Goal: Transaction & Acquisition: Purchase product/service

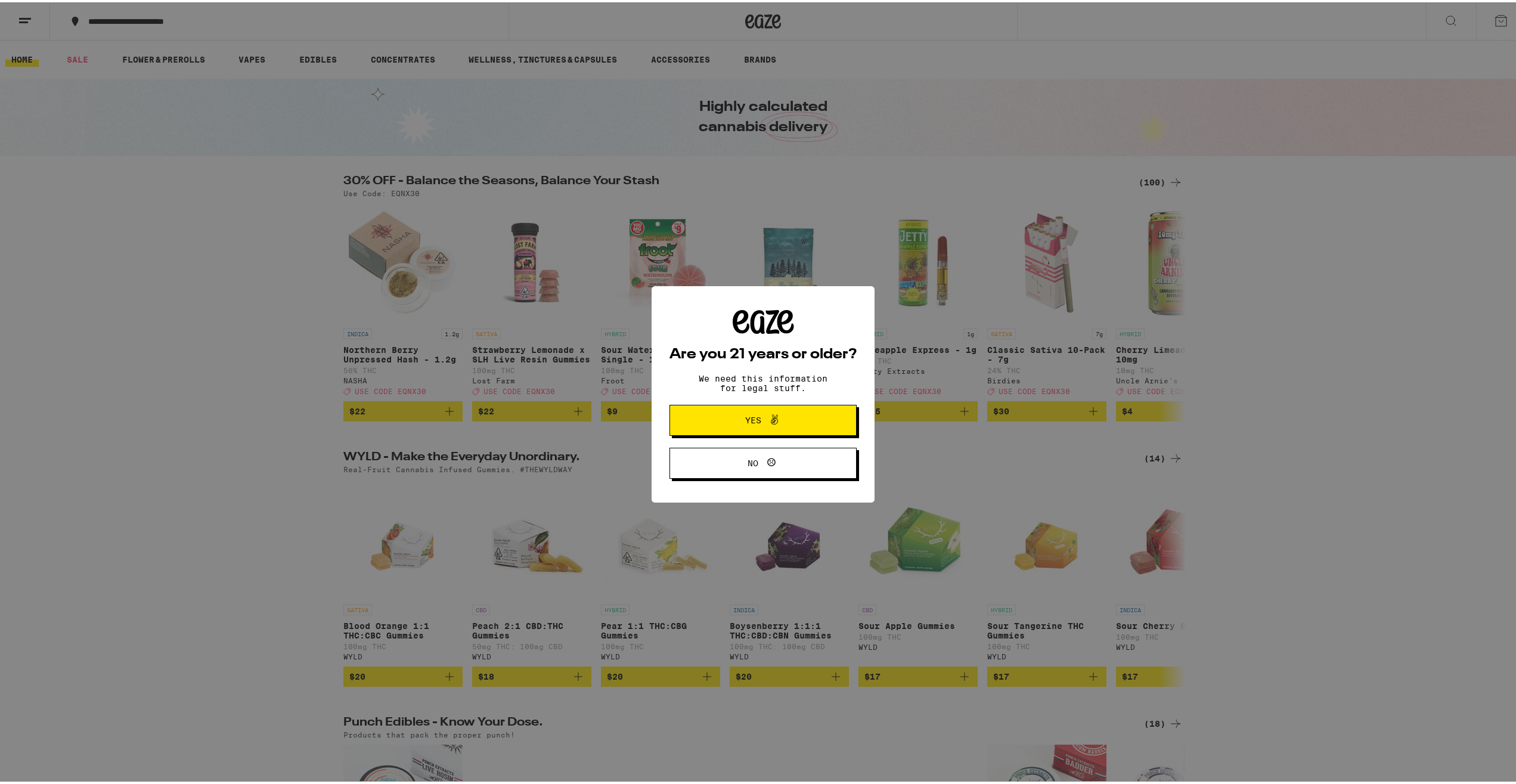
click at [770, 425] on icon at bounding box center [774, 417] width 14 height 14
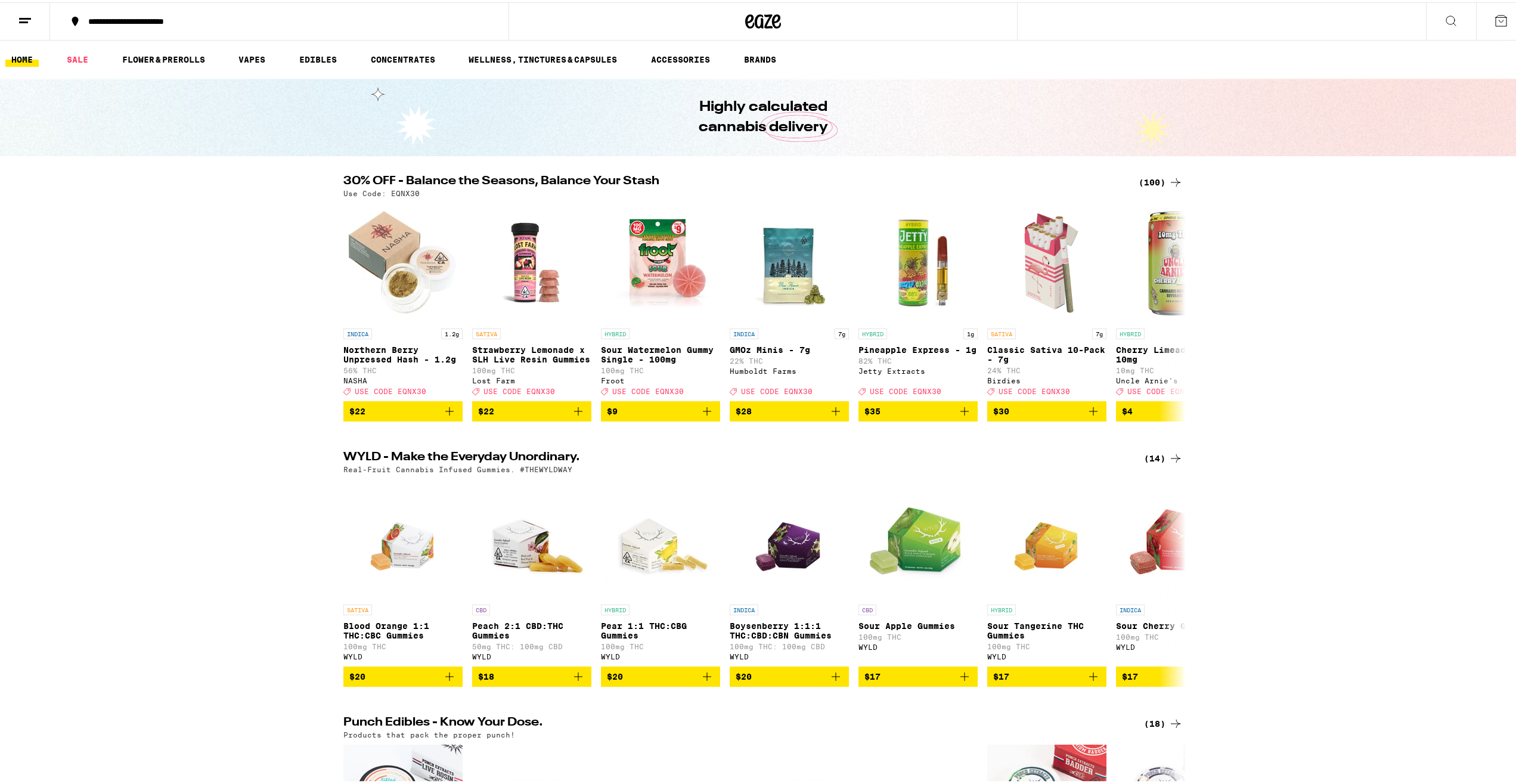
click at [101, 18] on div "**********" at bounding box center [285, 19] width 405 height 8
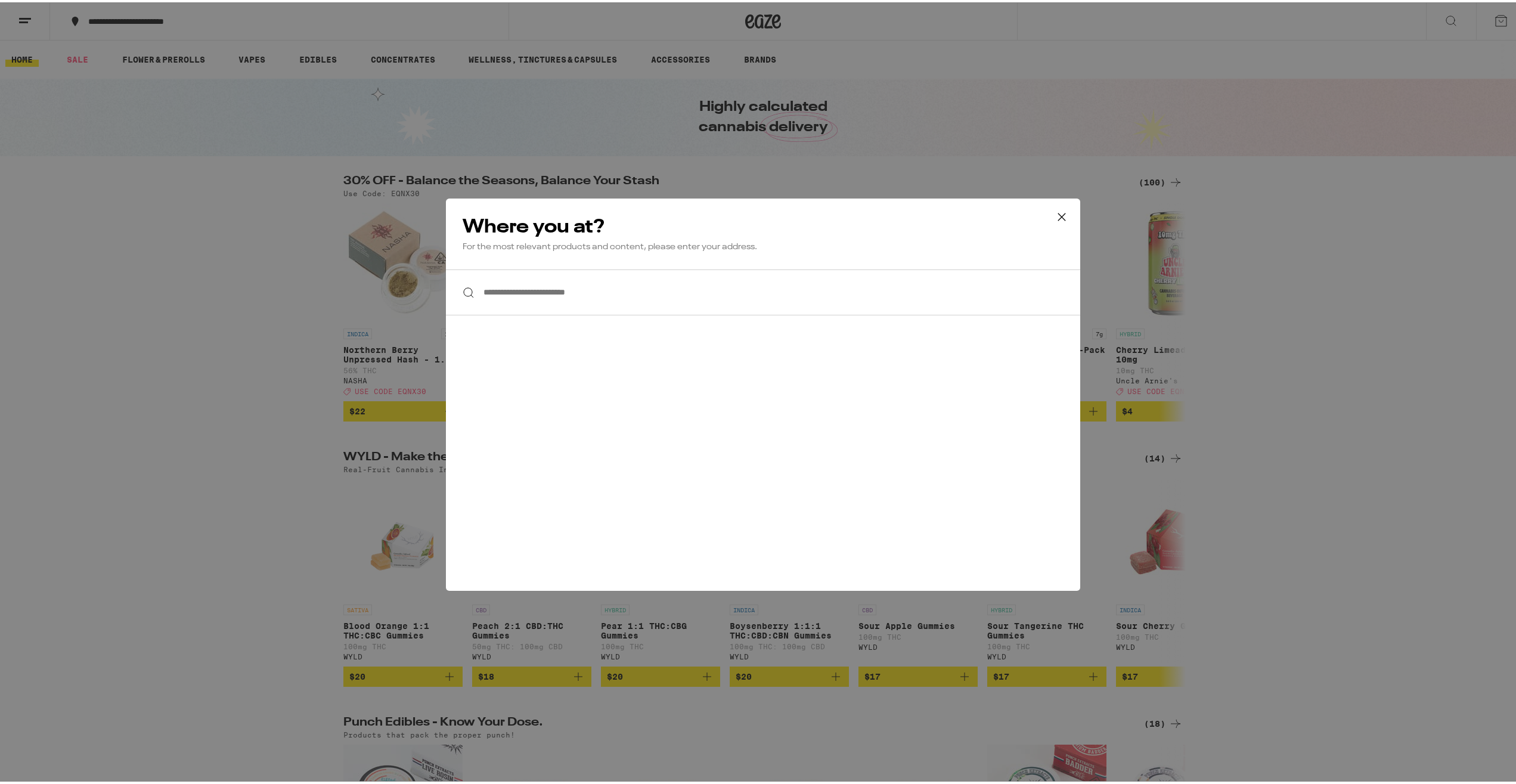
click at [542, 286] on input "**********" at bounding box center [763, 290] width 634 height 46
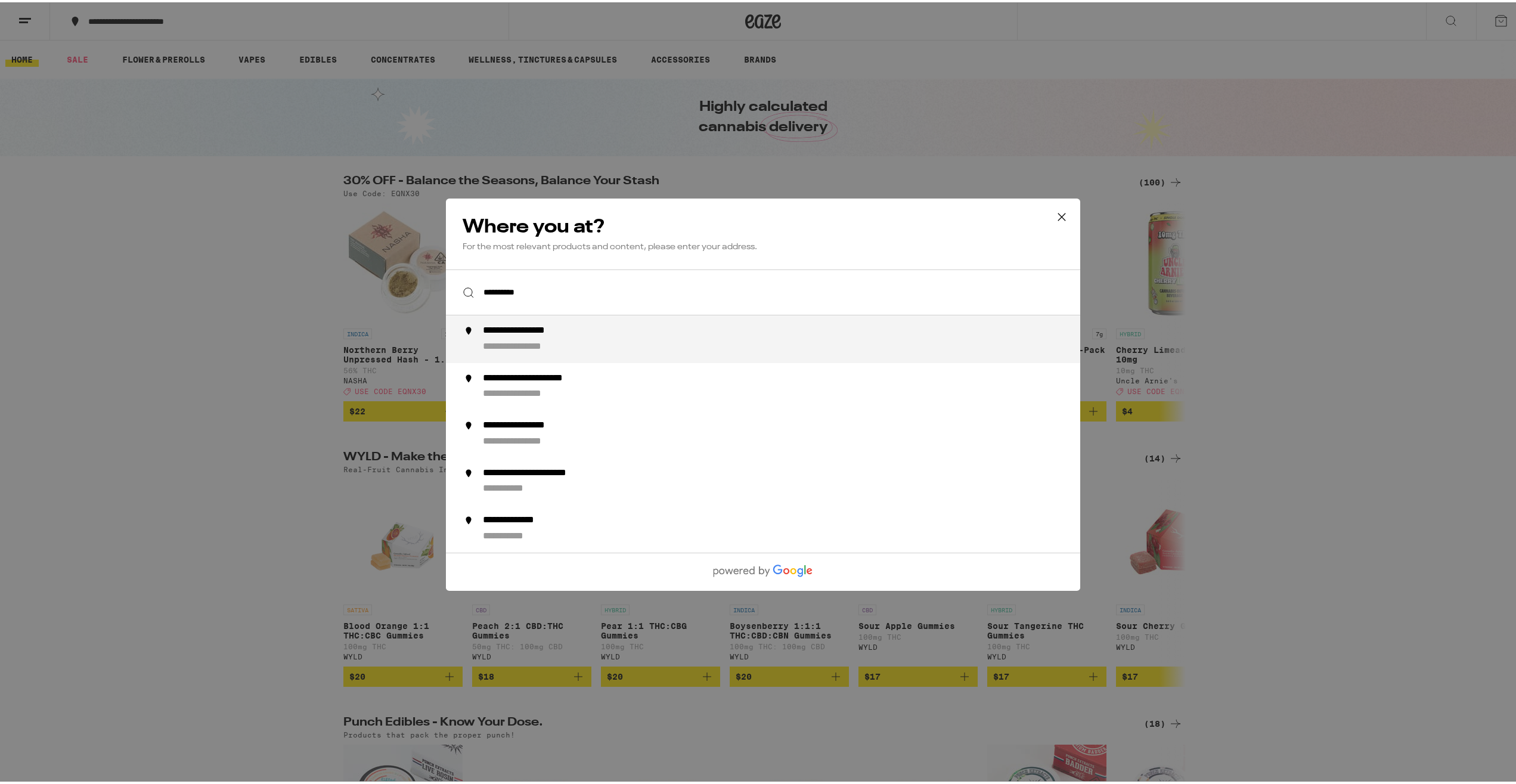
click at [580, 330] on div "**********" at bounding box center [535, 328] width 105 height 12
type input "**********"
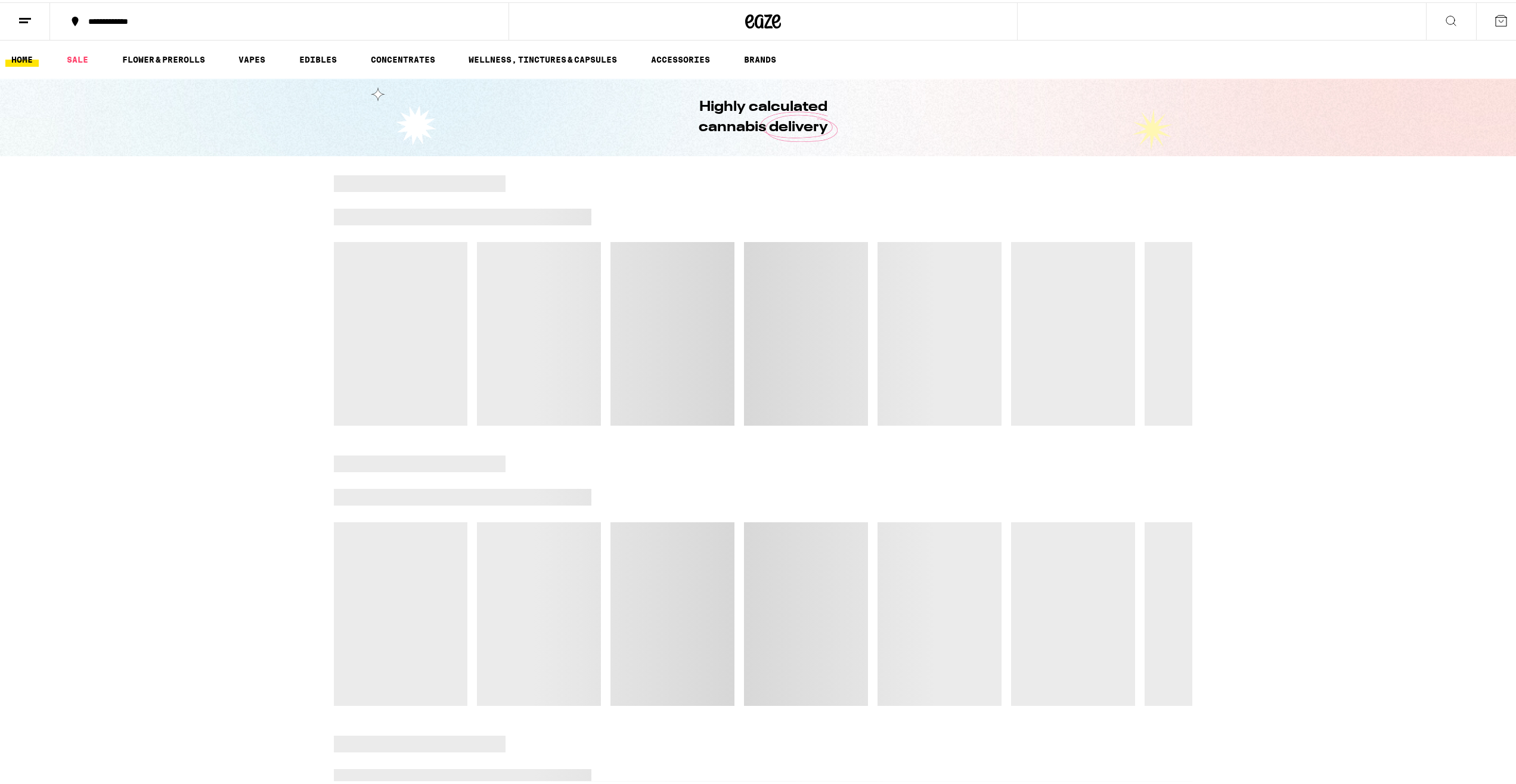
click at [27, 13] on icon at bounding box center [25, 19] width 14 height 14
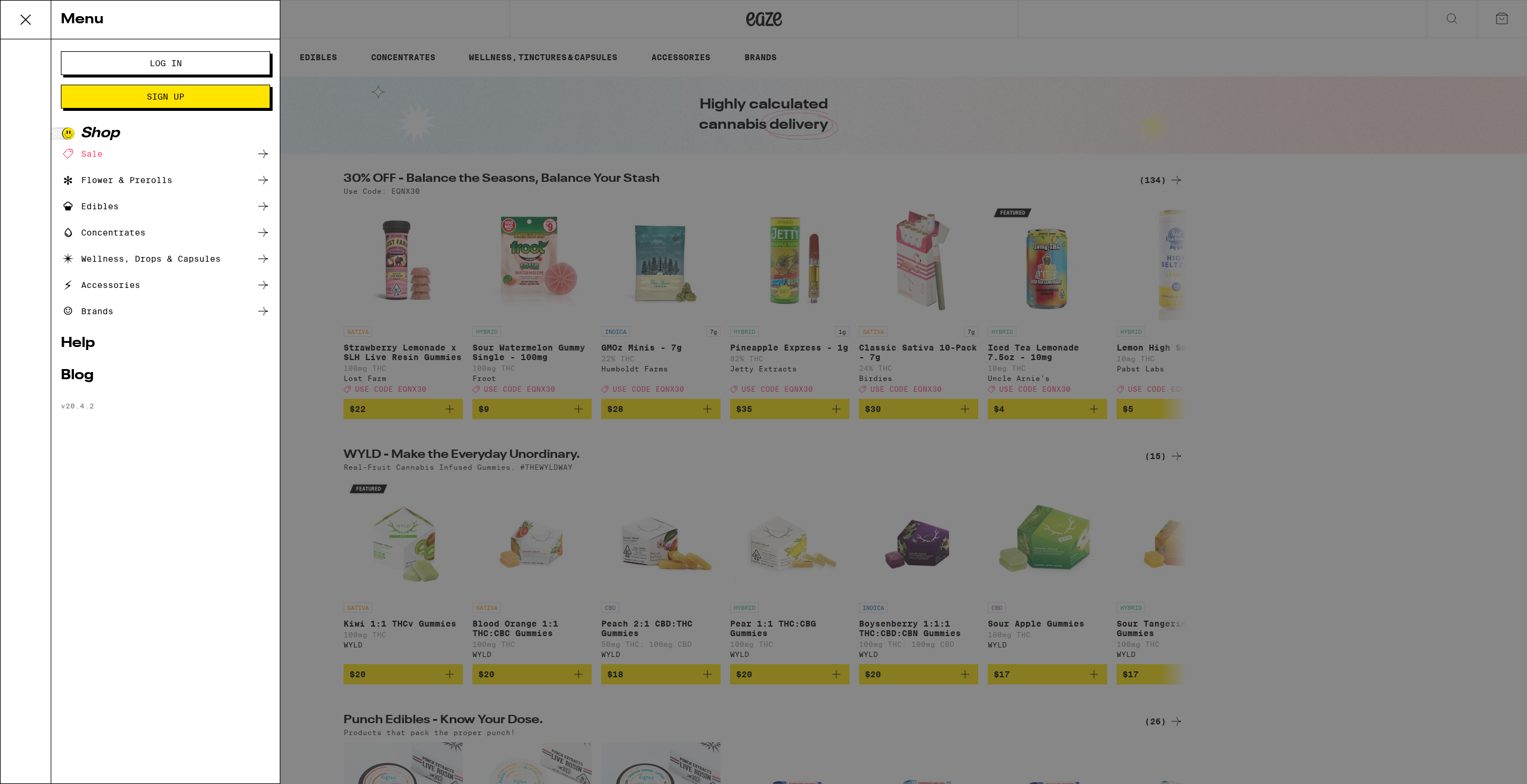
click at [142, 64] on span "Log In" at bounding box center [165, 63] width 113 height 8
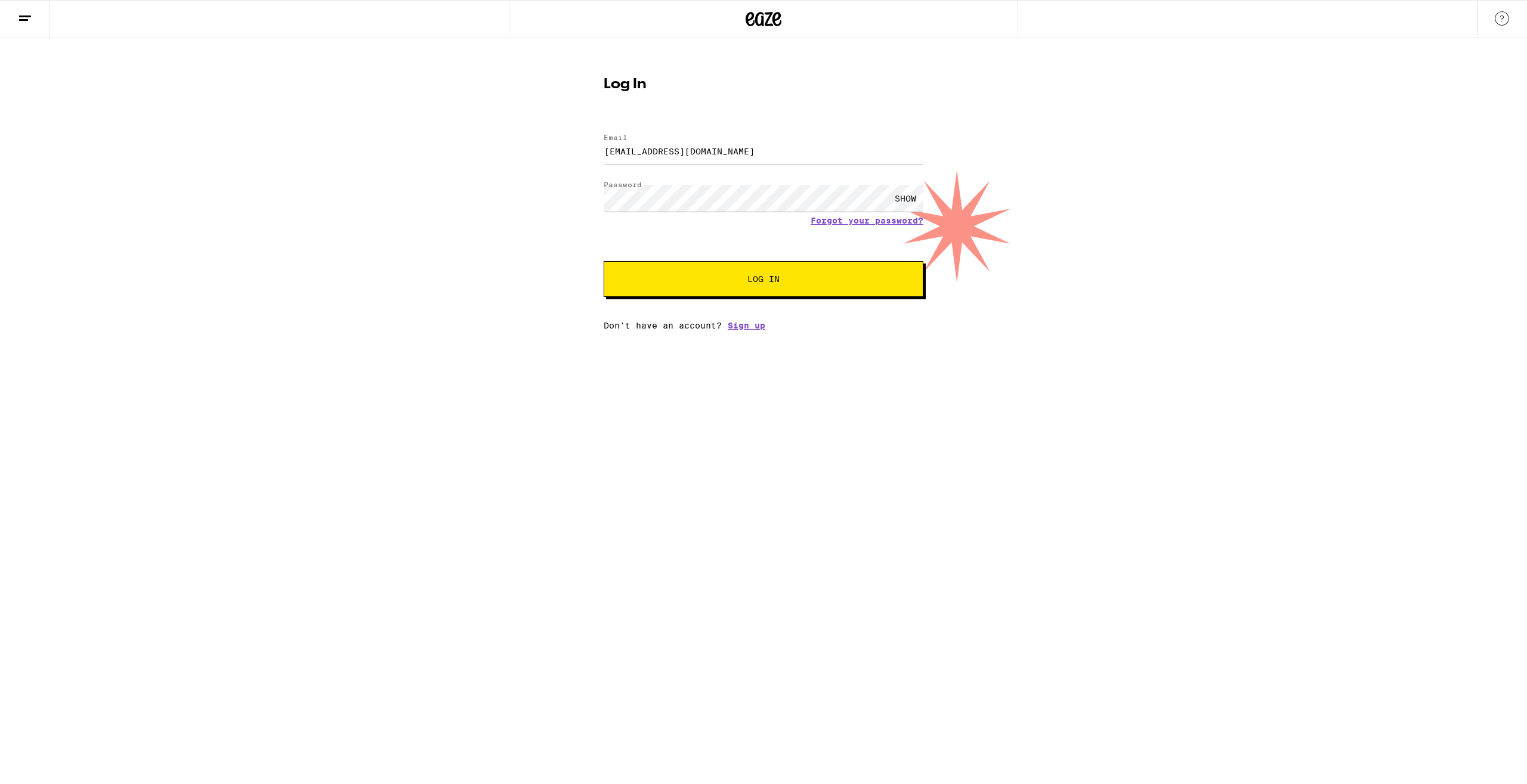
click at [754, 290] on button "Log In" at bounding box center [763, 279] width 320 height 35
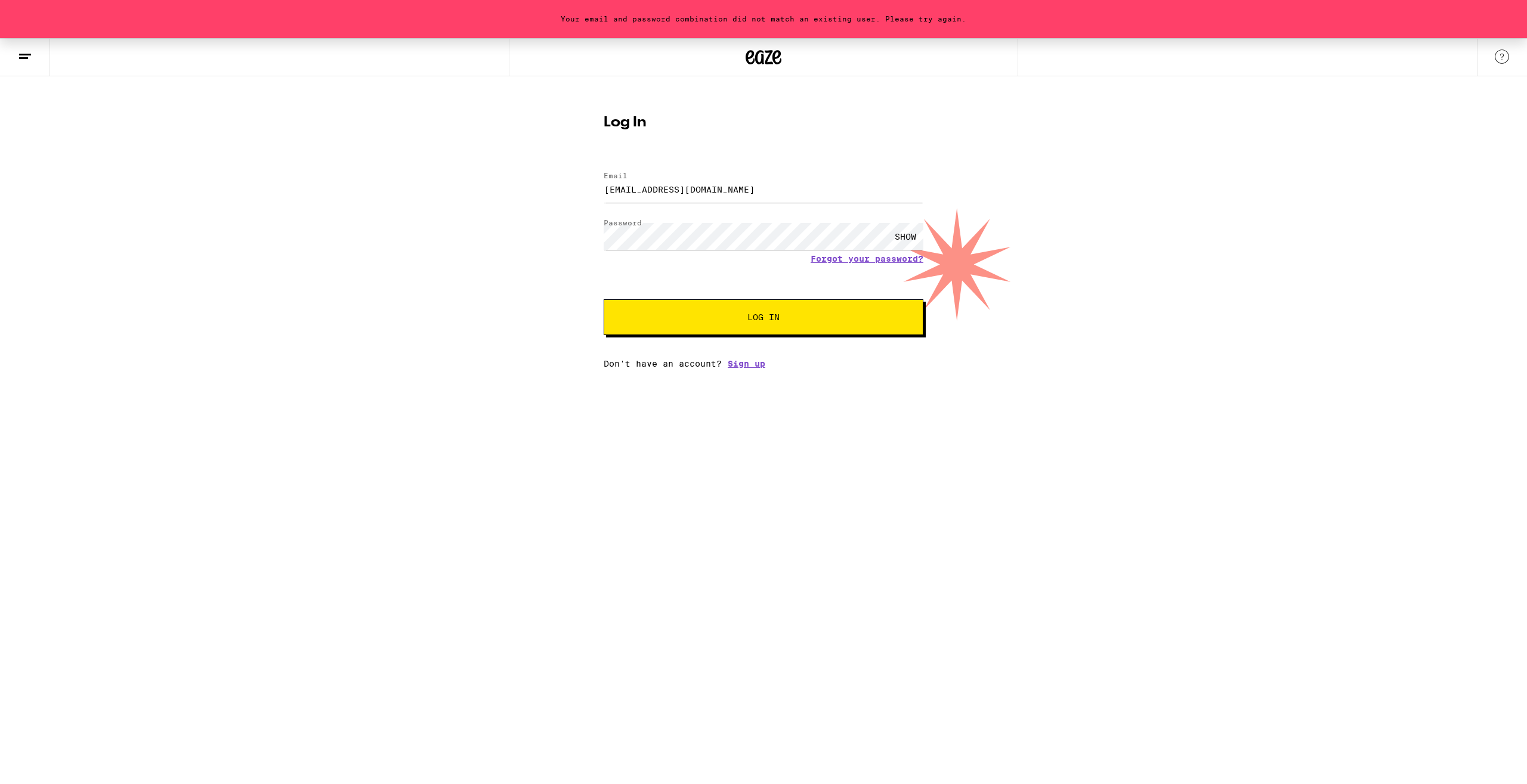
click at [897, 234] on div "SHOW" at bounding box center [905, 237] width 36 height 27
click at [803, 316] on span "Log In" at bounding box center [764, 317] width 223 height 8
click at [846, 263] on link "Forgot your password?" at bounding box center [867, 259] width 113 height 10
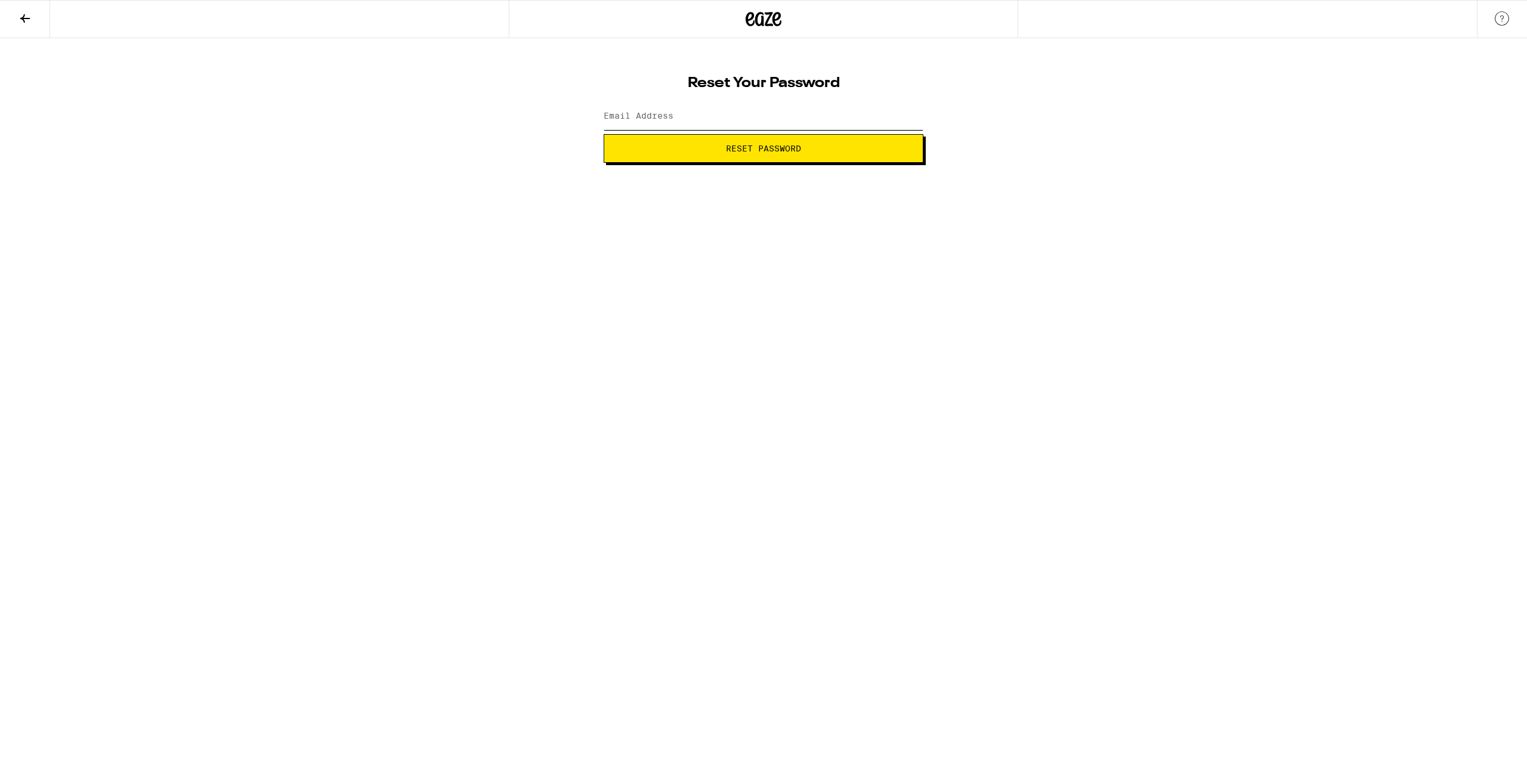
click at [686, 123] on input "Email Address" at bounding box center [763, 117] width 320 height 27
type input "[EMAIL_ADDRESS][DOMAIN_NAME]"
click at [715, 143] on button "Reset Password" at bounding box center [763, 148] width 320 height 28
click at [731, 141] on button "Submit" at bounding box center [763, 148] width 320 height 28
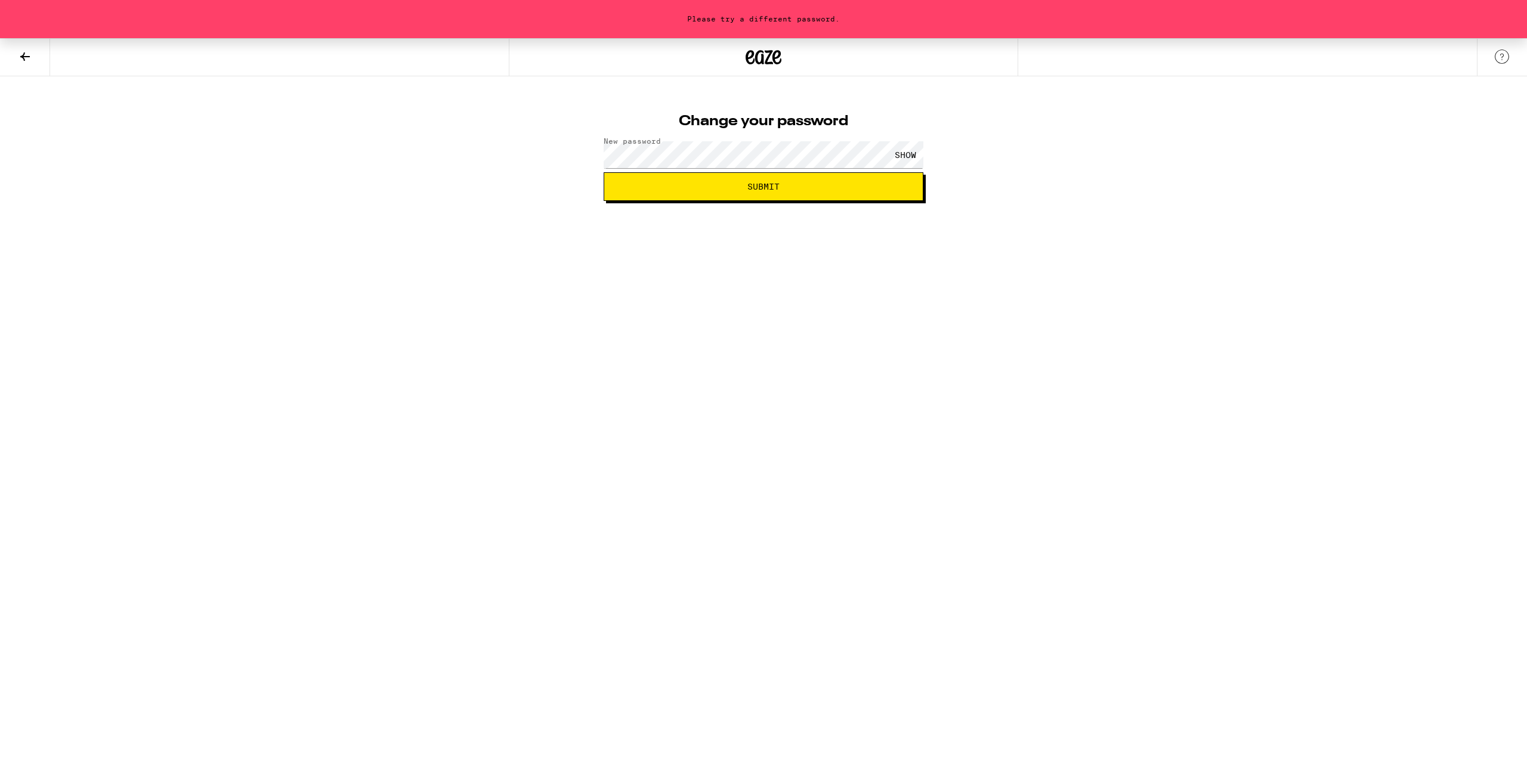
click at [908, 155] on div "SHOW" at bounding box center [905, 155] width 36 height 27
click at [739, 194] on button "Submit" at bounding box center [763, 186] width 320 height 28
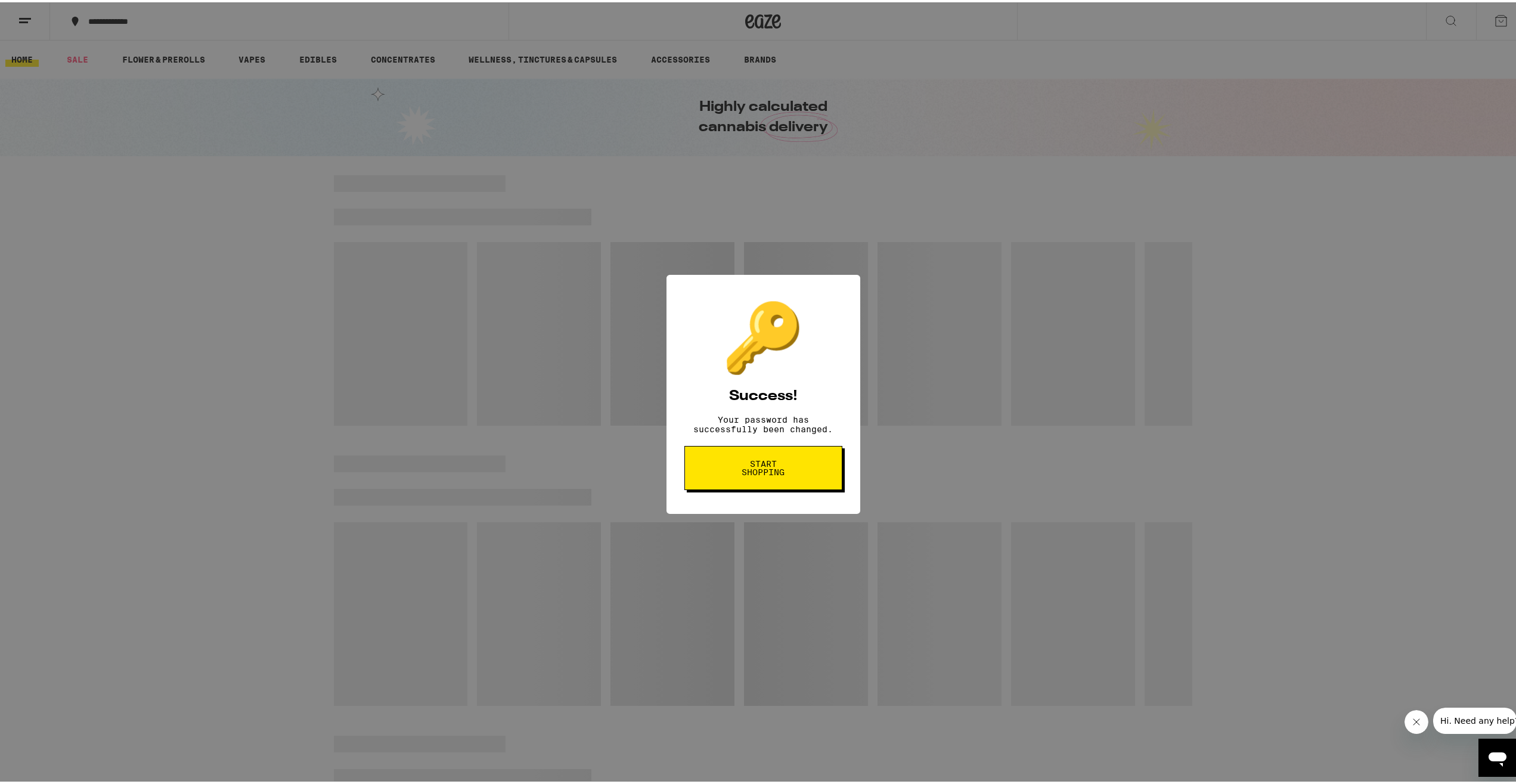
click at [760, 469] on span "Start shopping" at bounding box center [763, 466] width 61 height 17
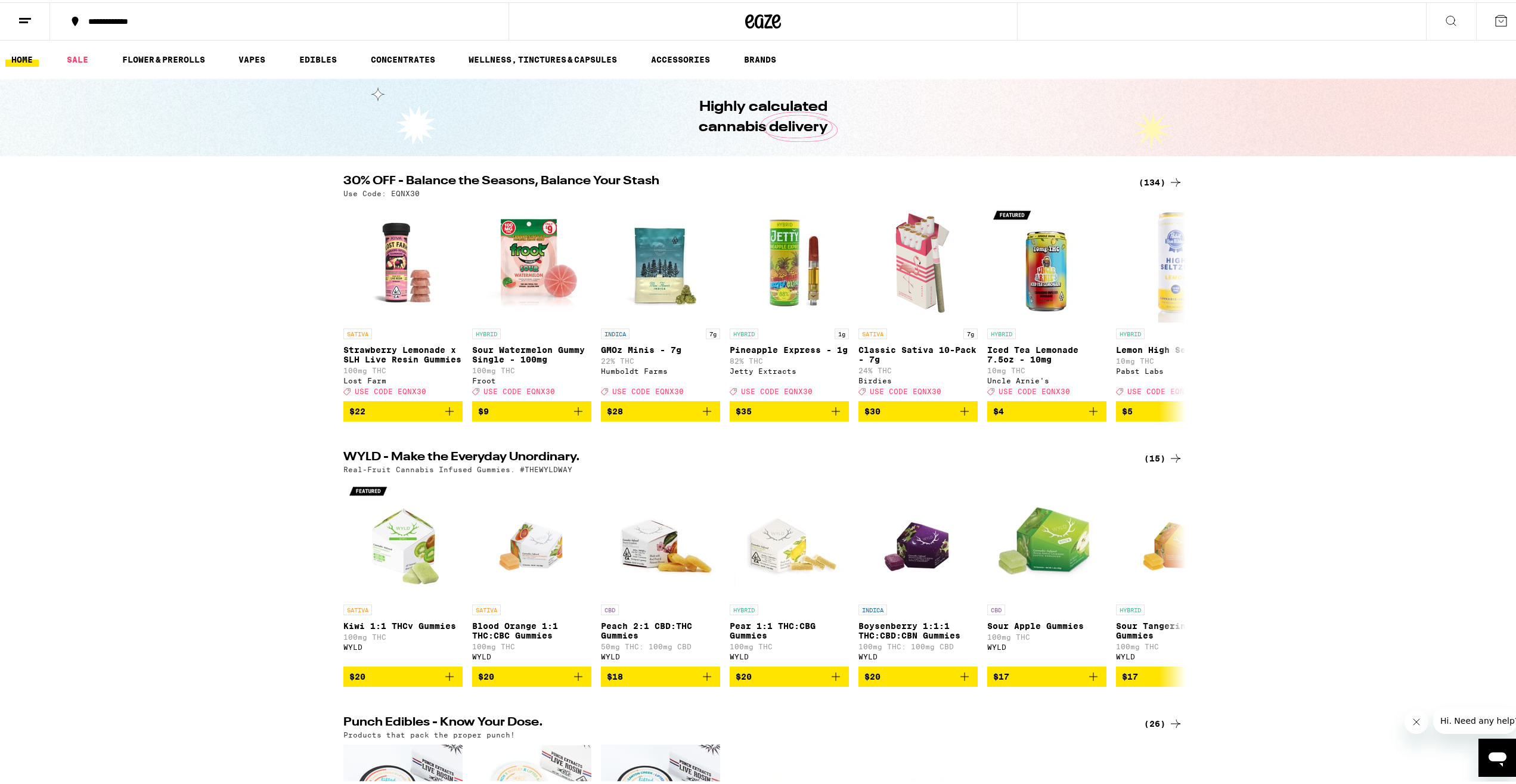
click at [26, 21] on icon at bounding box center [25, 19] width 14 height 14
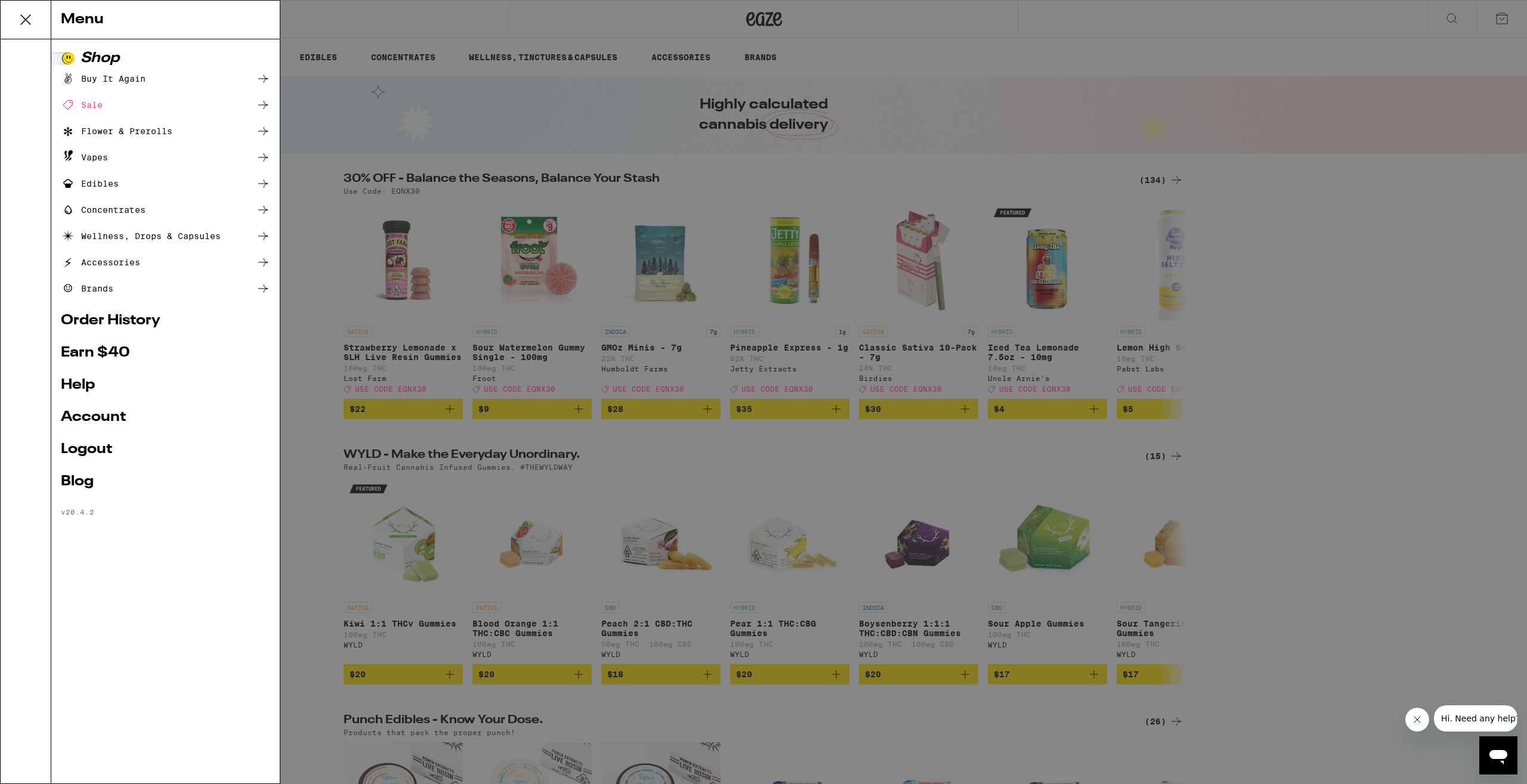
click at [106, 105] on div "Sale" at bounding box center [165, 105] width 209 height 14
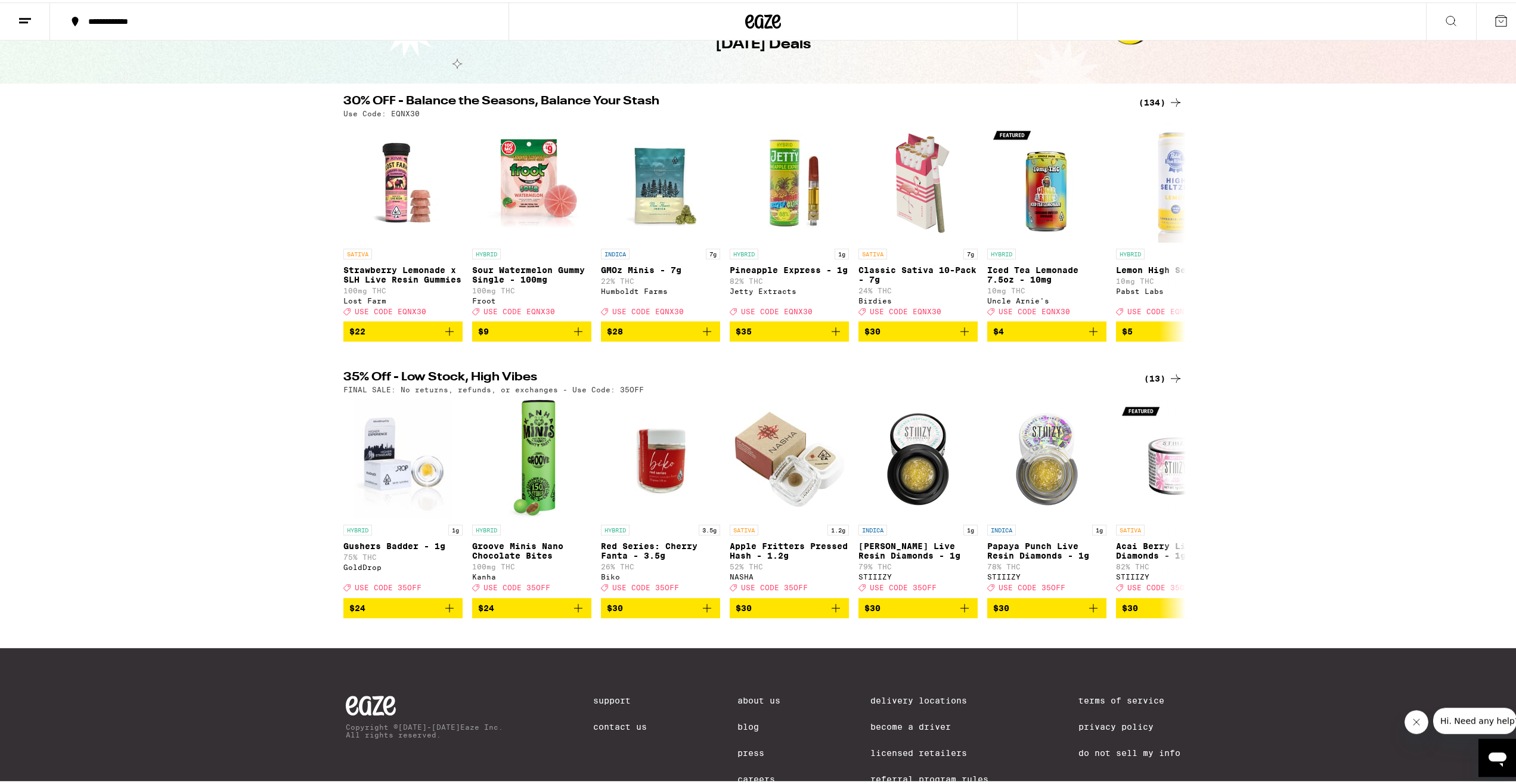
scroll to position [61, 0]
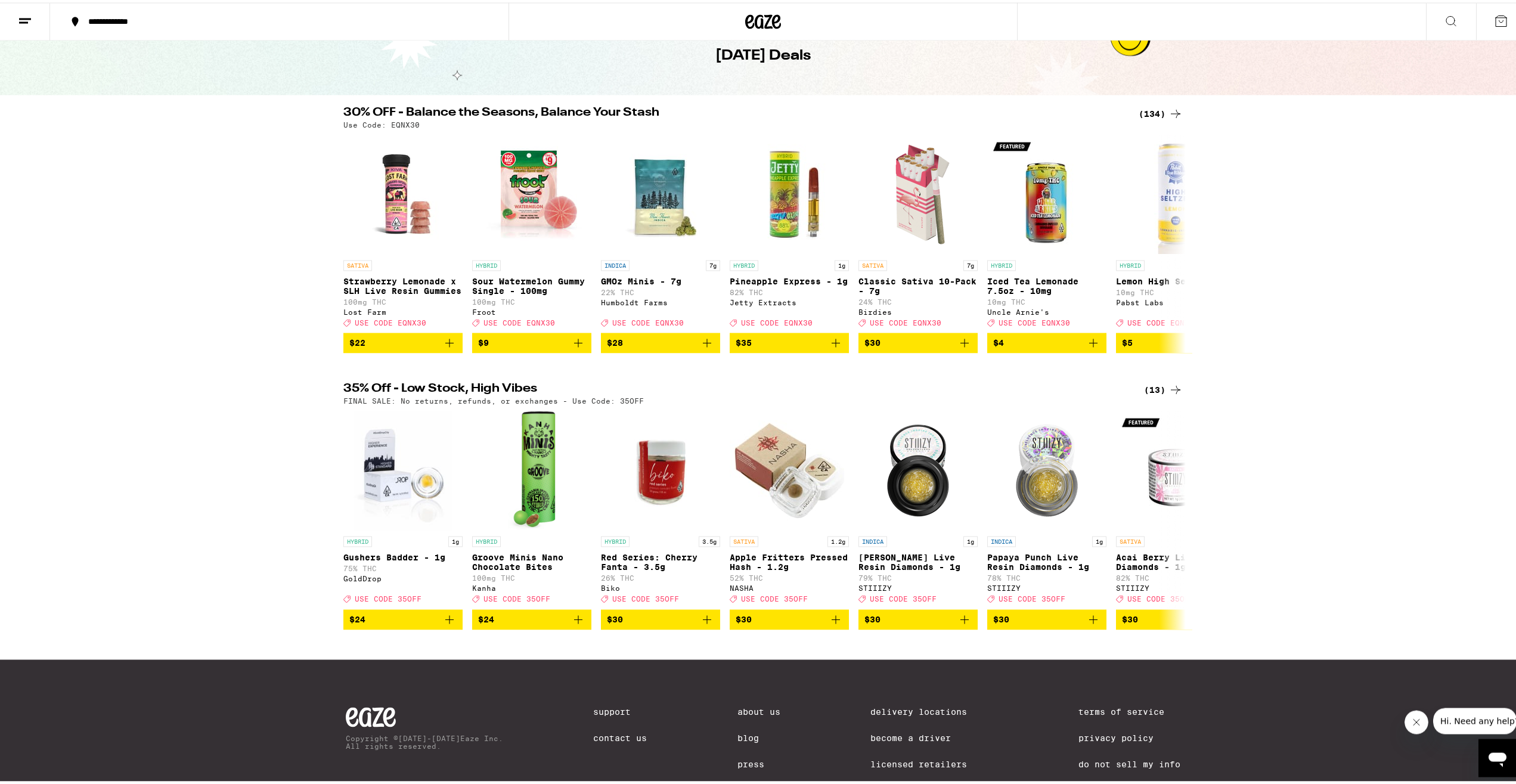
click at [1171, 395] on icon at bounding box center [1176, 387] width 14 height 14
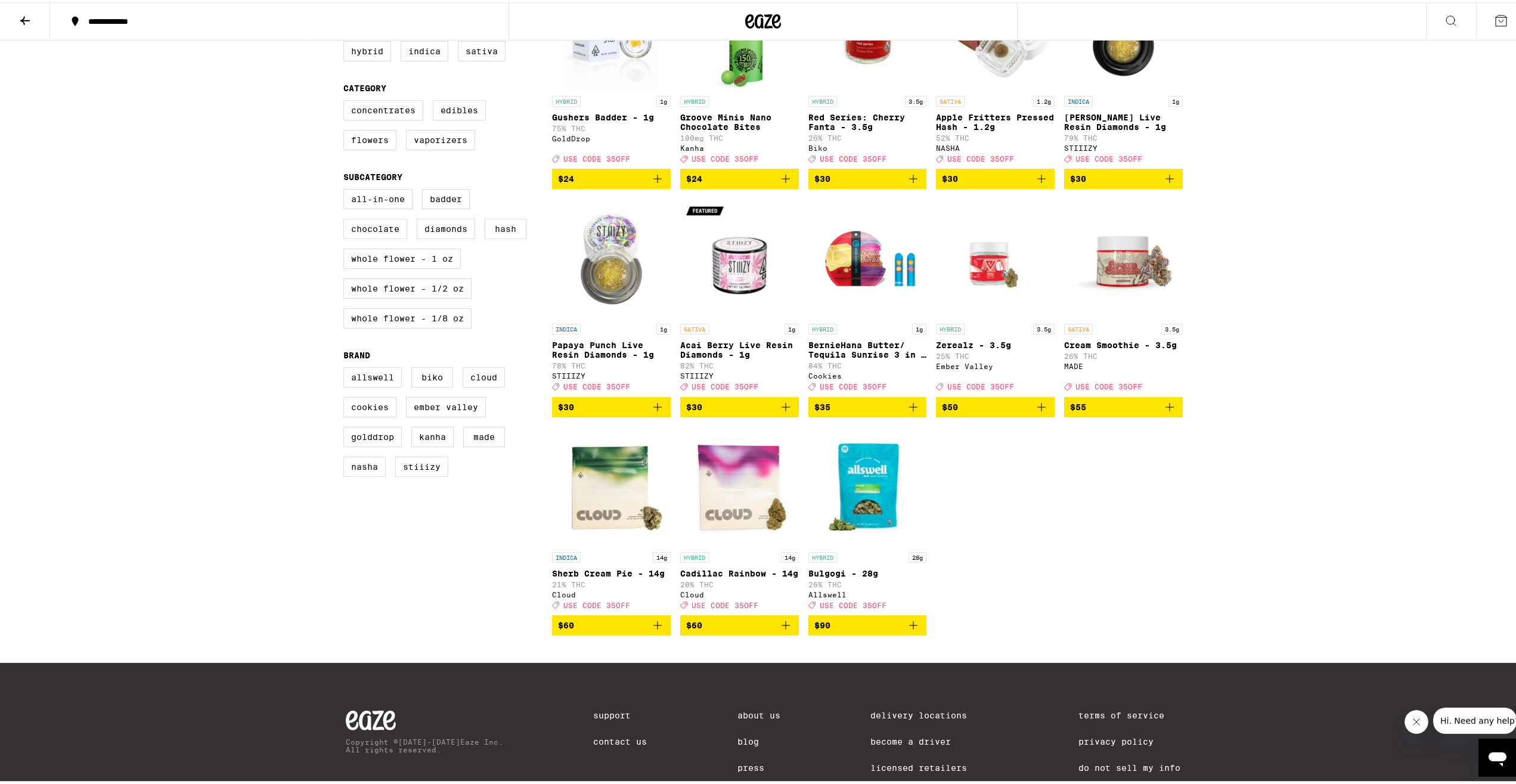
scroll to position [206, 0]
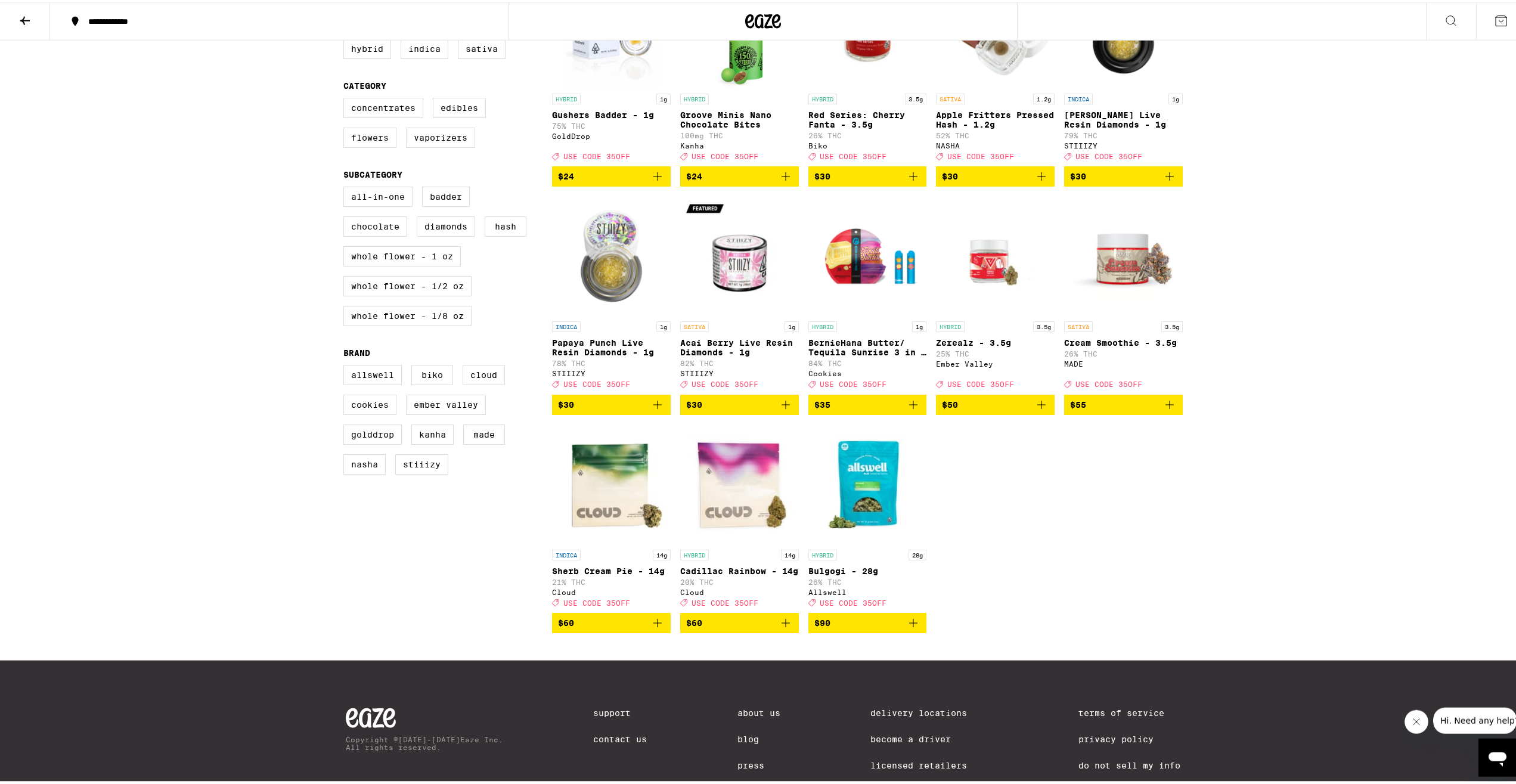
click at [864, 499] on img "Open page for Bulgogi - 28g from Allswell" at bounding box center [868, 481] width 119 height 119
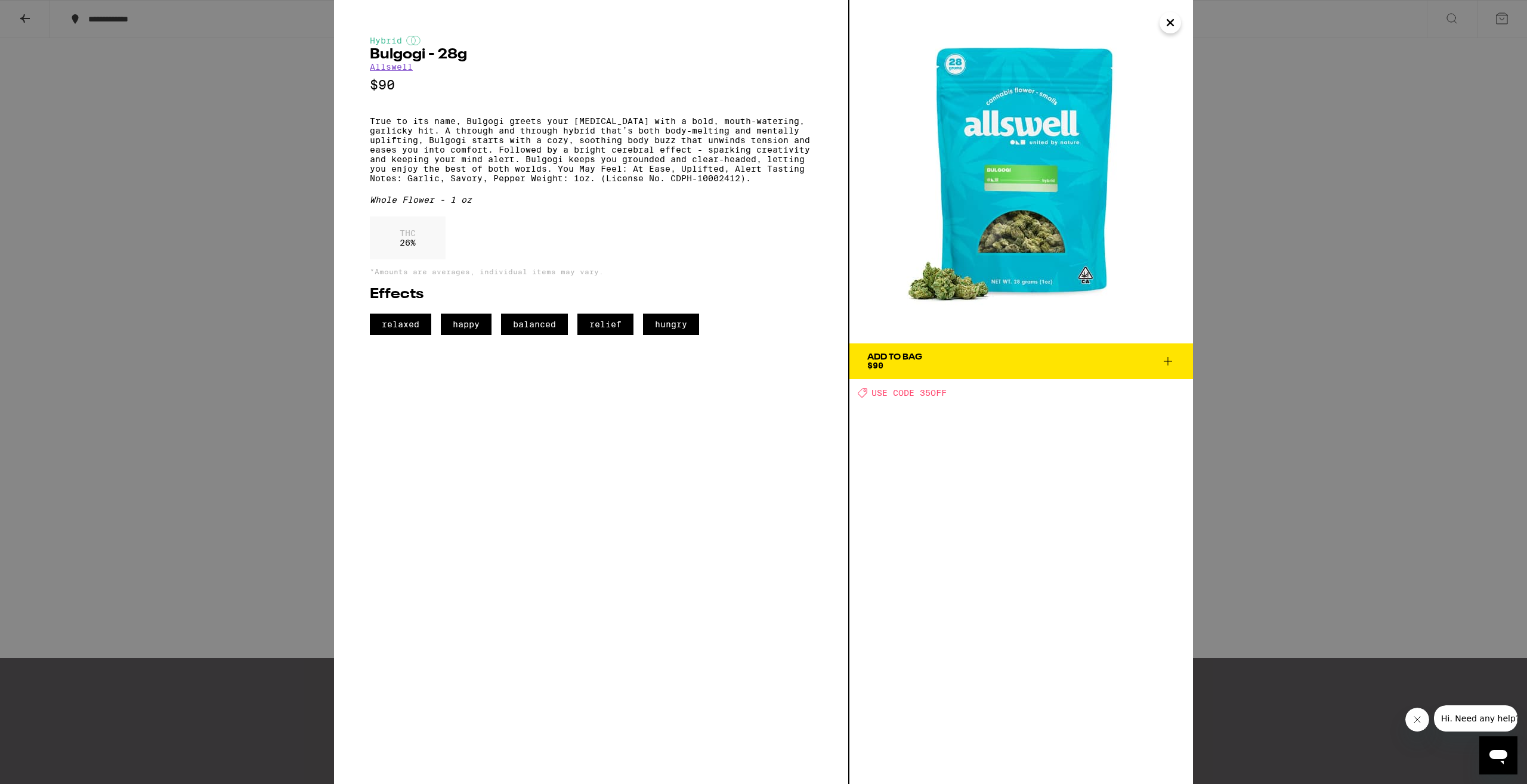
click at [902, 359] on div "Add To Bag" at bounding box center [894, 357] width 55 height 8
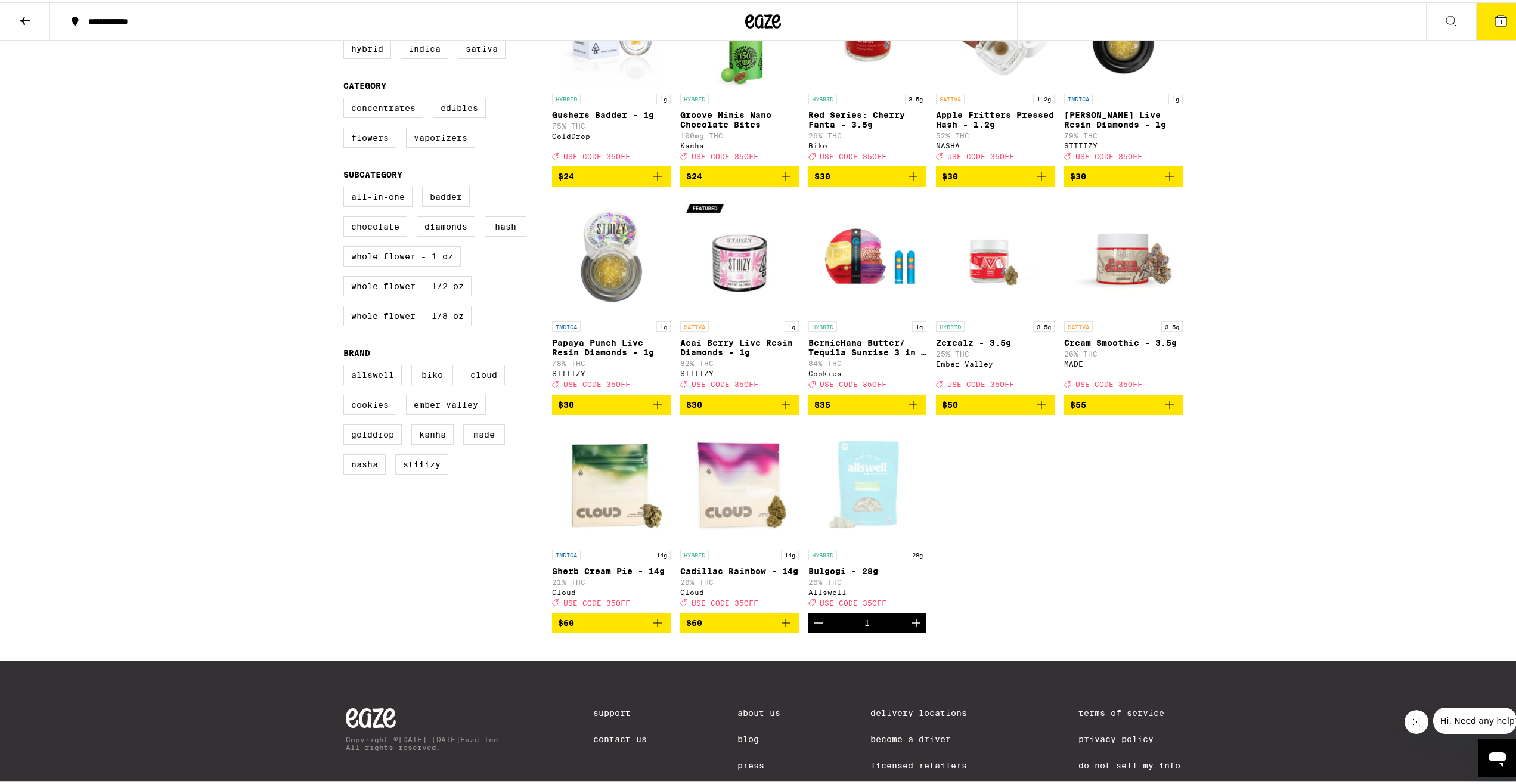
click at [1499, 22] on button "1" at bounding box center [1502, 19] width 50 height 37
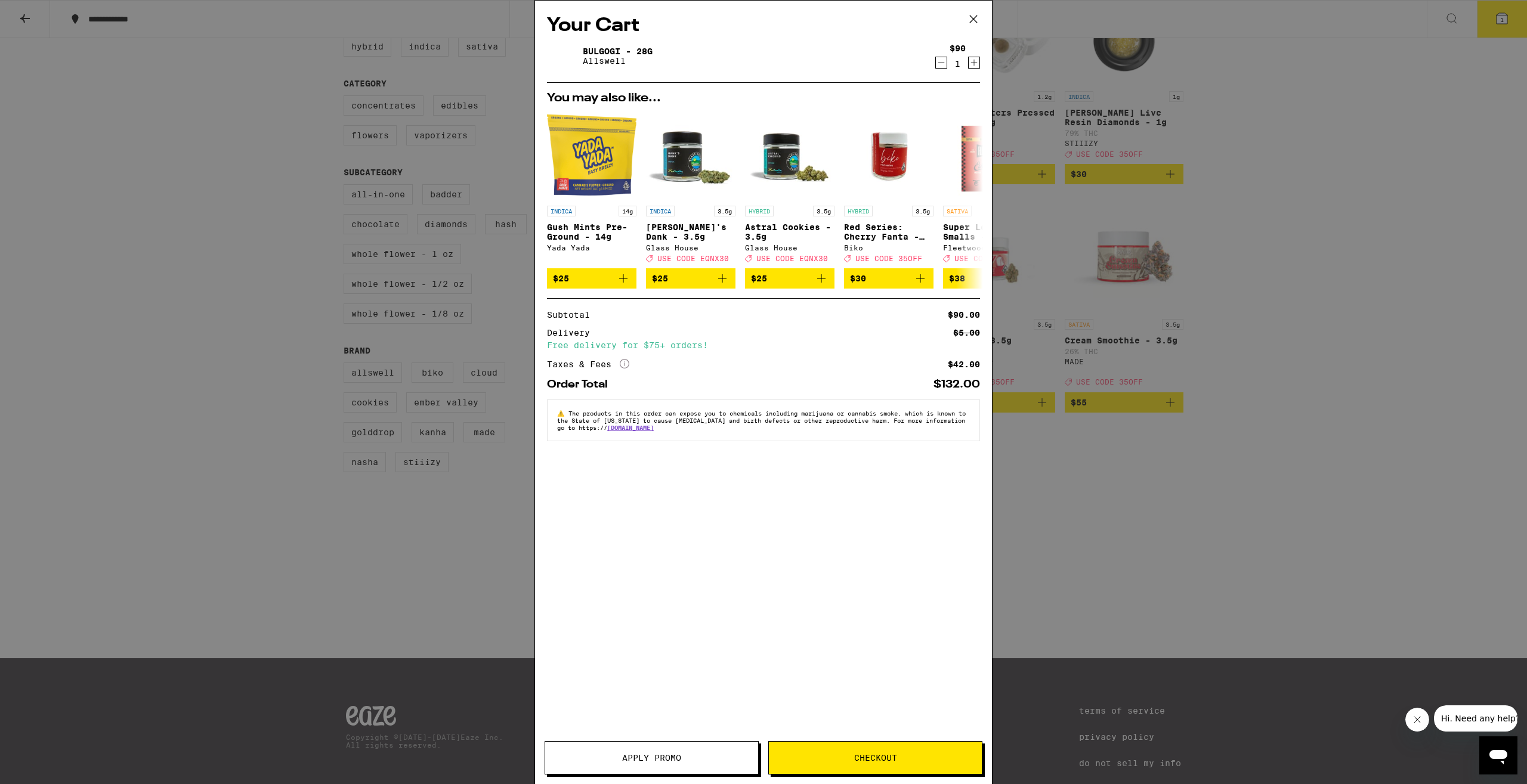
click at [695, 762] on button "Apply Promo" at bounding box center [652, 758] width 214 height 34
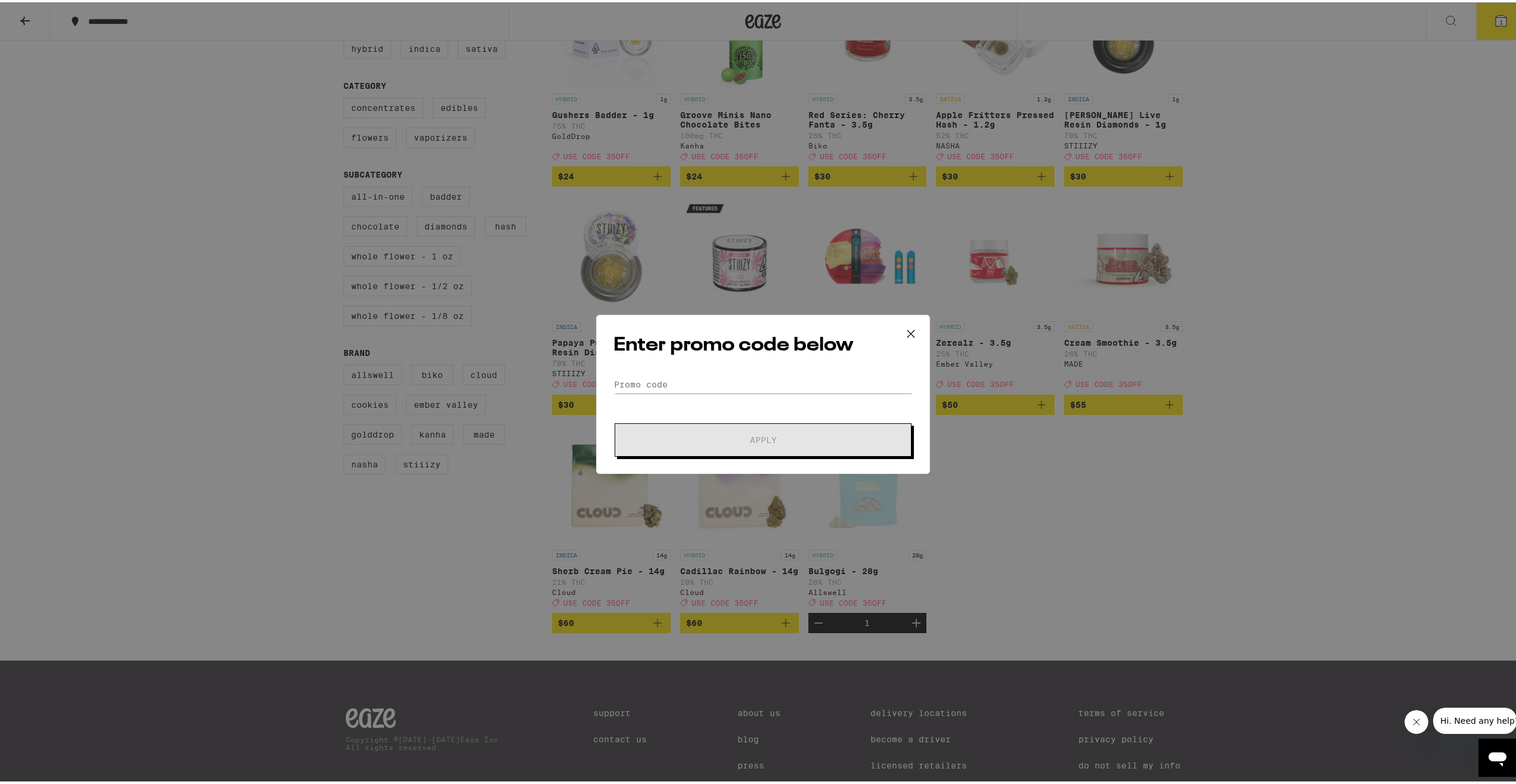
click at [703, 395] on form "Promo Code Apply" at bounding box center [763, 414] width 299 height 81
click at [706, 378] on input "Promo Code" at bounding box center [763, 382] width 299 height 18
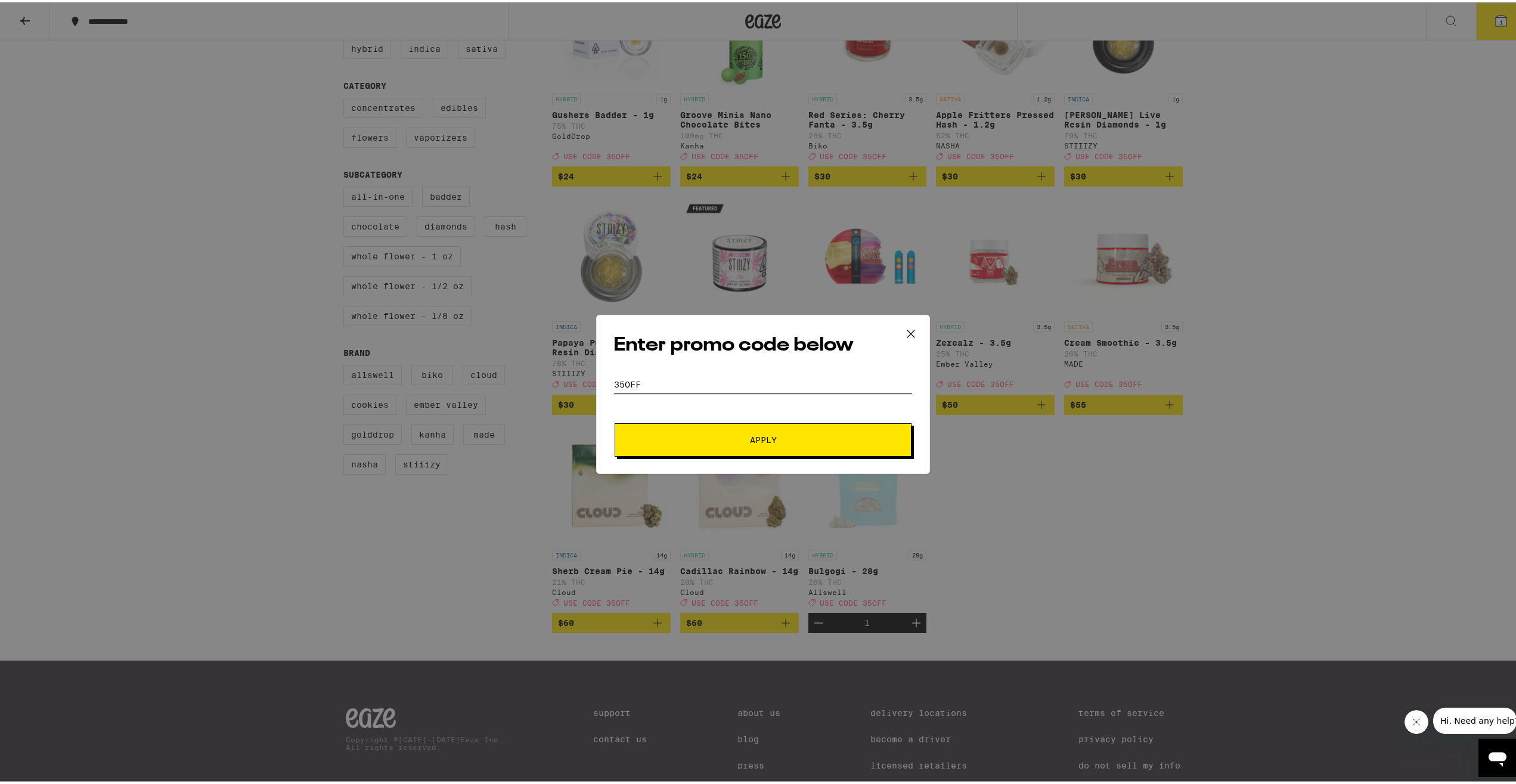
type input "35off"
click at [735, 442] on button "Apply" at bounding box center [763, 437] width 297 height 34
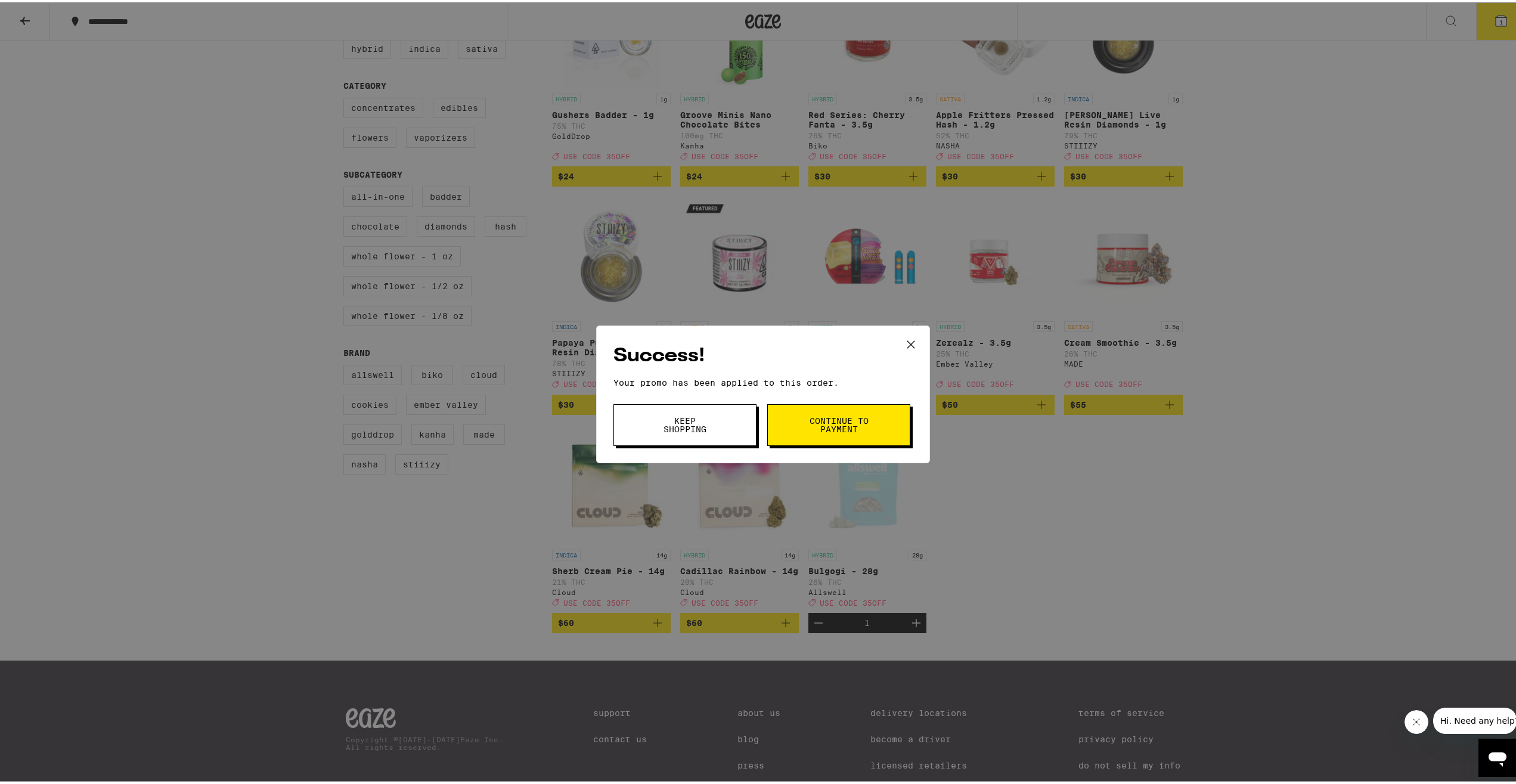
click at [698, 428] on span "Keep Shopping" at bounding box center [685, 423] width 61 height 17
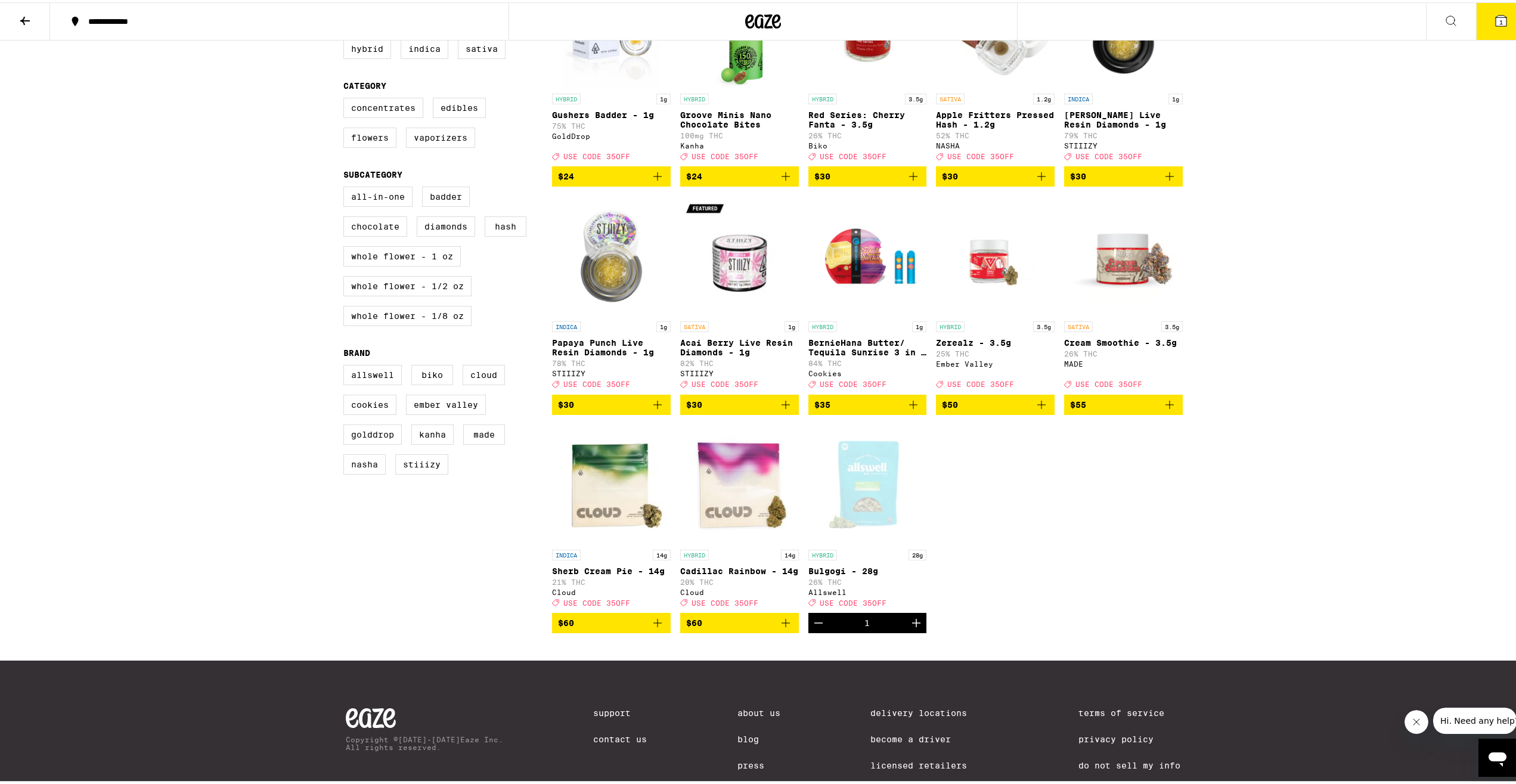
click at [1500, 18] on button "1" at bounding box center [1502, 19] width 50 height 37
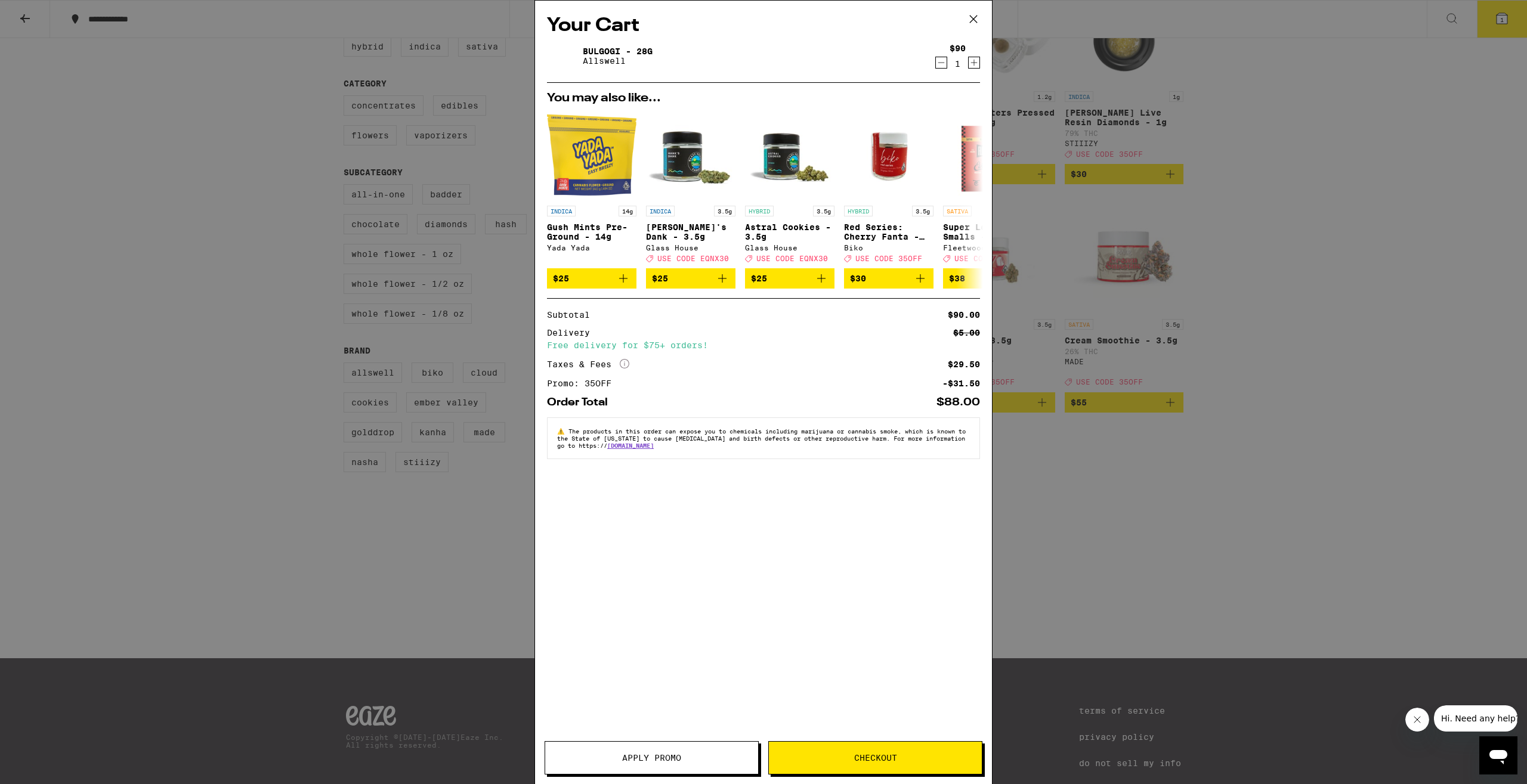
click at [972, 18] on icon at bounding box center [974, 19] width 18 height 18
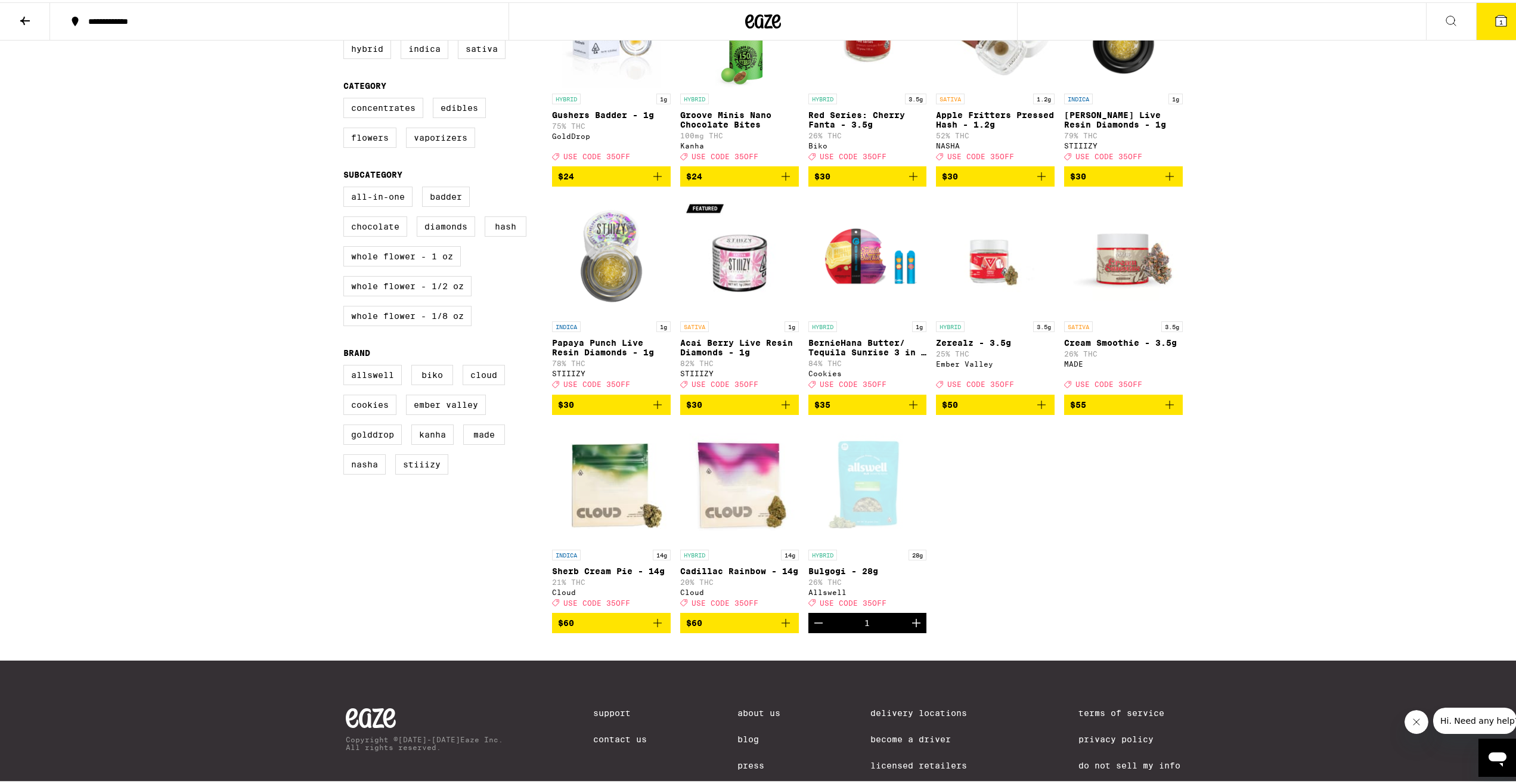
click at [814, 628] on icon "Decrement" at bounding box center [818, 621] width 14 height 14
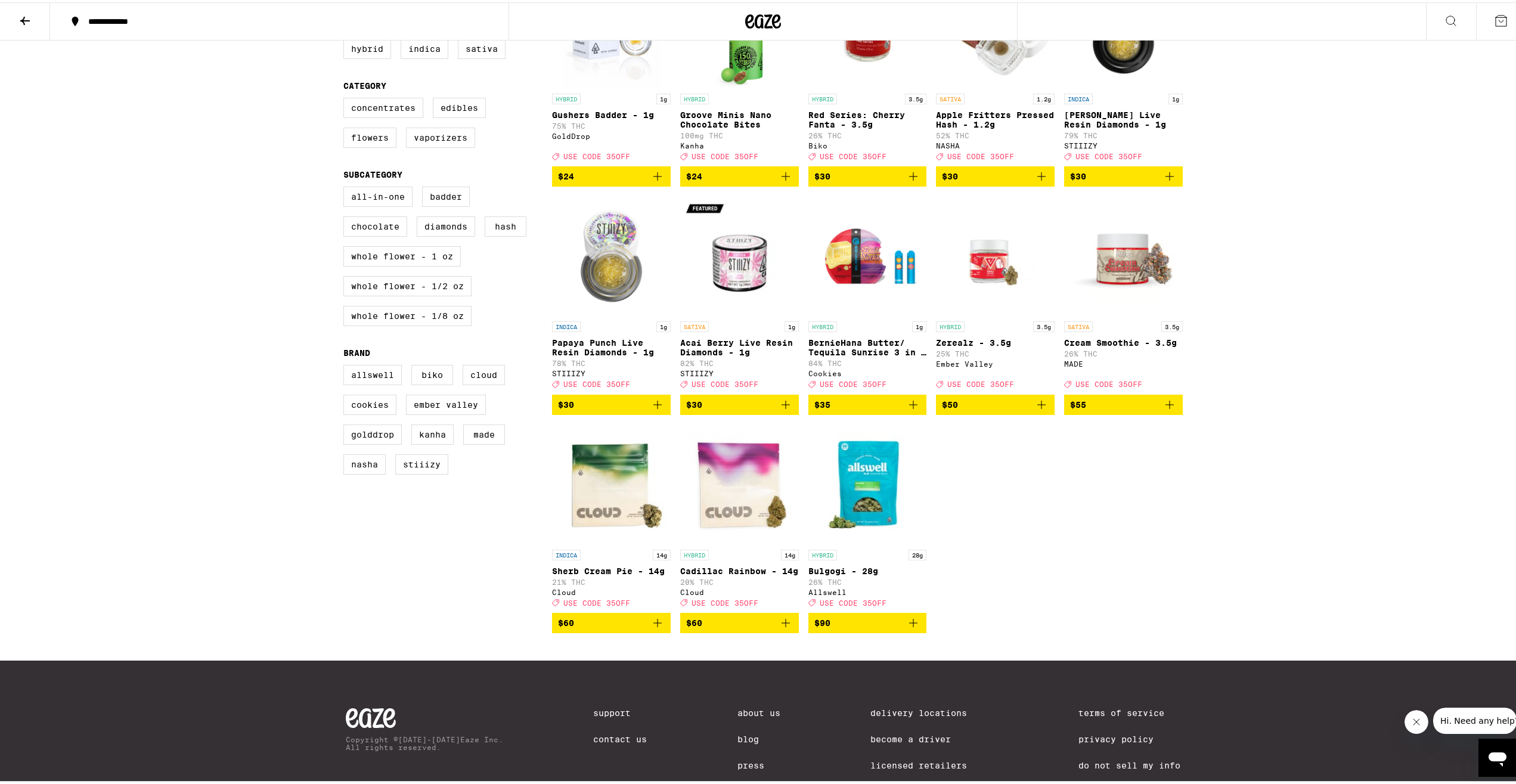
click at [779, 628] on icon "Add to bag" at bounding box center [786, 621] width 14 height 14
click at [654, 625] on icon "Add to bag" at bounding box center [658, 620] width 8 height 8
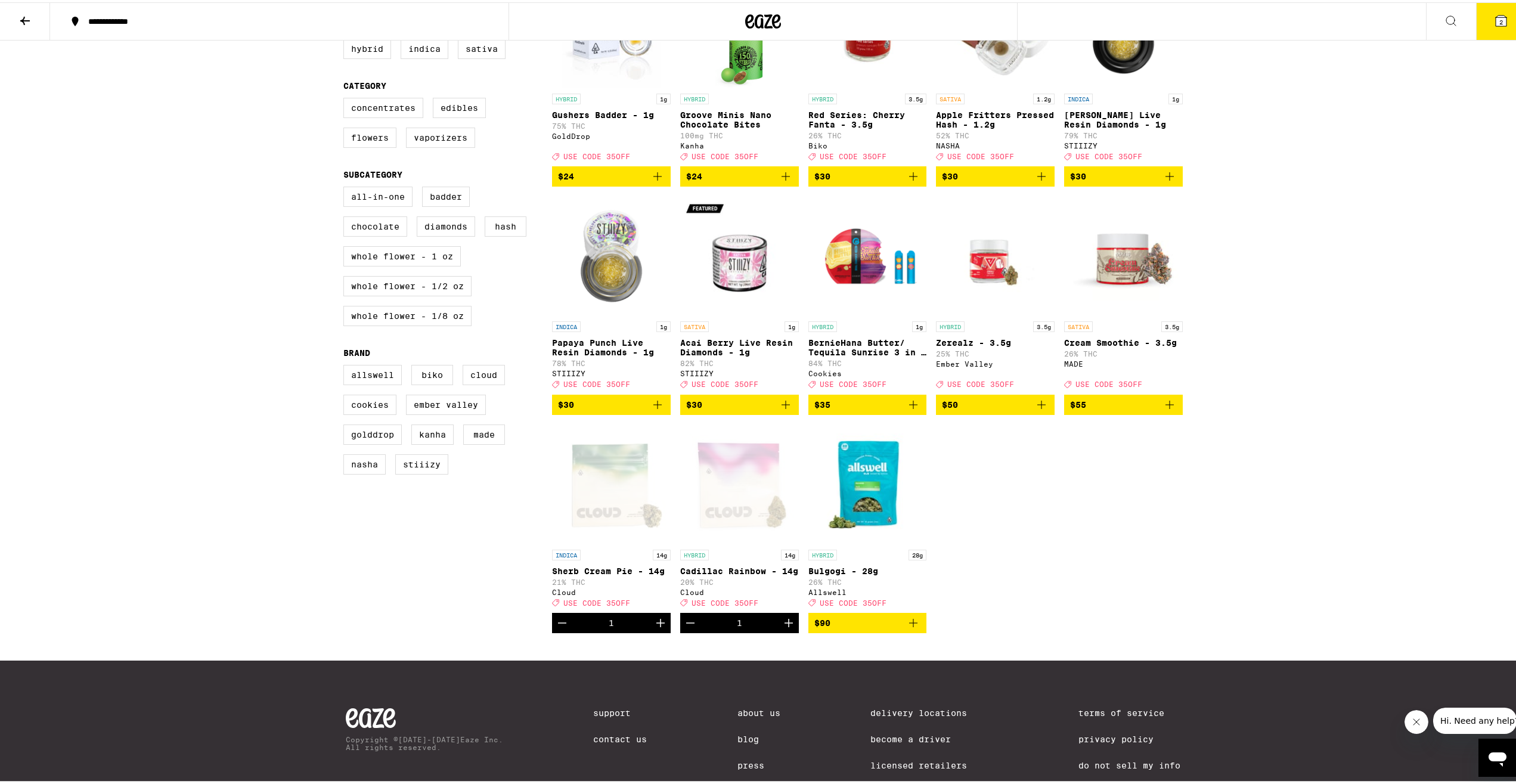
click at [1482, 20] on button "2" at bounding box center [1502, 19] width 50 height 37
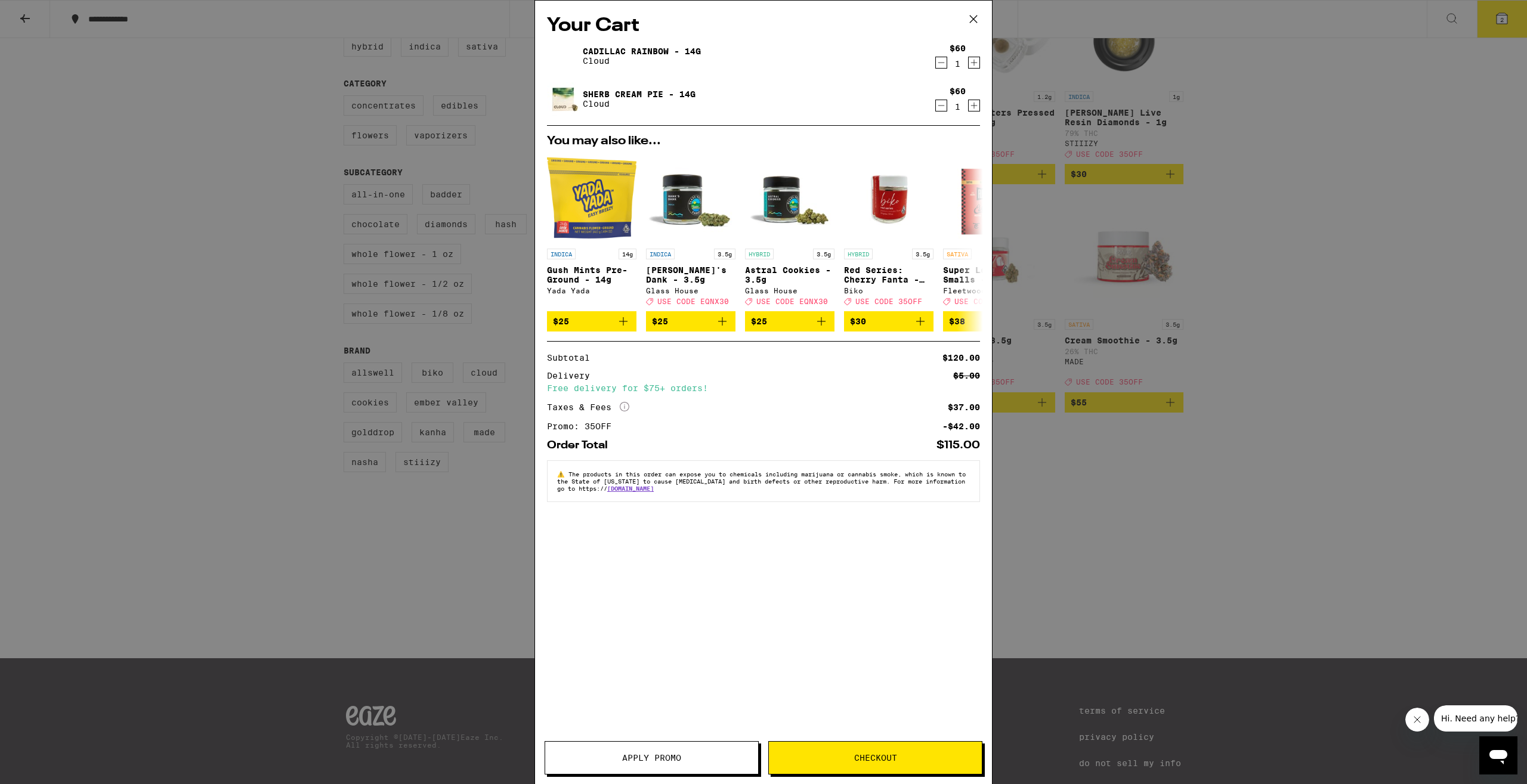
click at [976, 19] on icon at bounding box center [974, 19] width 18 height 18
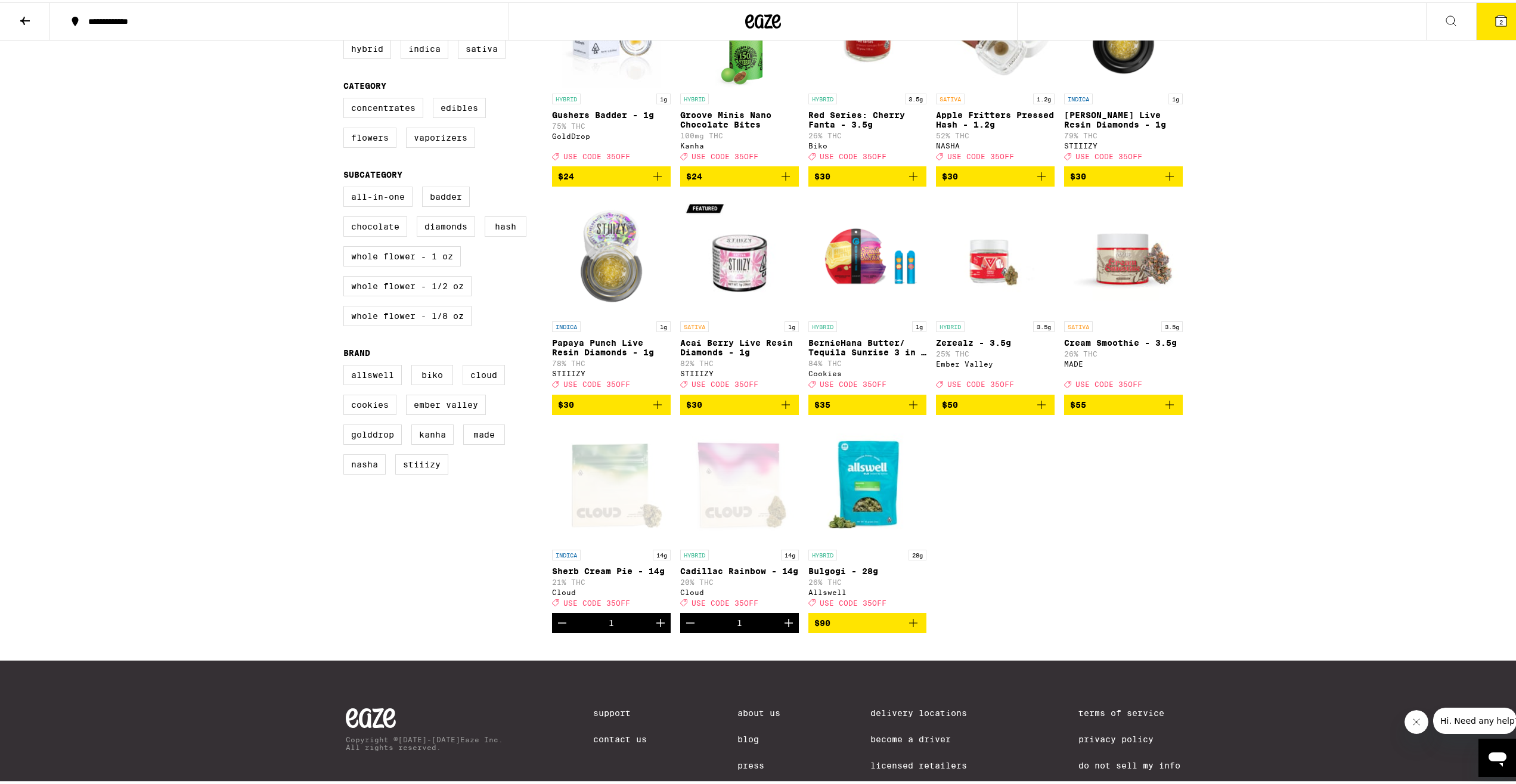
click at [689, 628] on icon "Decrement" at bounding box center [691, 621] width 14 height 14
click at [555, 628] on icon "Decrement" at bounding box center [562, 621] width 14 height 14
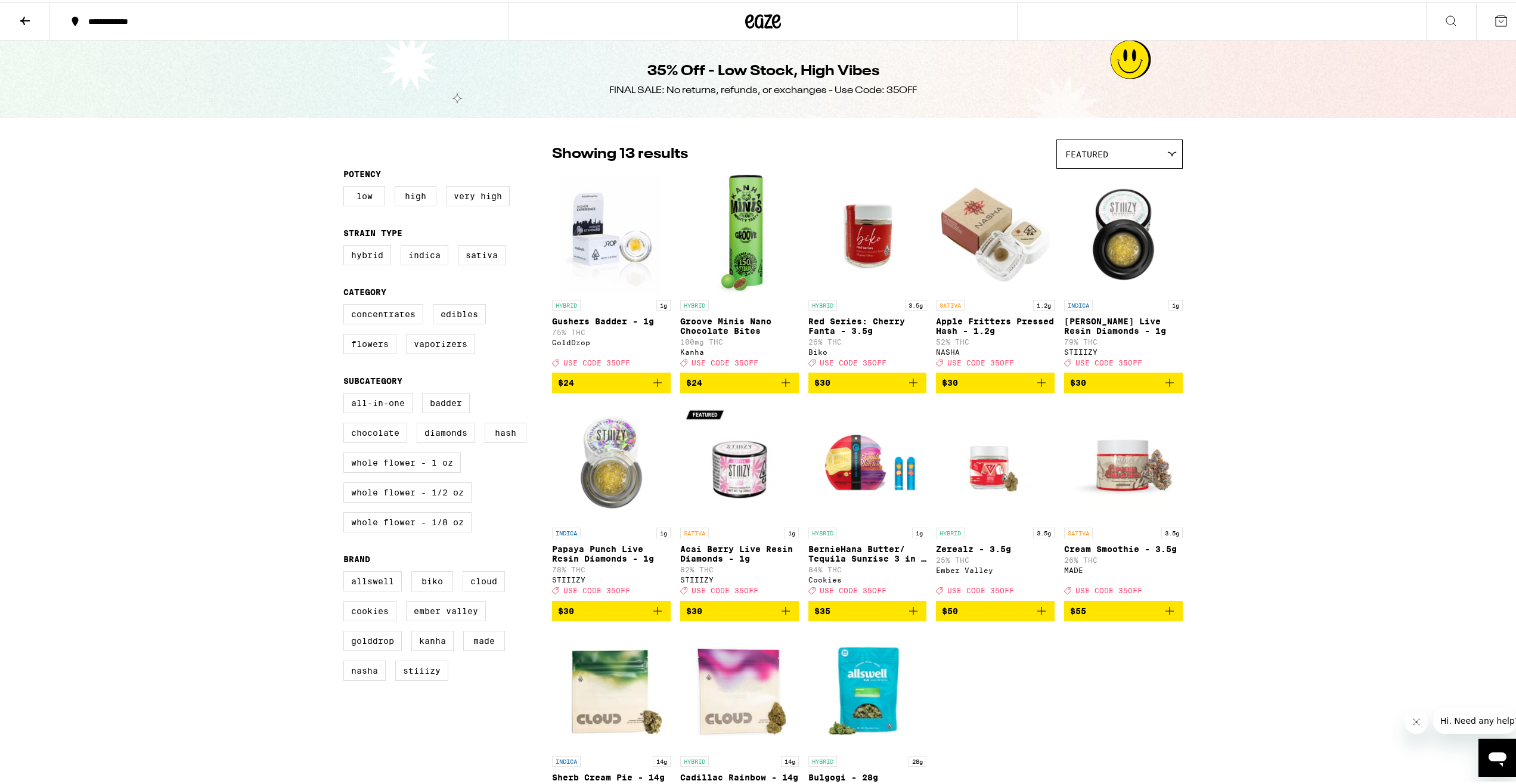
scroll to position [206, 0]
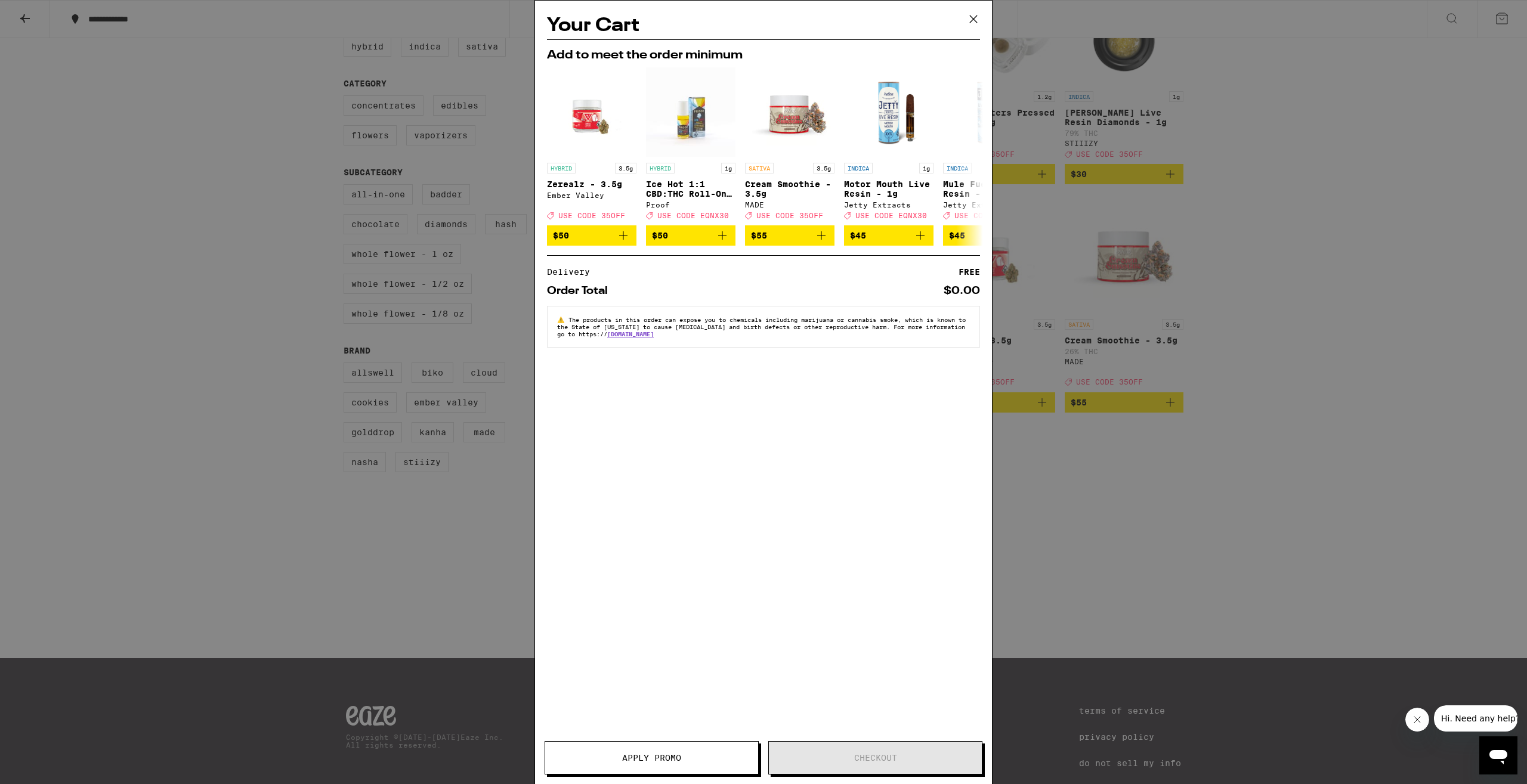
click at [970, 19] on icon at bounding box center [974, 19] width 18 height 18
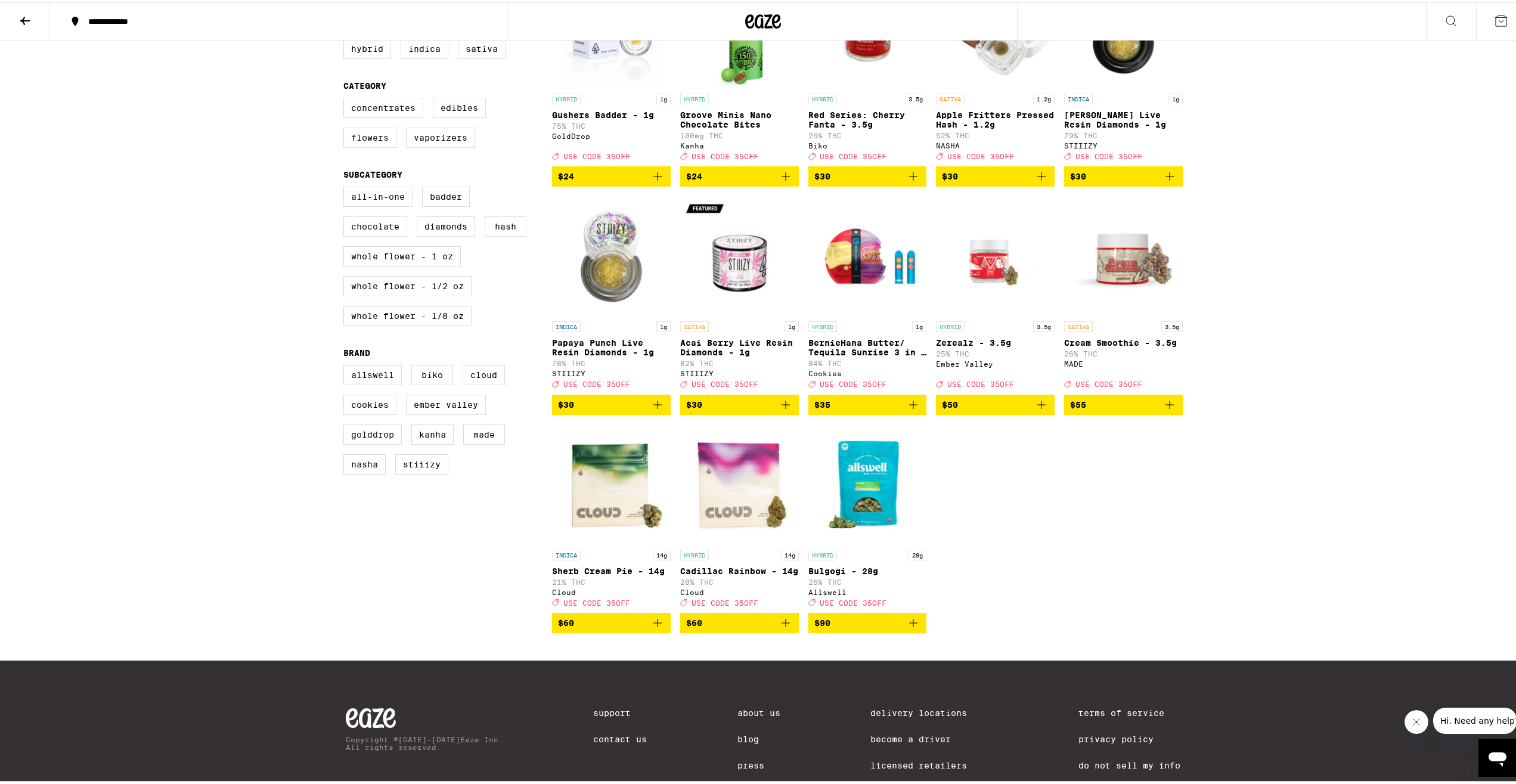
click at [751, 14] on icon at bounding box center [763, 19] width 35 height 21
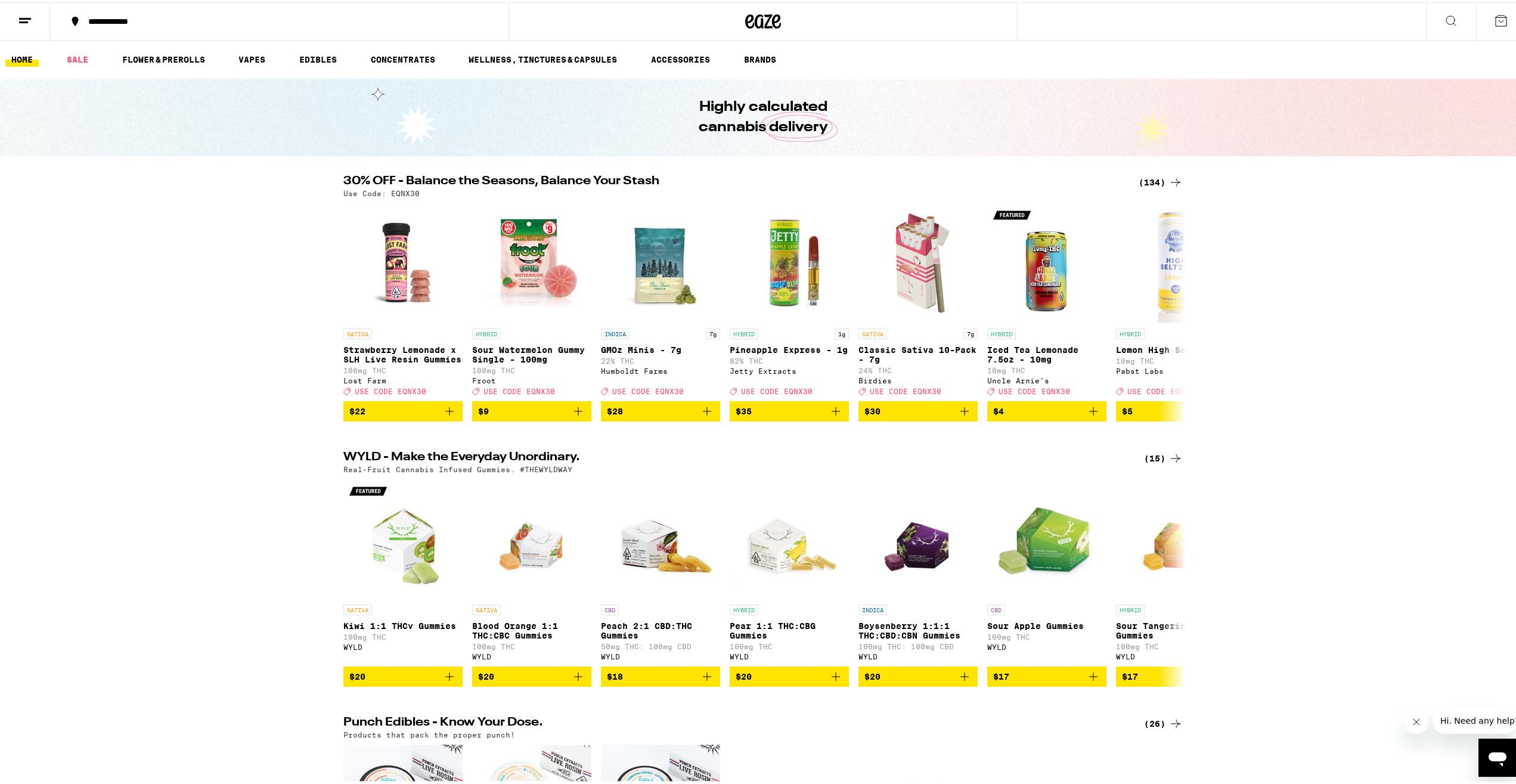
click at [1158, 177] on div "(134)" at bounding box center [1161, 180] width 44 height 14
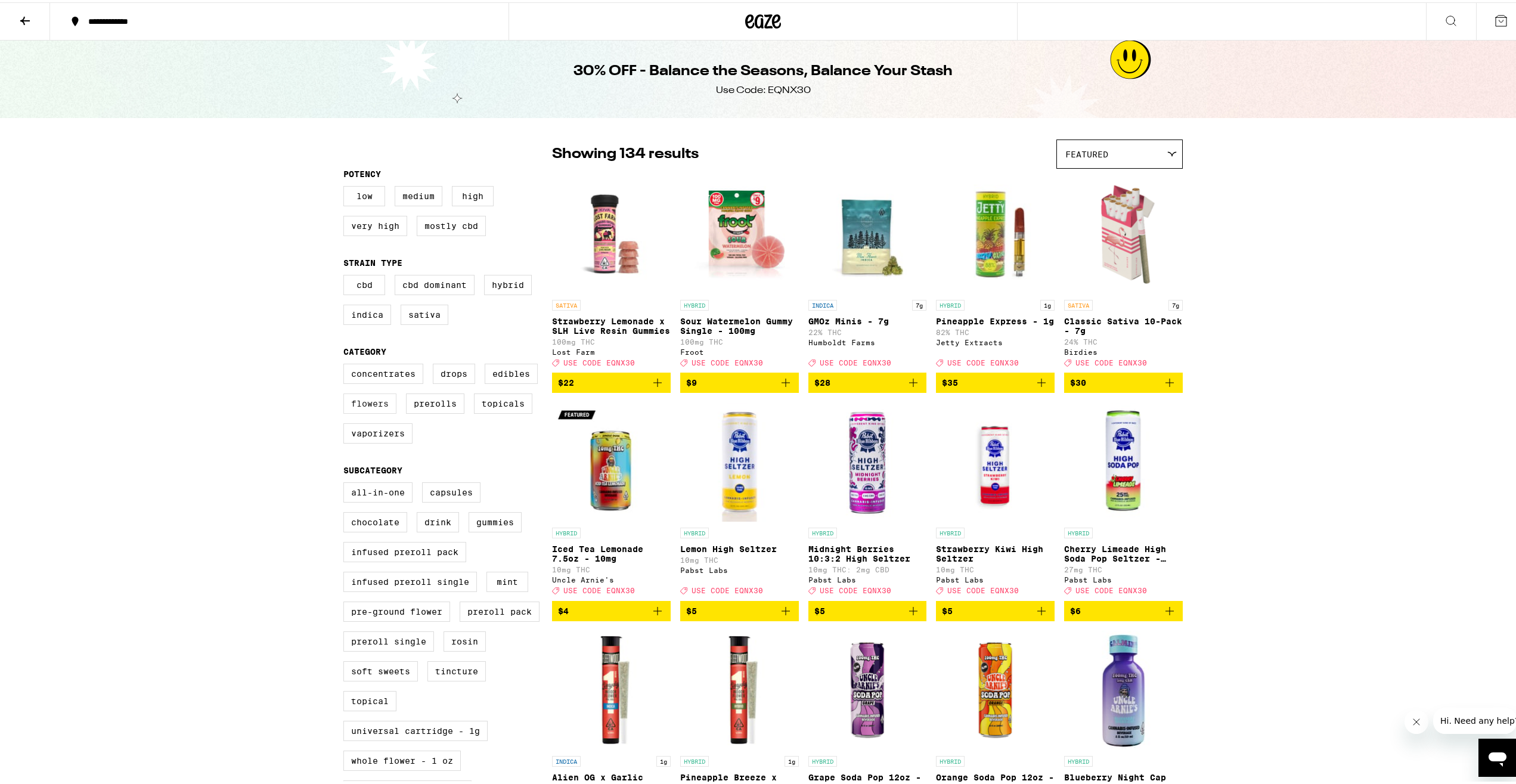
click at [378, 411] on label "Flowers" at bounding box center [370, 401] width 53 height 20
click at [347, 364] on input "Flowers" at bounding box center [346, 363] width 1 height 1
checkbox input "true"
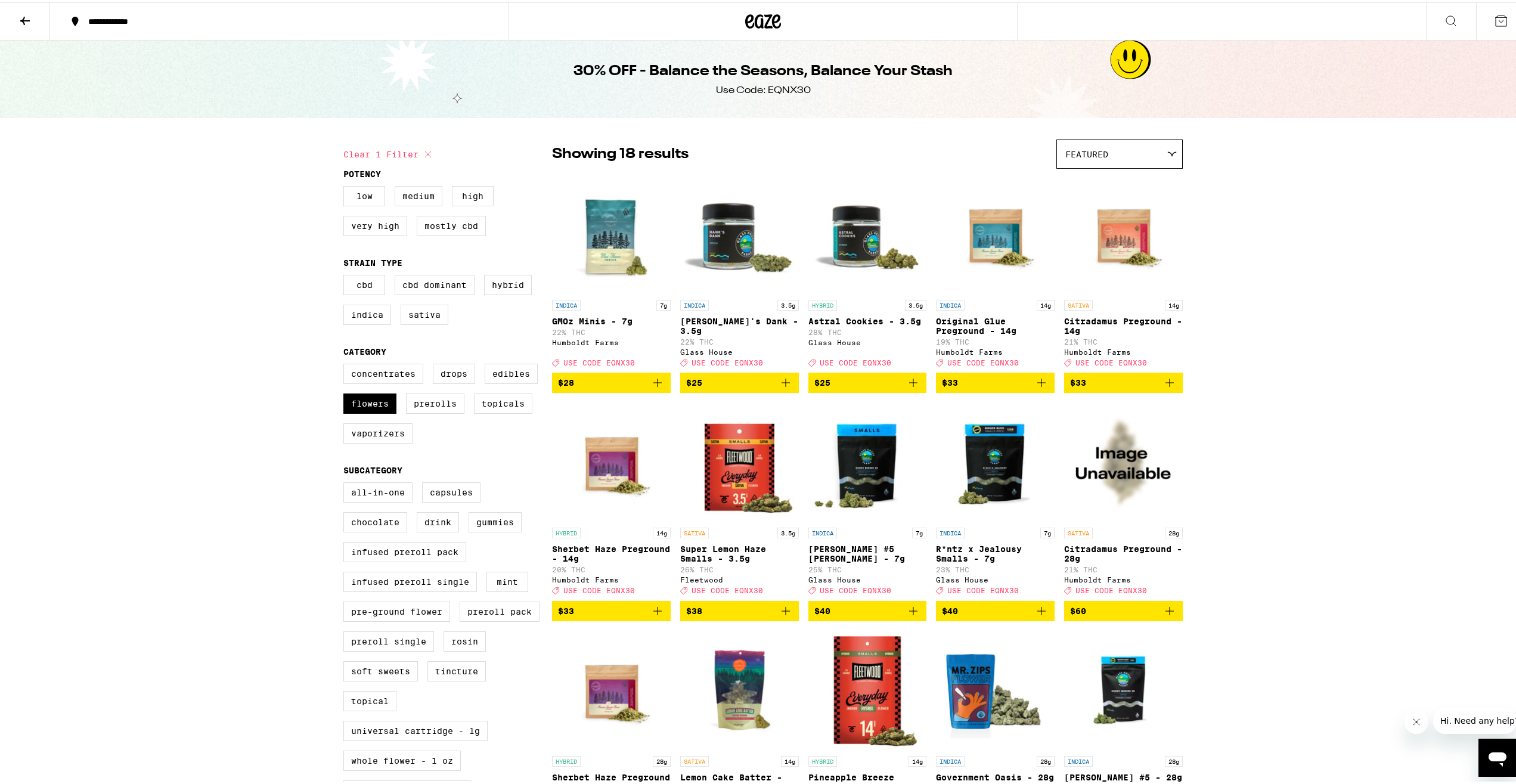
click at [1095, 148] on span "Featured" at bounding box center [1087, 152] width 43 height 10
click at [1113, 206] on span "Price: Low to High" at bounding box center [1120, 206] width 108 height 27
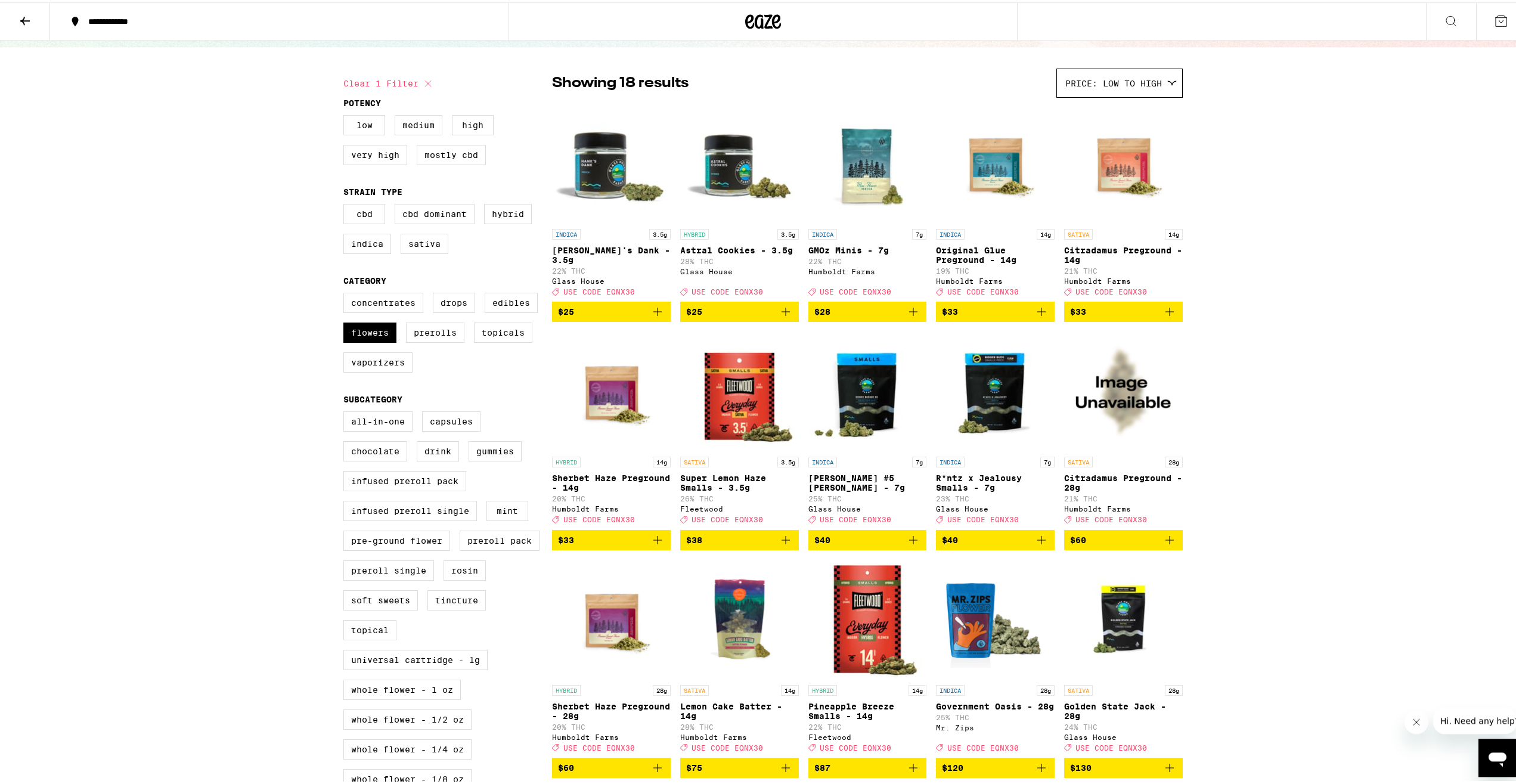
scroll to position [30, 0]
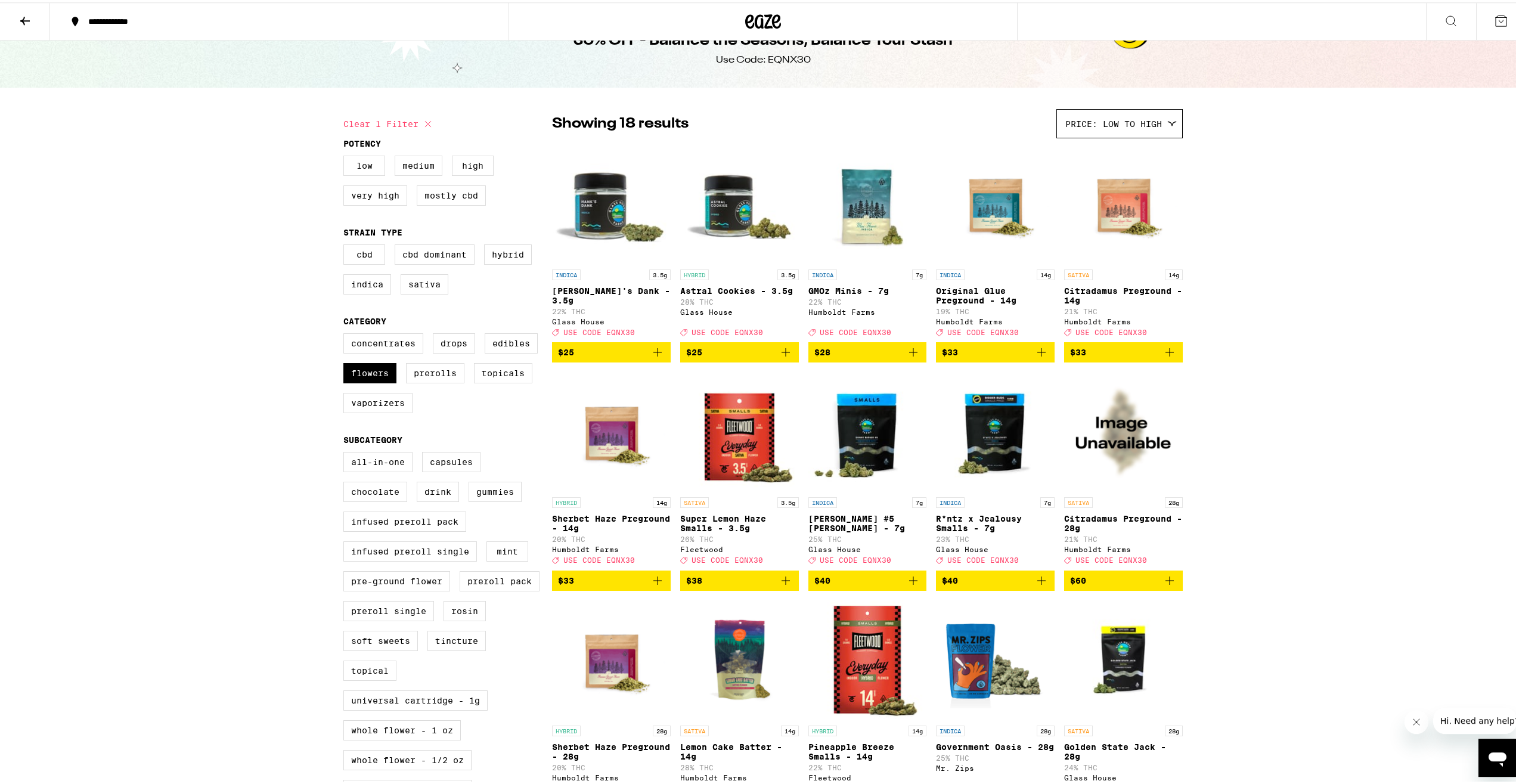
click at [20, 17] on icon at bounding box center [25, 19] width 14 height 14
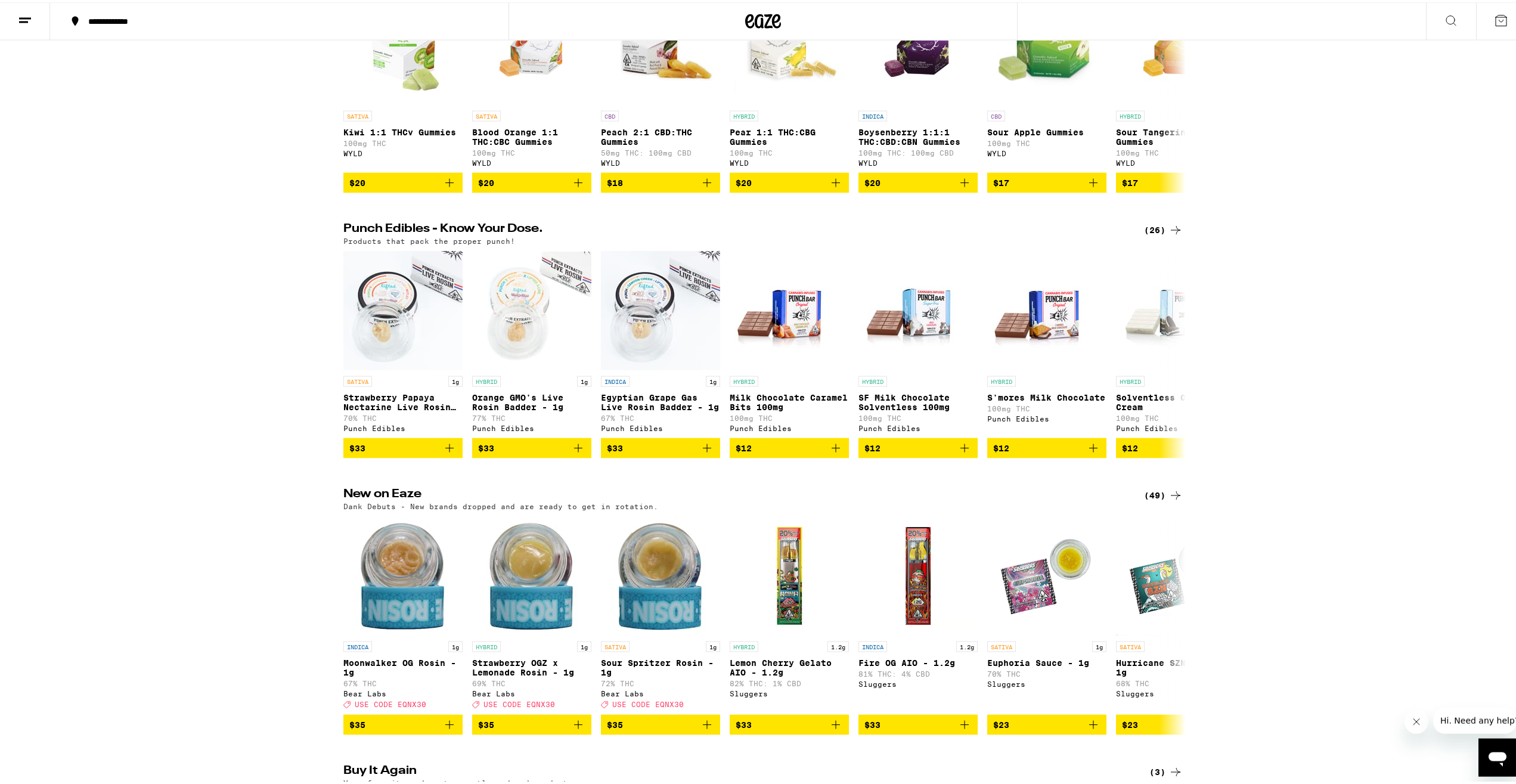
scroll to position [403, 0]
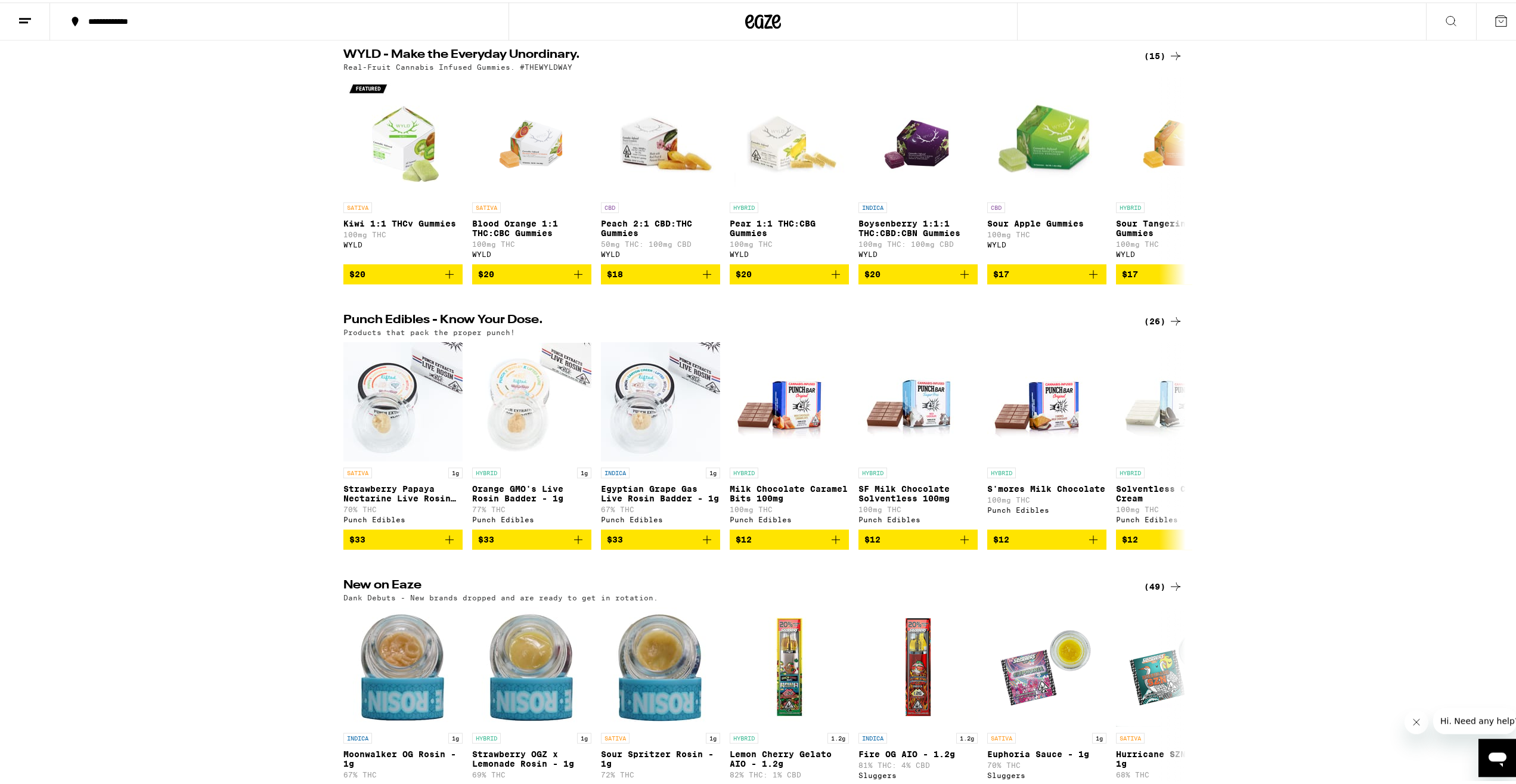
click at [12, 16] on button at bounding box center [25, 19] width 50 height 37
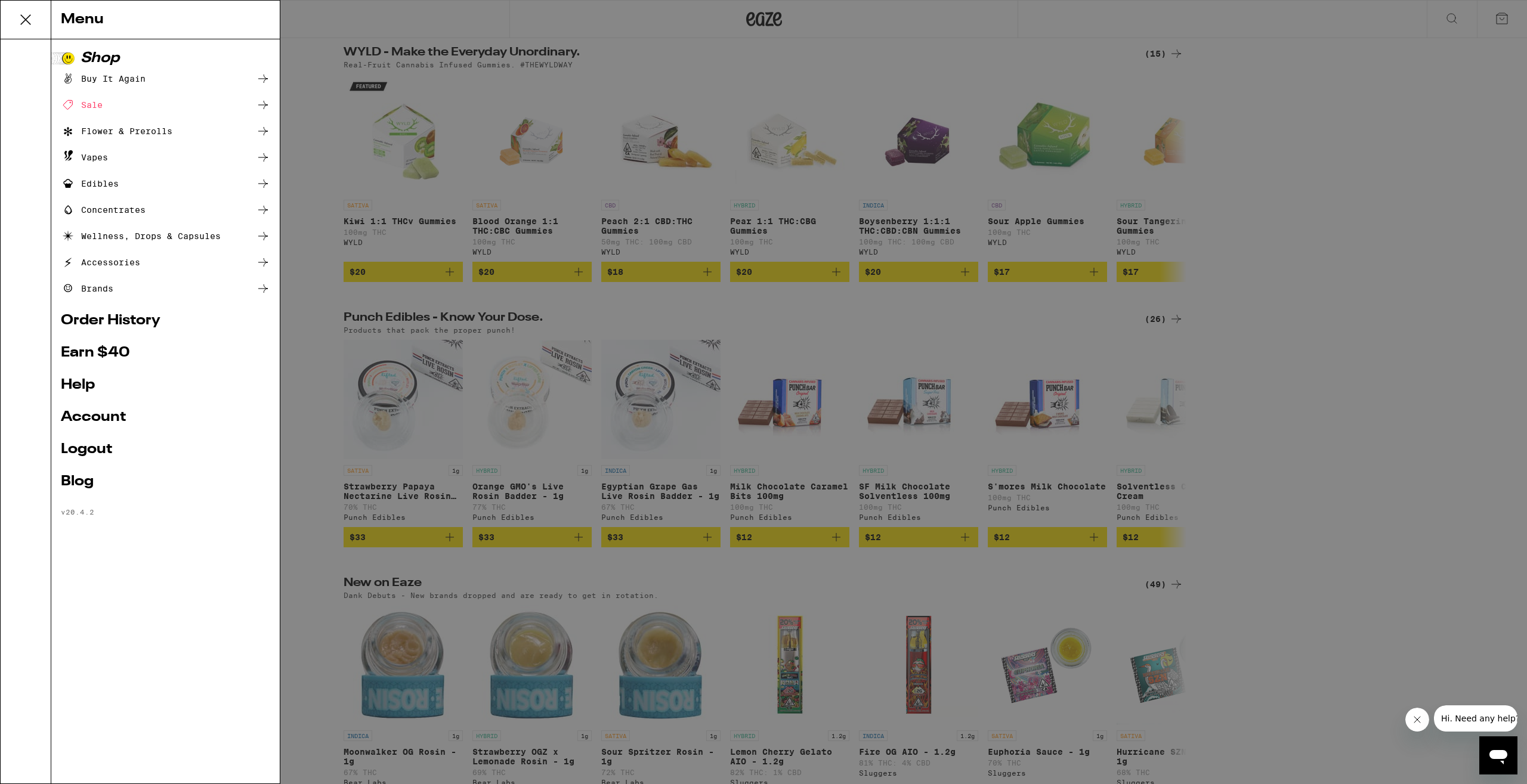
click at [105, 108] on div "Sale" at bounding box center [165, 105] width 209 height 14
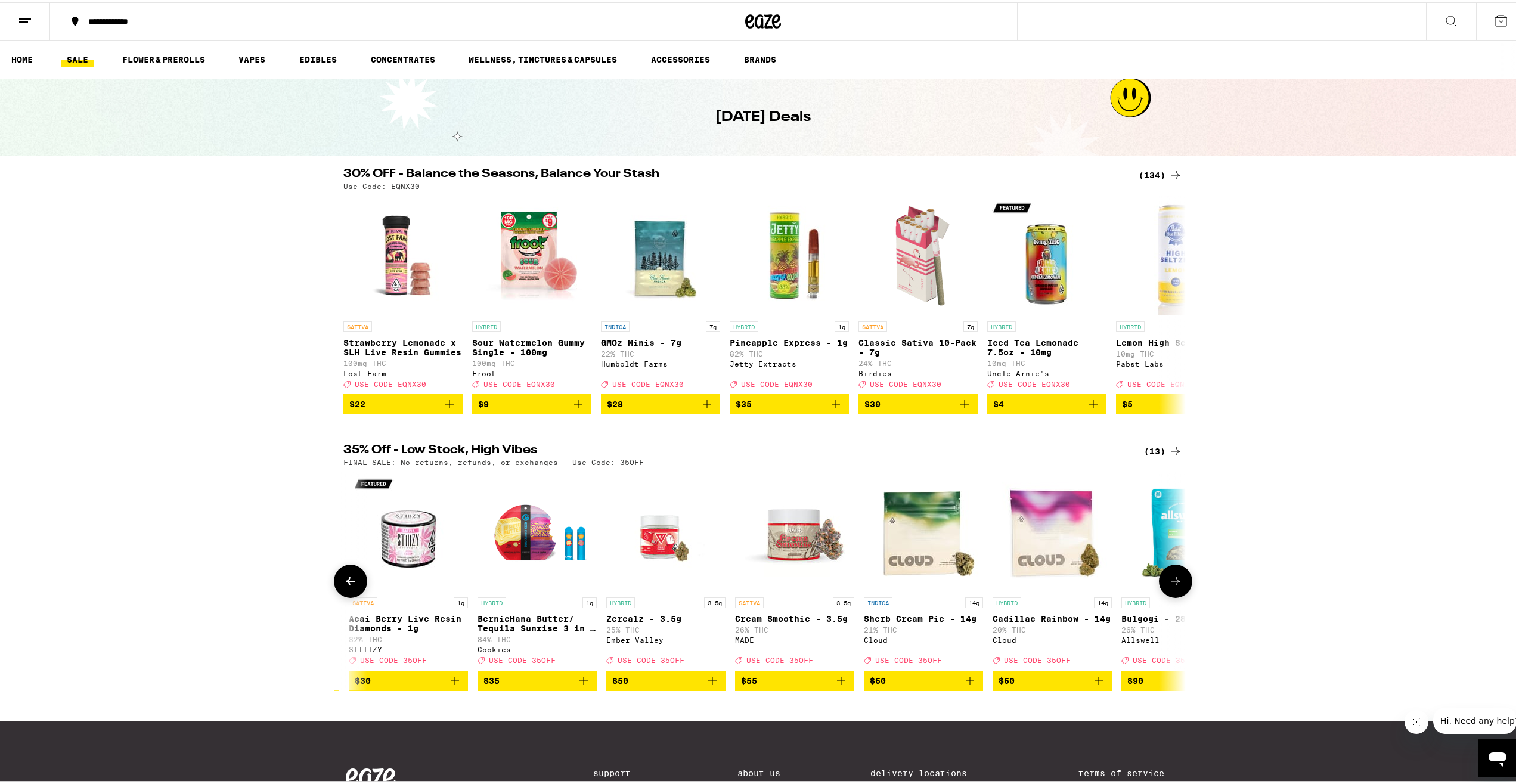
scroll to position [0, 834]
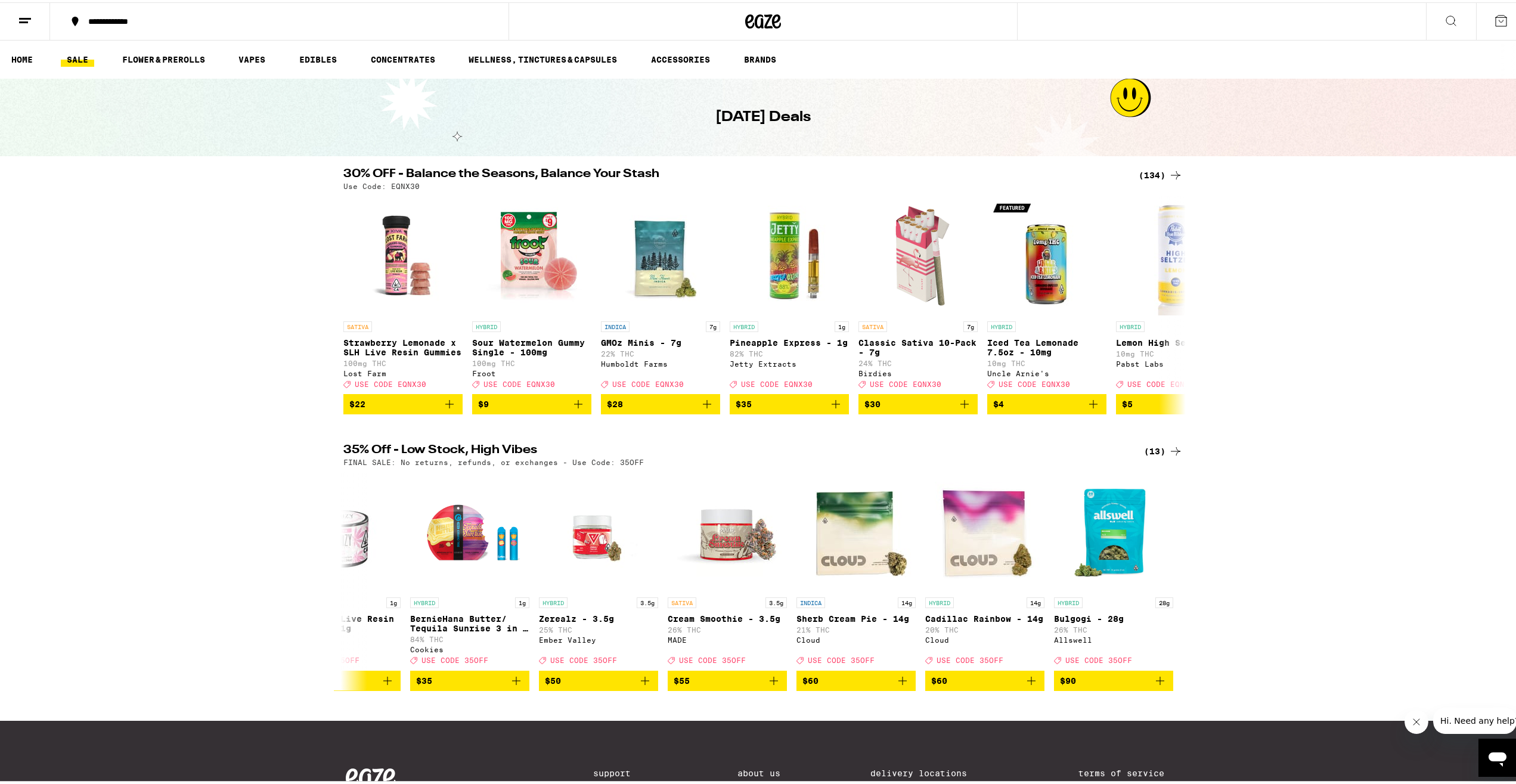
click at [1167, 459] on div "30% OFF - Balance the Seasons, Balance Your Stash (134) Use Code: EQNX30 SATIVA…" at bounding box center [763, 536] width 1526 height 741
click at [1169, 456] on icon at bounding box center [1176, 449] width 14 height 14
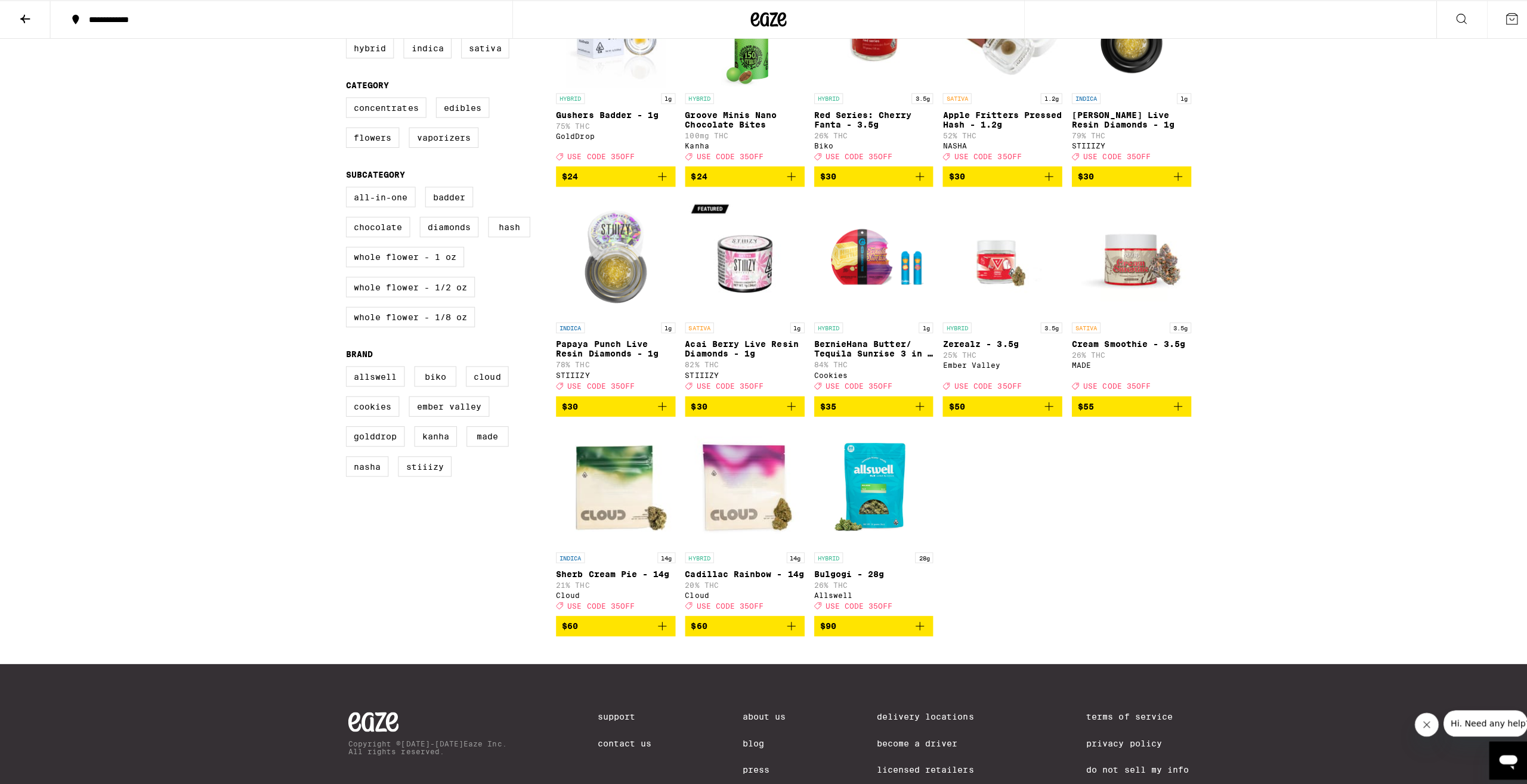
scroll to position [208, 0]
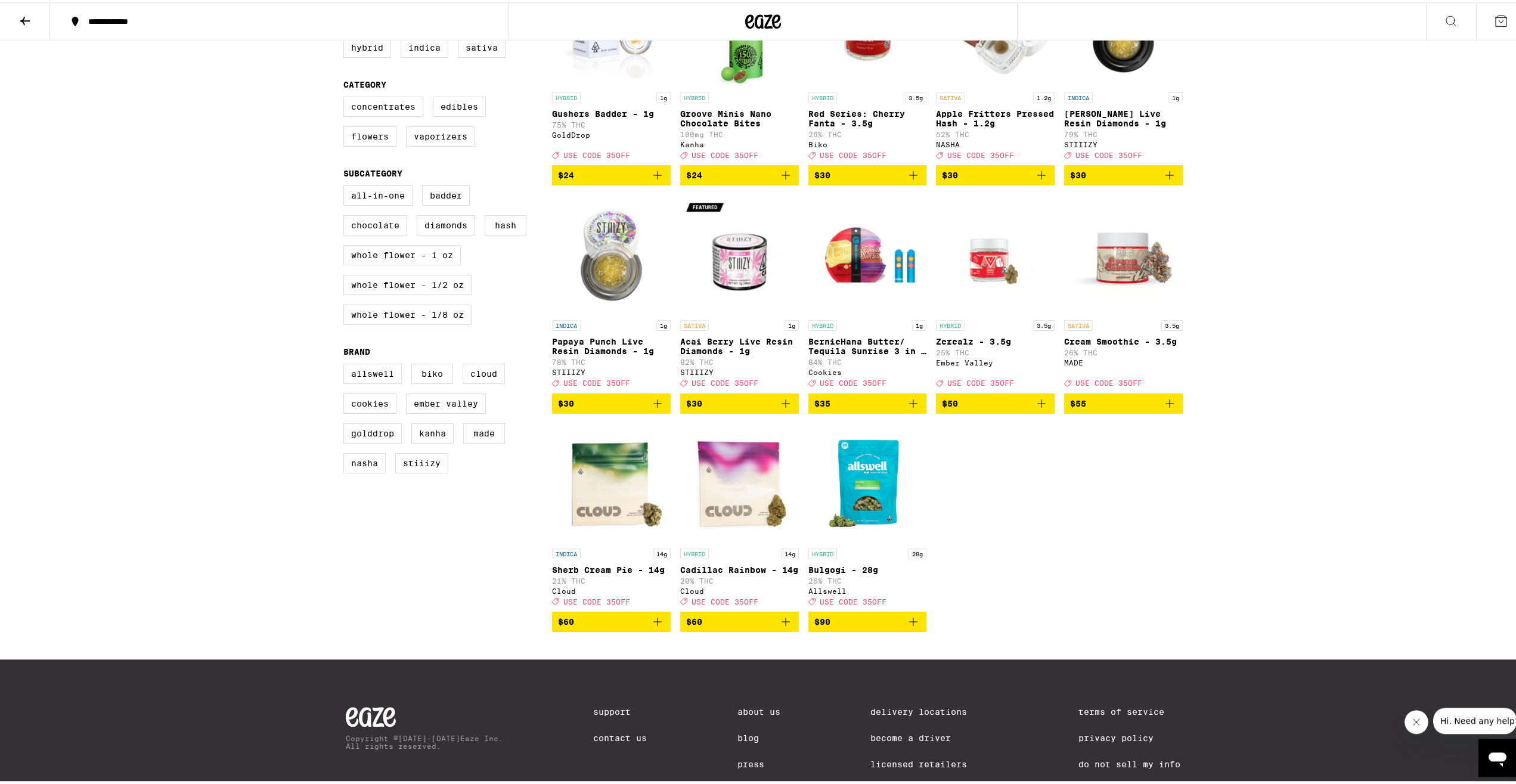
click at [870, 510] on img "Open page for Bulgogi - 28g from Allswell" at bounding box center [868, 480] width 119 height 119
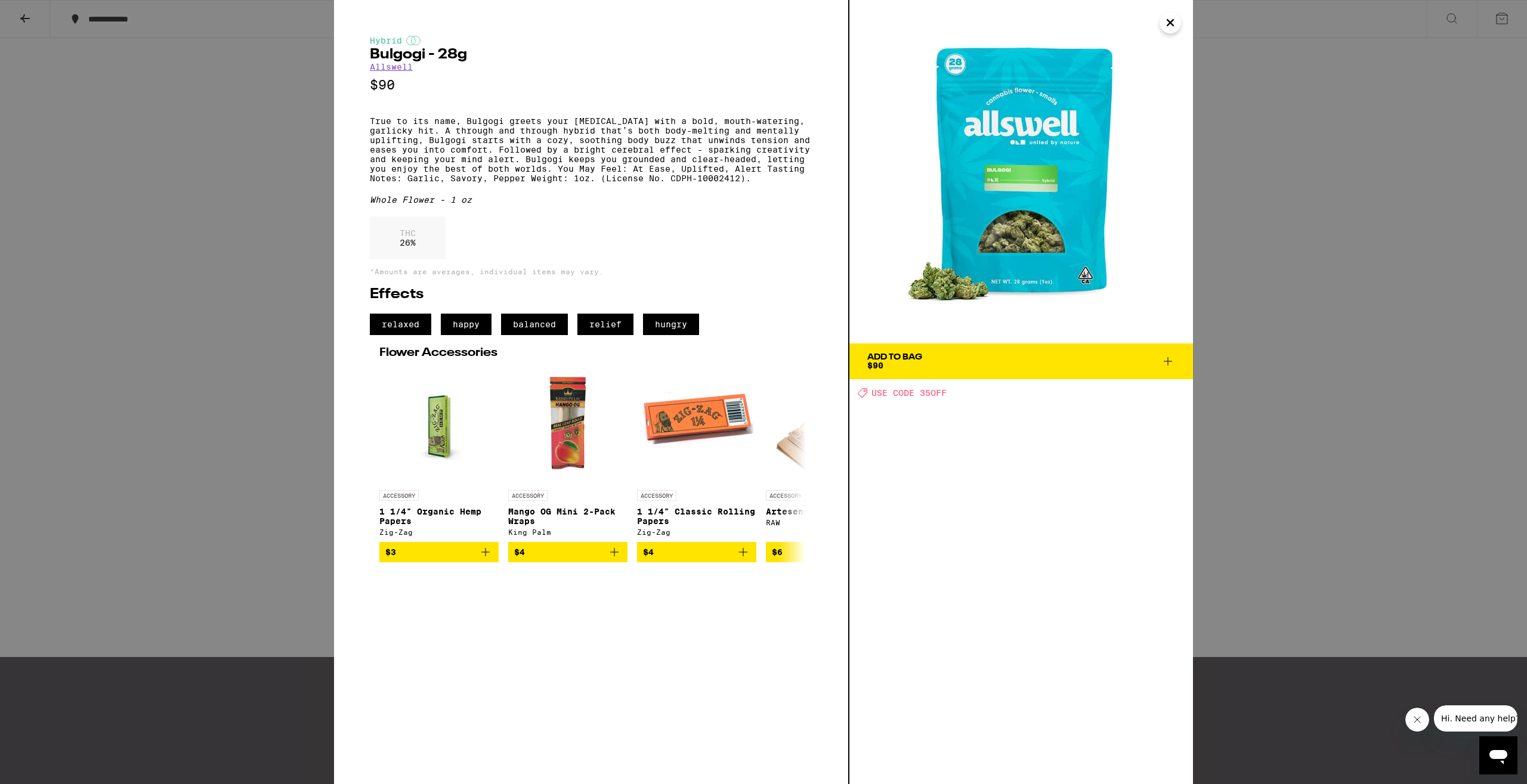
click at [913, 365] on div "Add To Bag $90" at bounding box center [894, 361] width 55 height 17
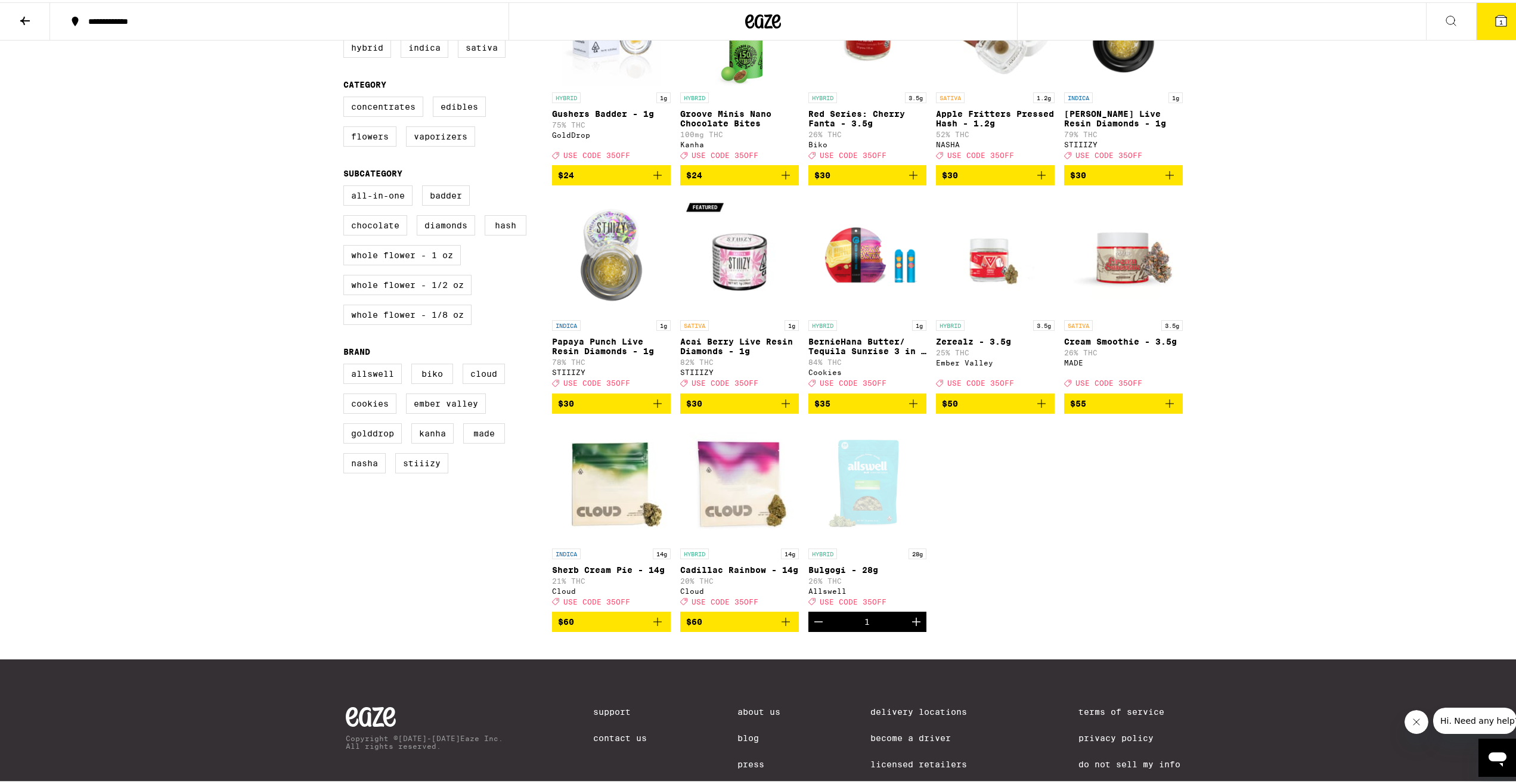
click at [1481, 21] on button "1" at bounding box center [1502, 19] width 50 height 37
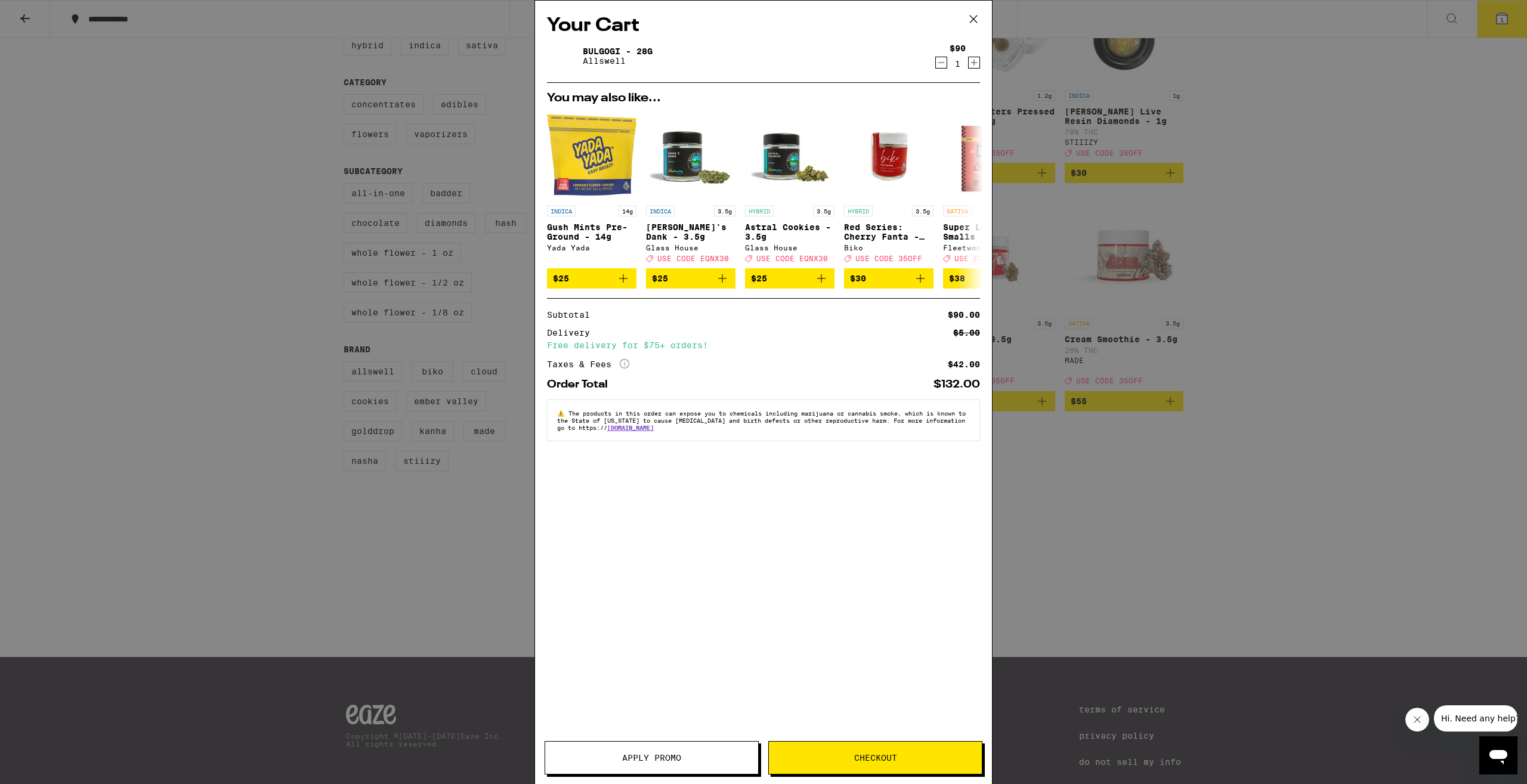
drag, startPoint x: 662, startPoint y: 751, endPoint x: 678, endPoint y: 741, distance: 18.9
click at [663, 751] on button "Apply Promo" at bounding box center [652, 758] width 214 height 34
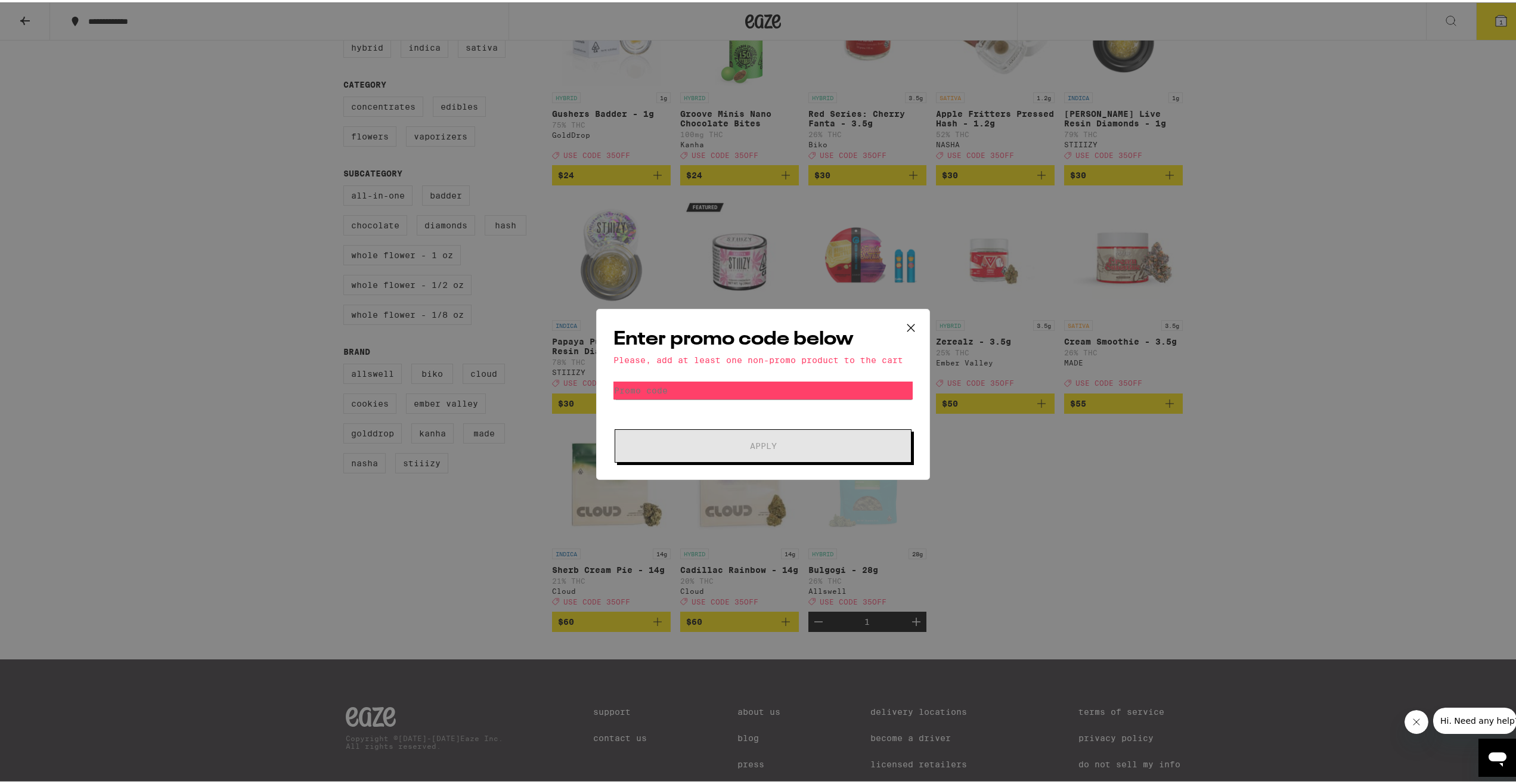
click at [704, 397] on form "Promo Code Apply" at bounding box center [763, 420] width 299 height 81
click at [705, 390] on input "Promo Code" at bounding box center [763, 388] width 299 height 18
click at [673, 388] on input "Promo Code" at bounding box center [763, 388] width 299 height 18
type input "35off"
drag, startPoint x: 759, startPoint y: 448, endPoint x: 787, endPoint y: 465, distance: 32.8
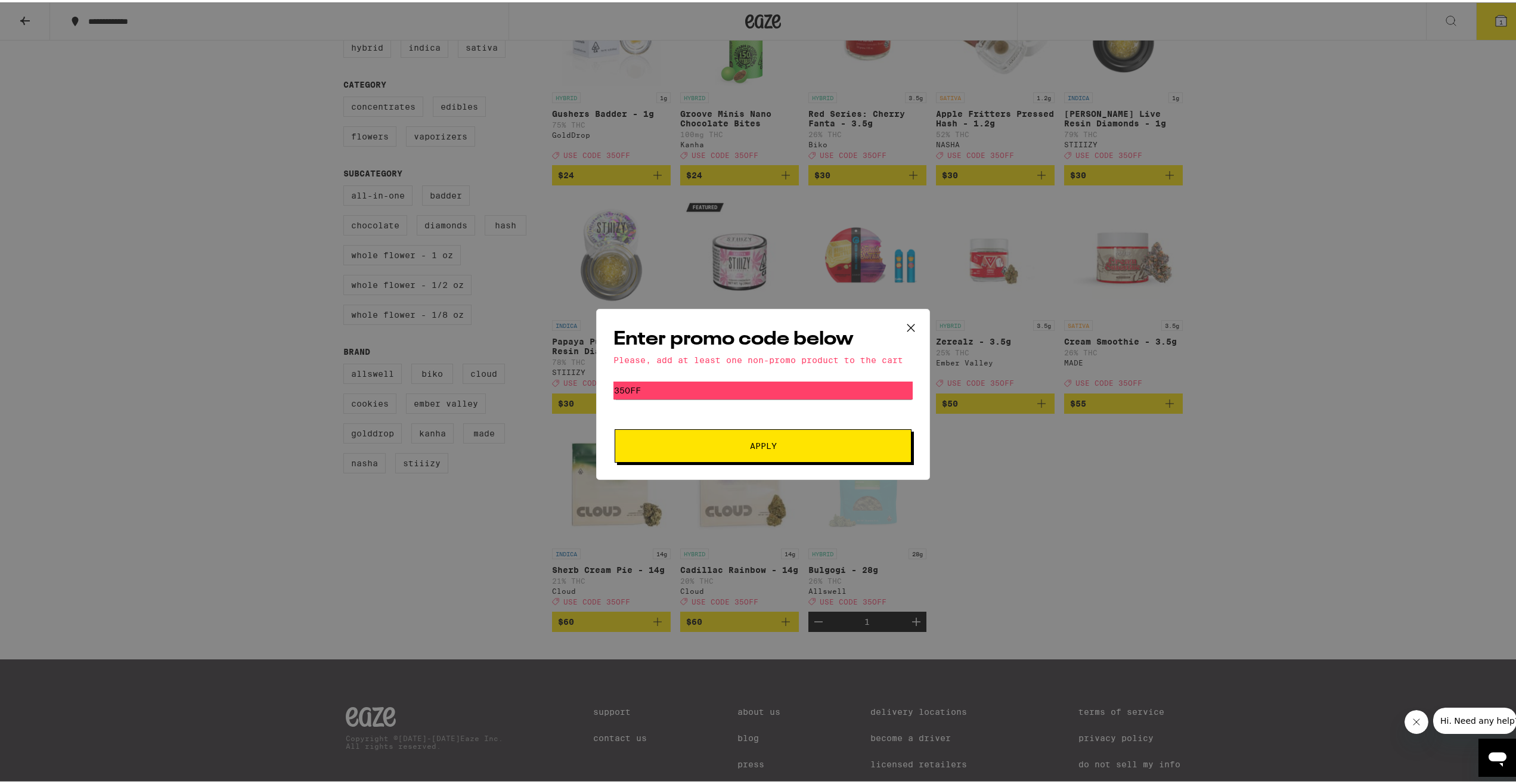
click at [760, 448] on span "Apply" at bounding box center [763, 443] width 27 height 8
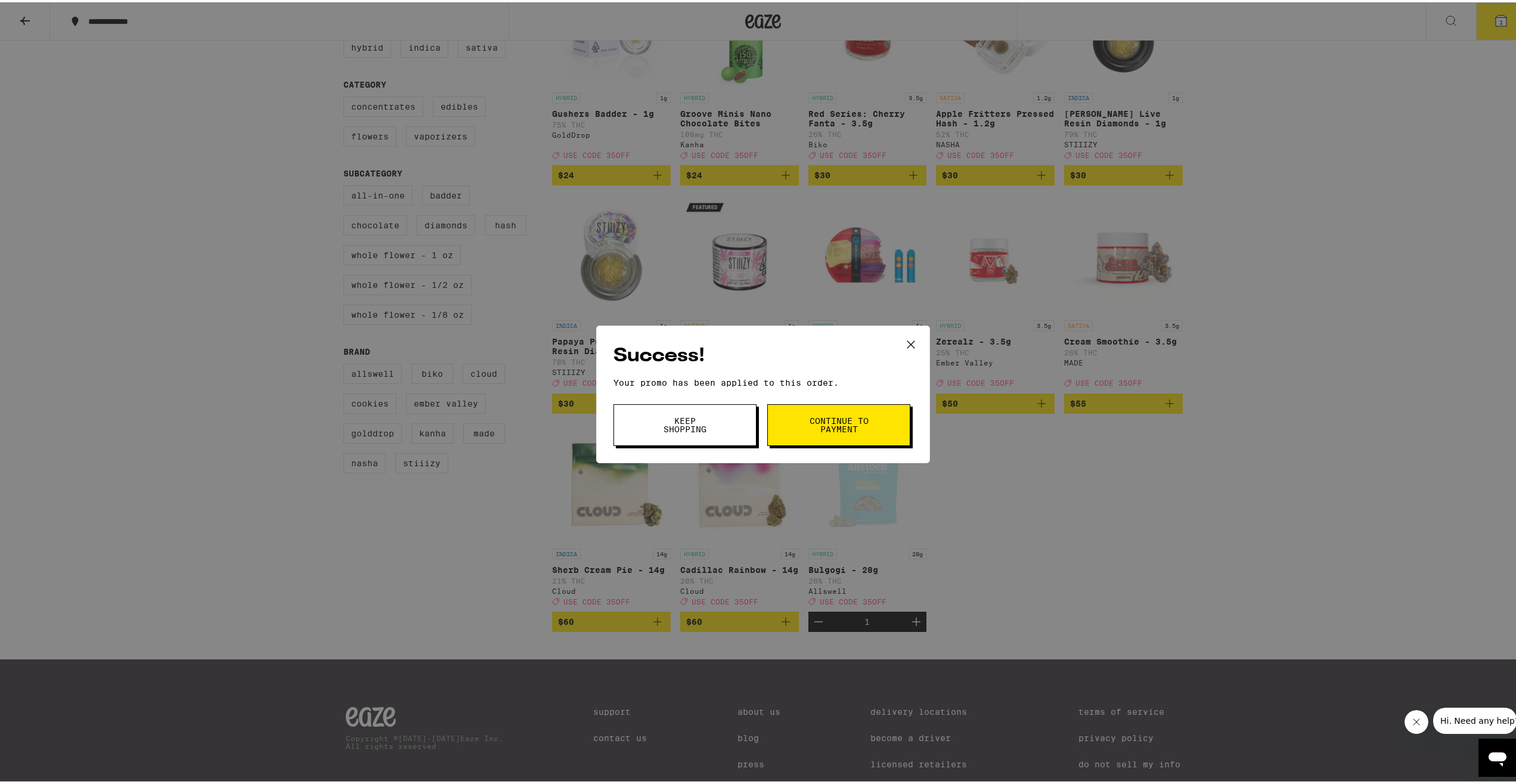
click at [674, 416] on span "Keep Shopping" at bounding box center [685, 423] width 61 height 17
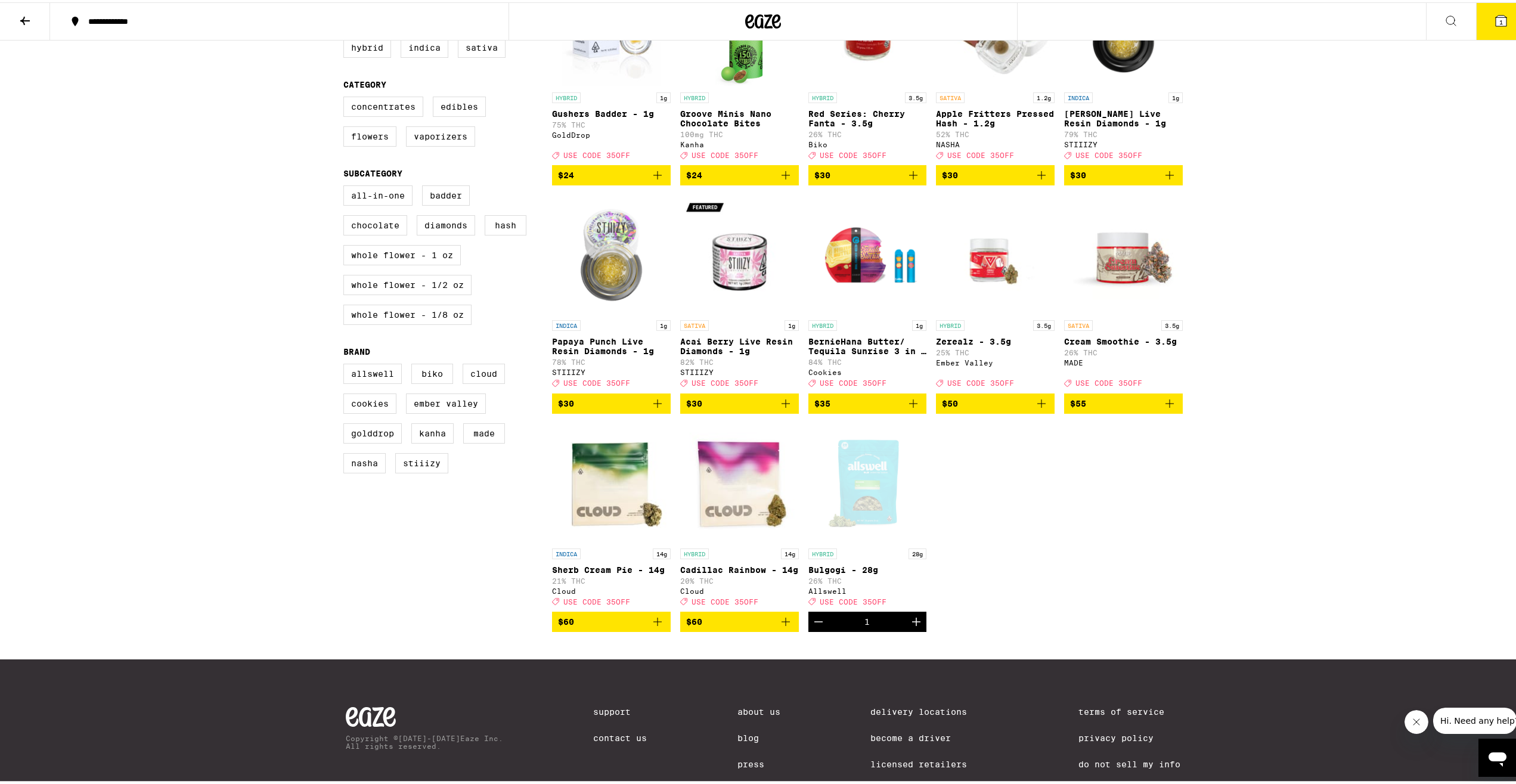
click at [1479, 14] on button "1" at bounding box center [1502, 19] width 50 height 37
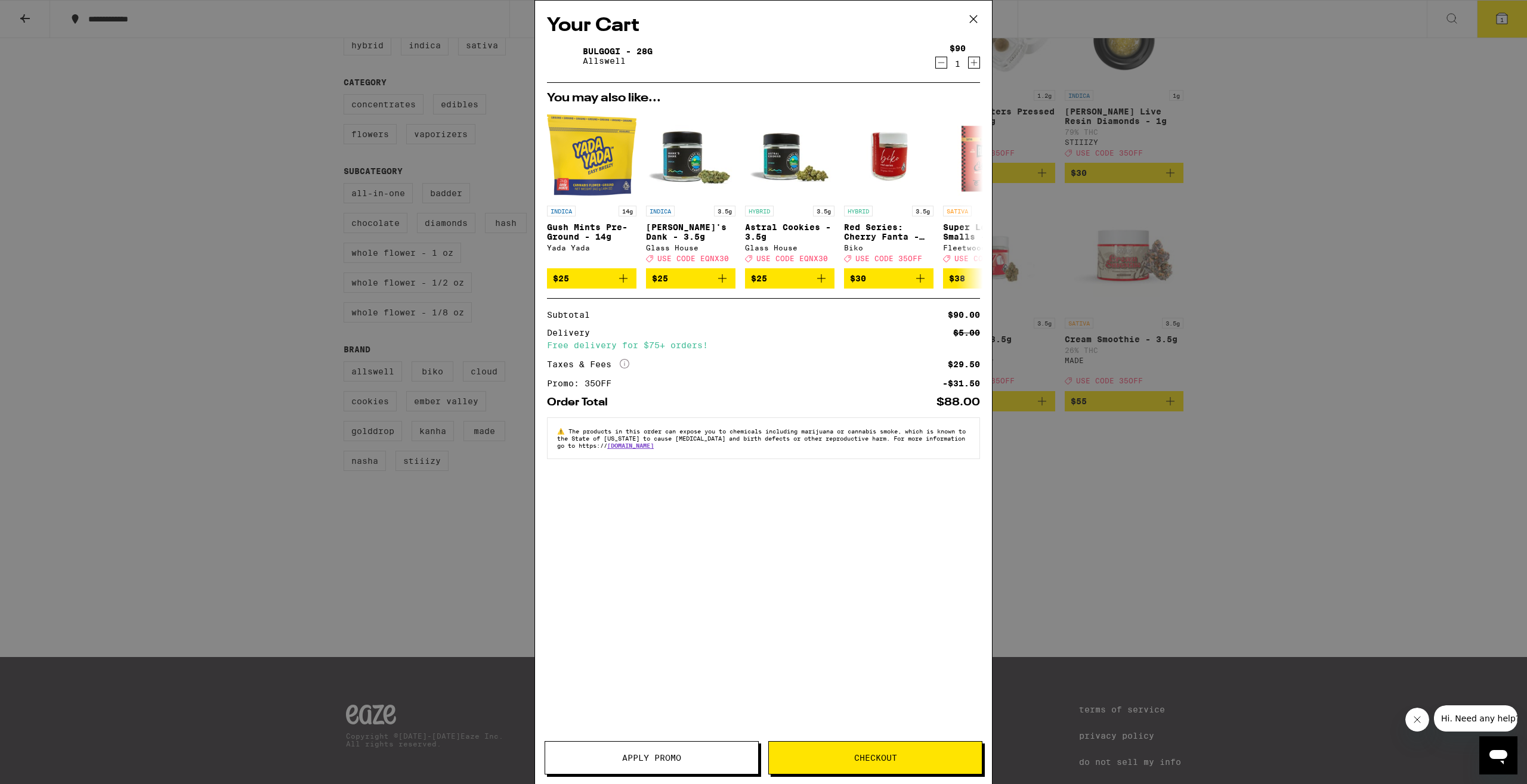
click at [836, 766] on button "Checkout" at bounding box center [876, 758] width 214 height 34
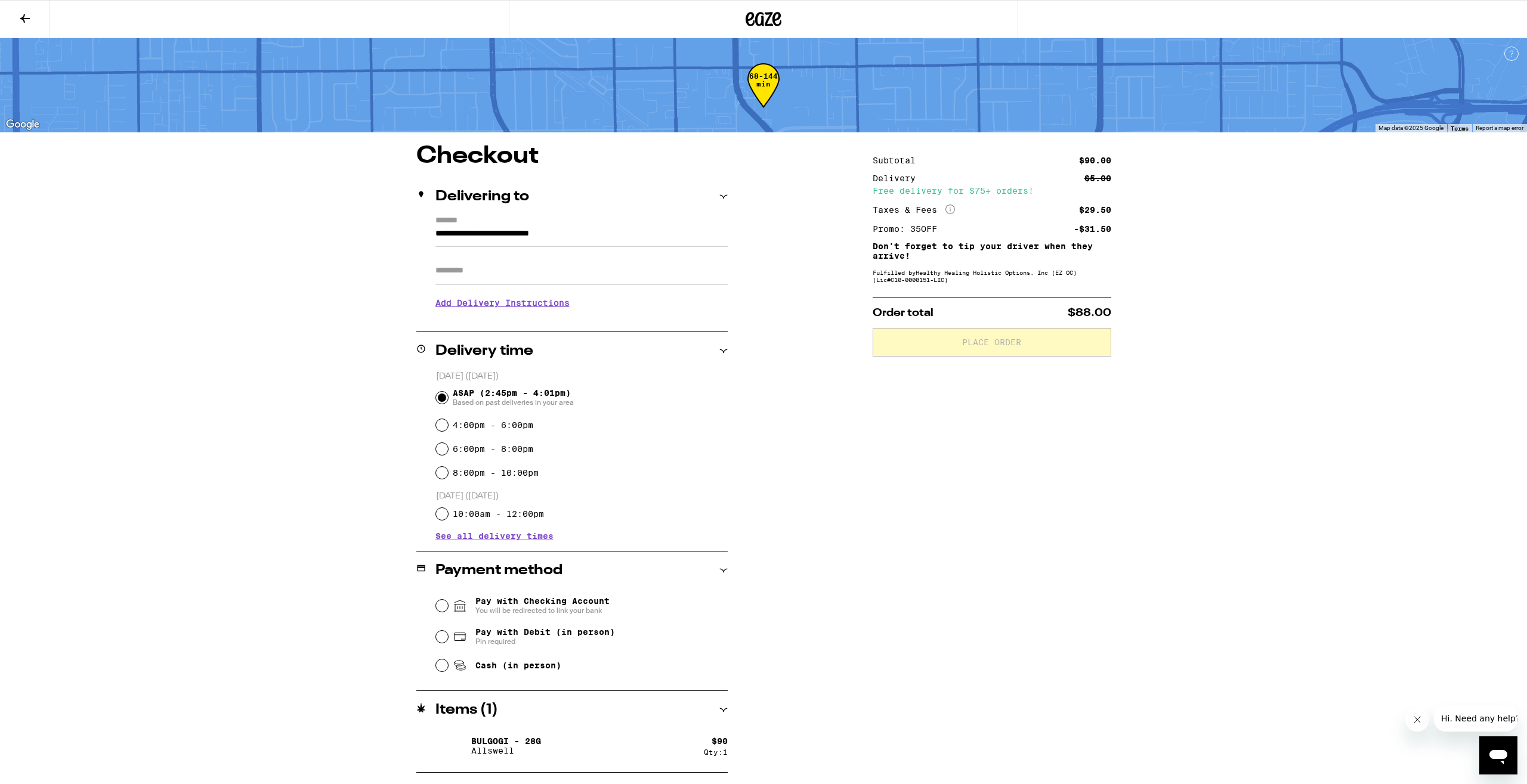
click at [435, 607] on div "Pay with Checking Account You will be redirected to link your bank Pay with Deb…" at bounding box center [572, 634] width 311 height 89
click at [440, 605] on input "Pay with Checking Account You will be redirected to link your bank" at bounding box center [442, 605] width 12 height 12
click at [519, 637] on span "Pay with Debit (in person)" at bounding box center [545, 632] width 139 height 10
click at [448, 638] on input "Pay with Debit (in person) Pin required" at bounding box center [442, 636] width 12 height 12
radio input "true"
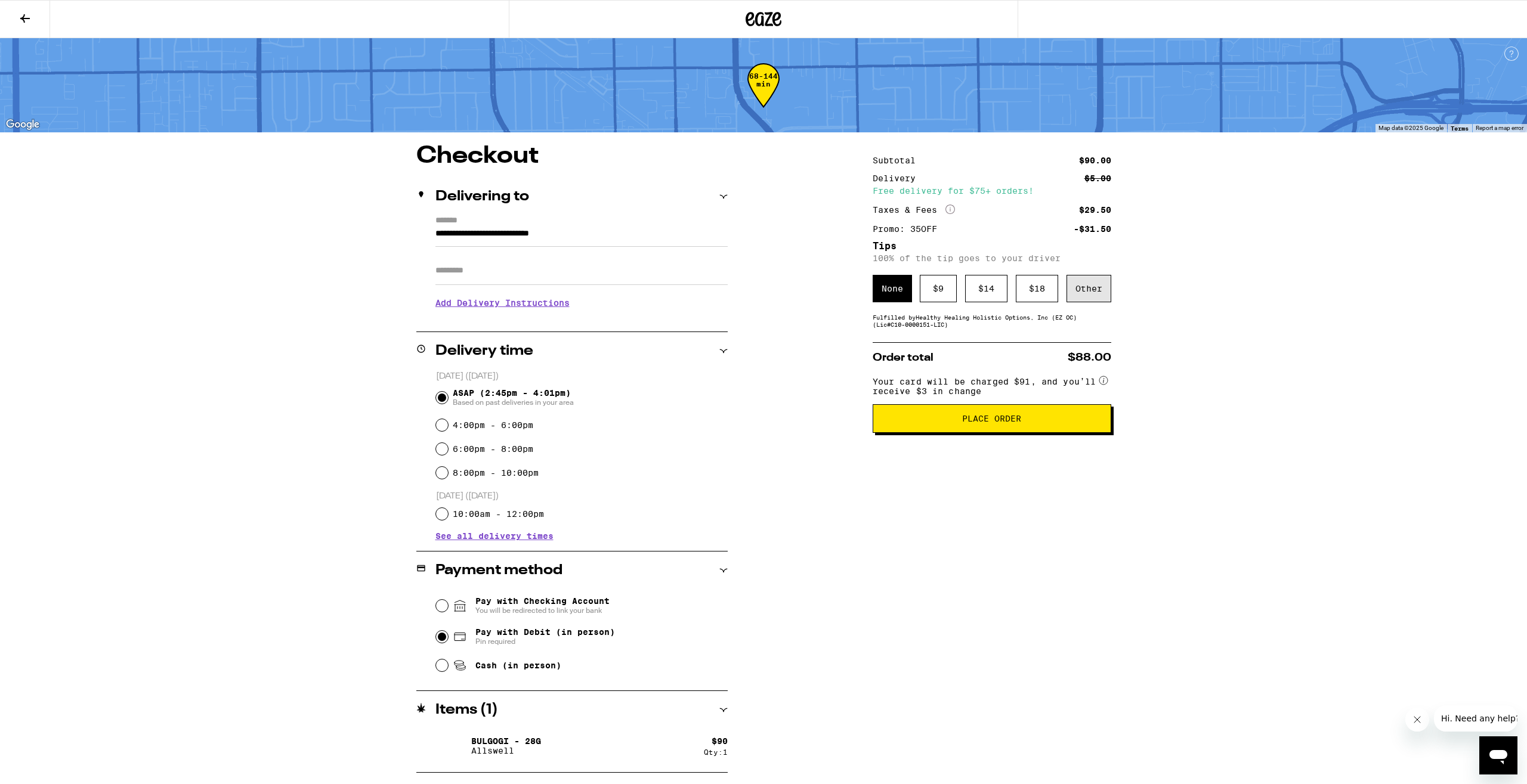
click at [1096, 294] on div "Other" at bounding box center [1089, 288] width 45 height 27
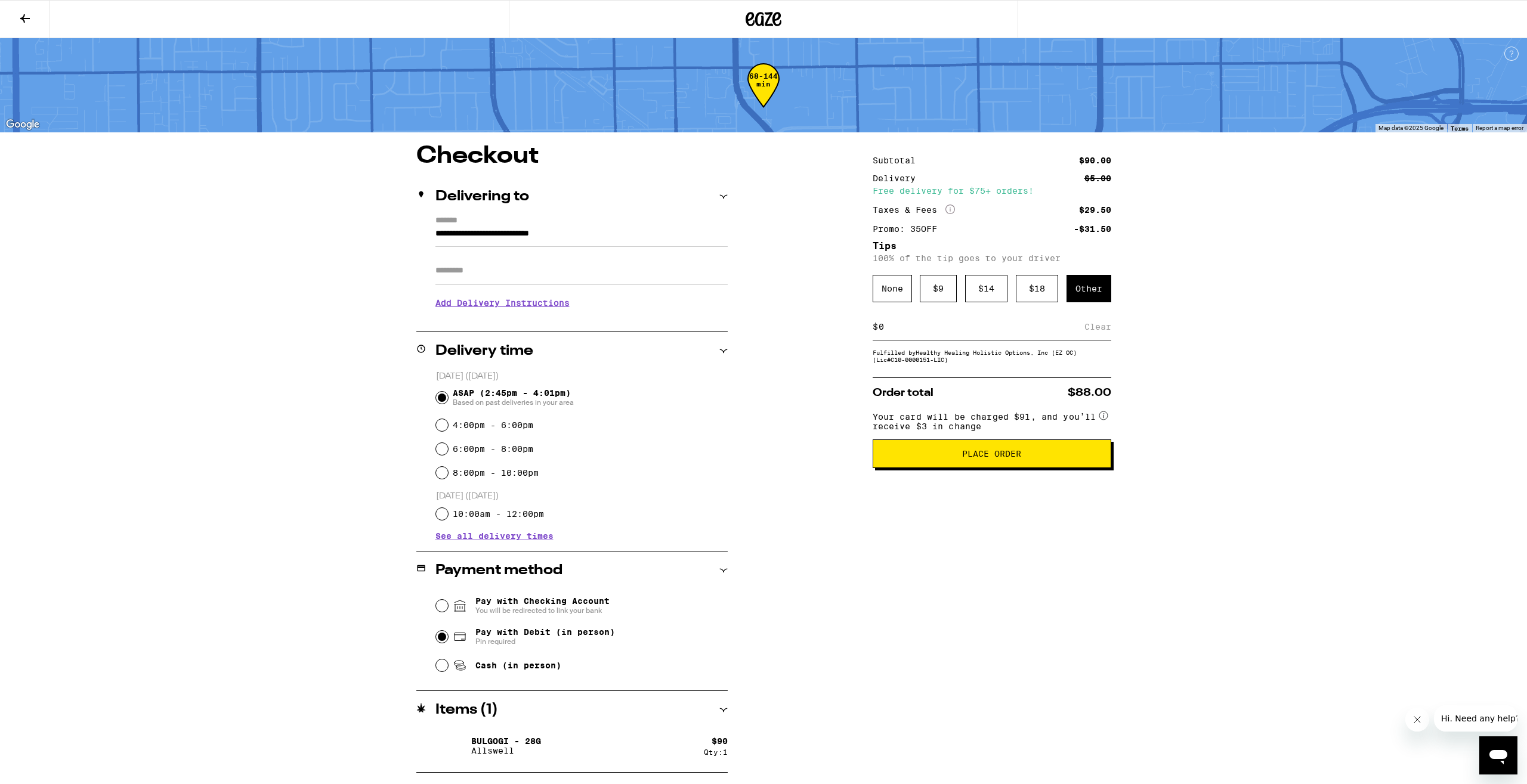
click at [1005, 341] on div "$ Clear" at bounding box center [992, 327] width 239 height 27
click at [945, 332] on input at bounding box center [981, 327] width 207 height 11
type input "10"
click at [1103, 329] on div "Save" at bounding box center [1100, 327] width 21 height 26
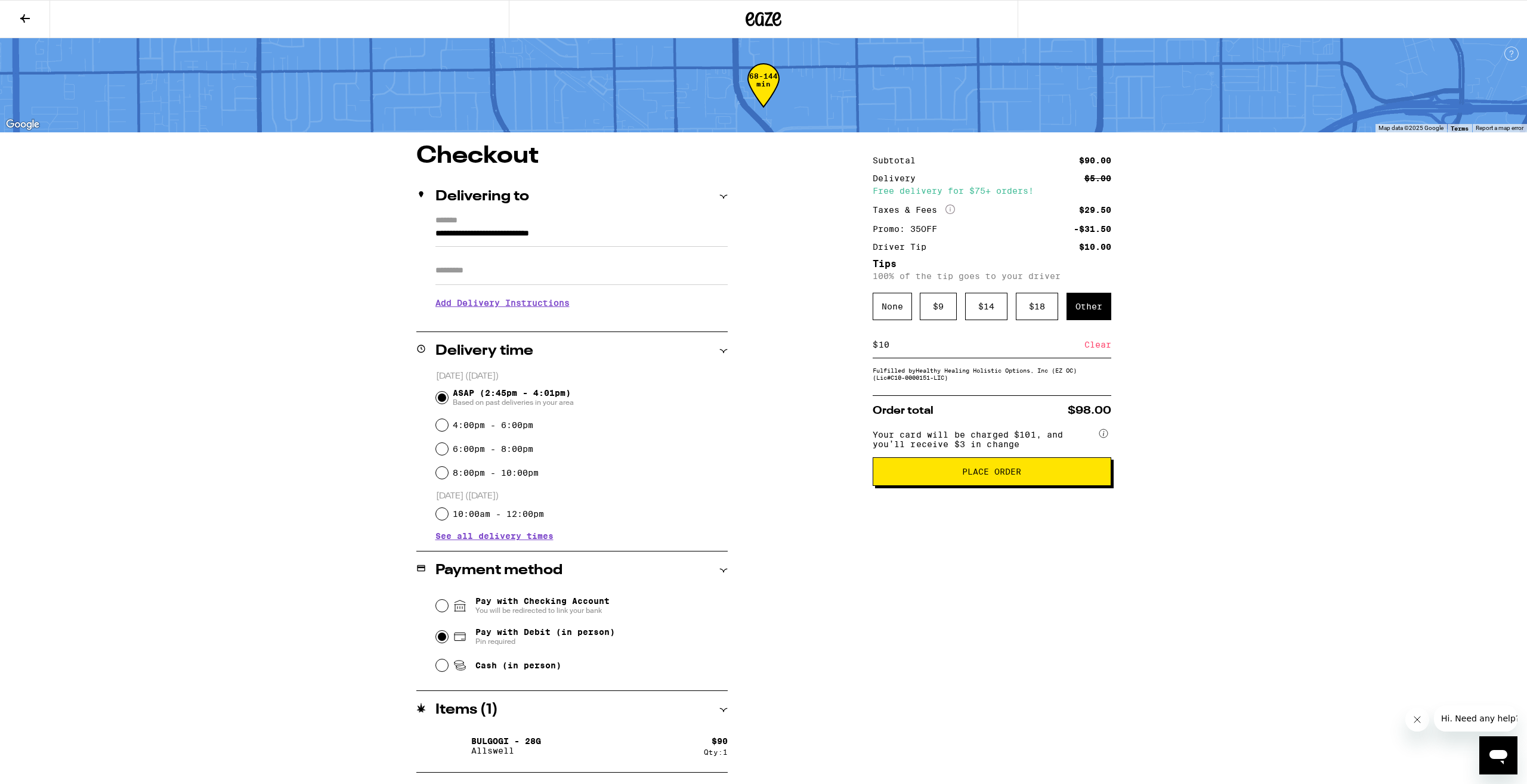
click at [994, 476] on span "Place Order" at bounding box center [991, 471] width 59 height 8
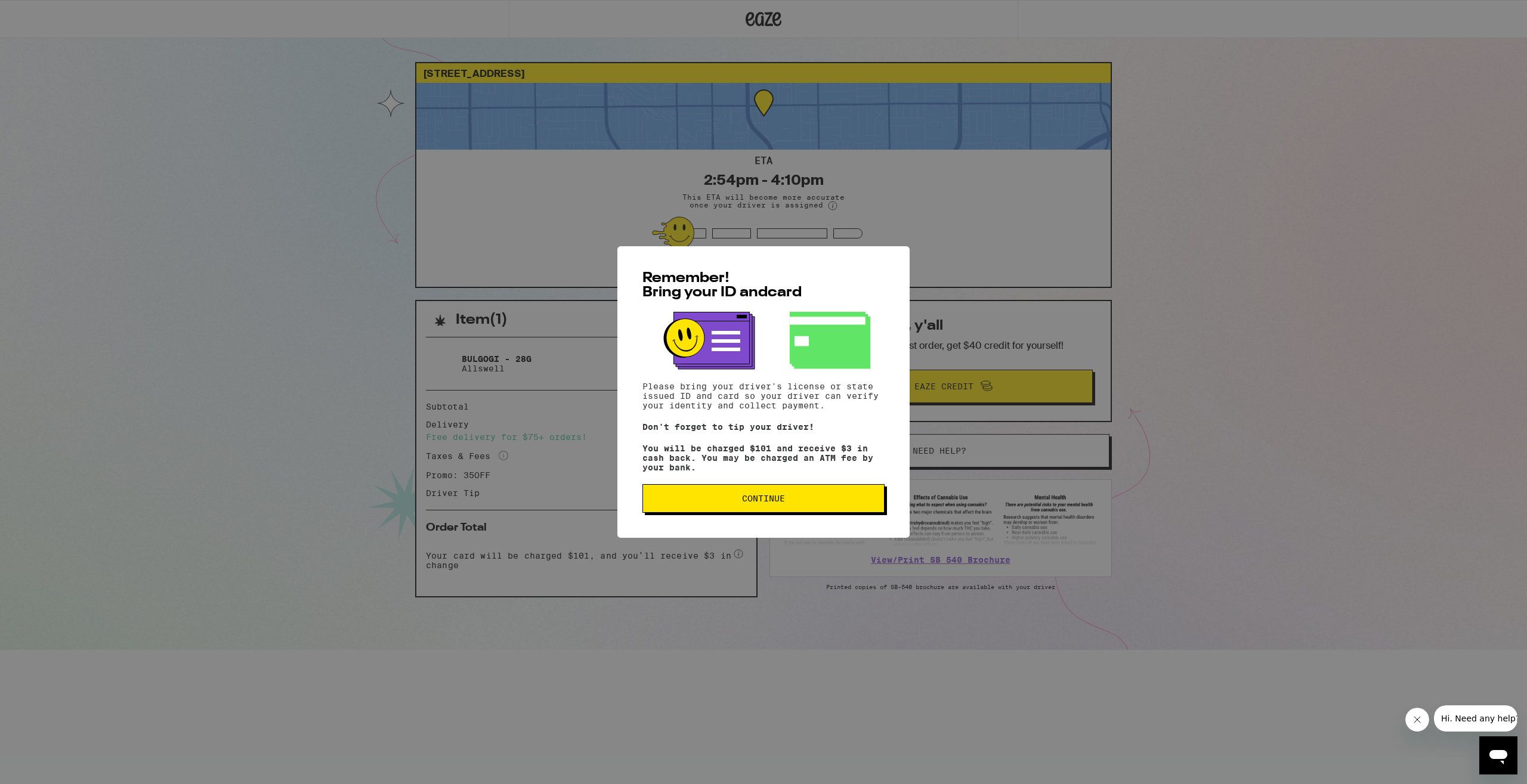
click at [774, 503] on span "Continue" at bounding box center [763, 498] width 43 height 8
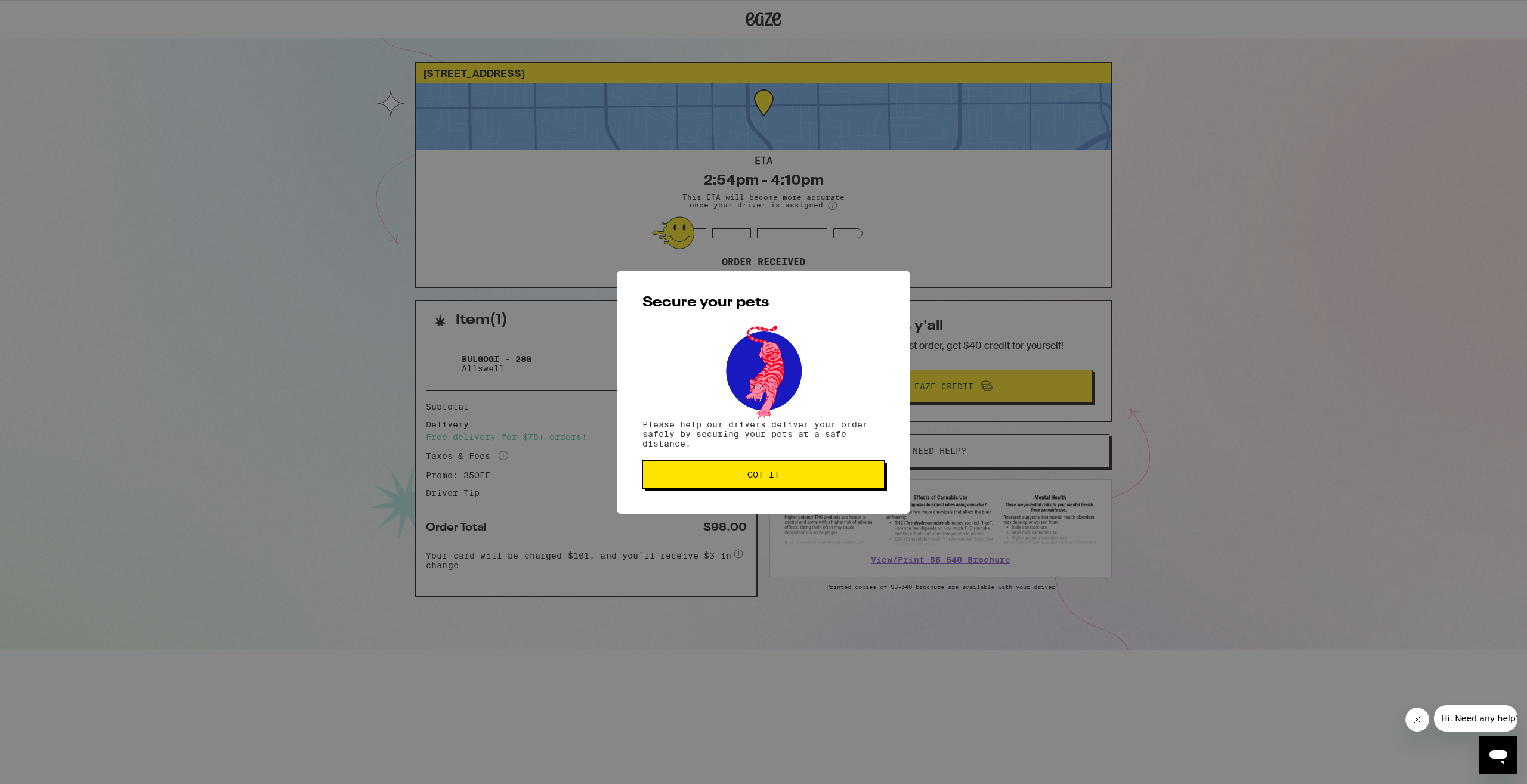
click at [768, 476] on span "Got it" at bounding box center [764, 474] width 32 height 8
